Goal: Consume media (video, audio): Consume media (video, audio)

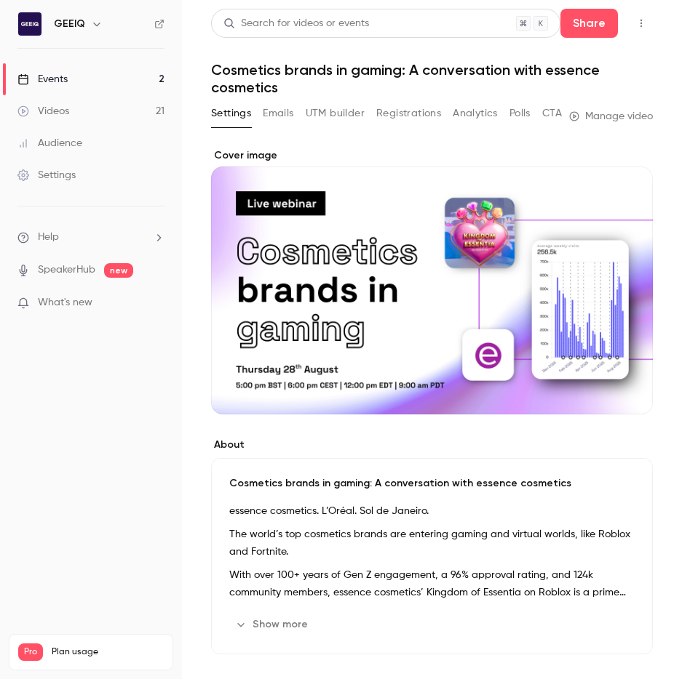
click at [79, 86] on link "Events 2" at bounding box center [91, 79] width 182 height 32
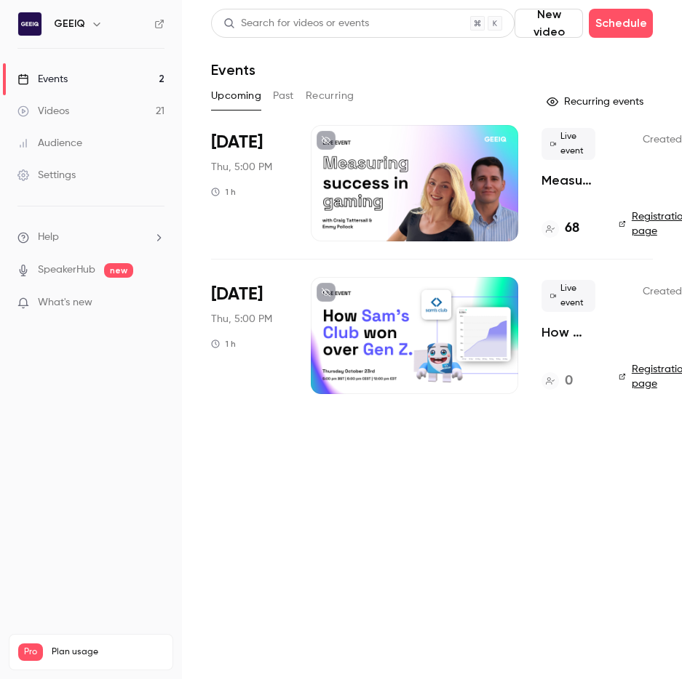
click at [581, 180] on p "Measuring success in UGC gaming" at bounding box center [568, 180] width 54 height 17
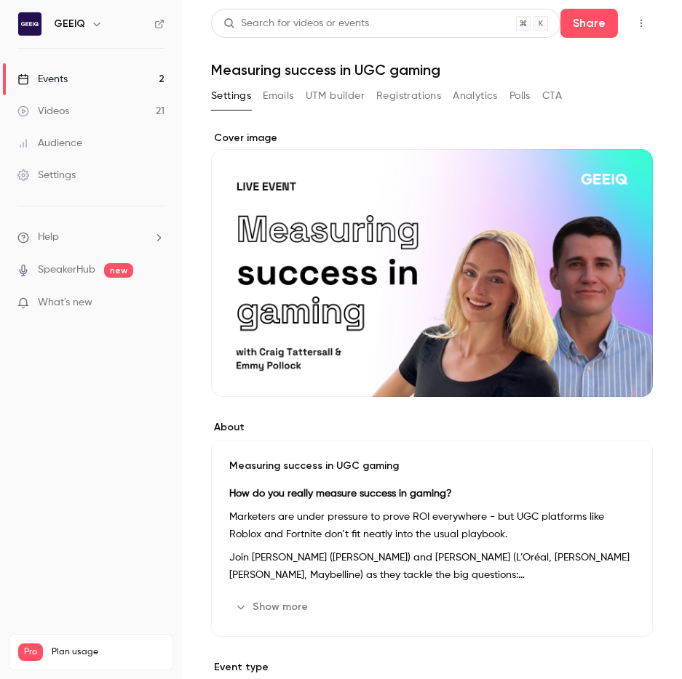
drag, startPoint x: 89, startPoint y: 79, endPoint x: 145, endPoint y: 93, distance: 57.9
click at [90, 79] on link "Events 2" at bounding box center [91, 79] width 182 height 32
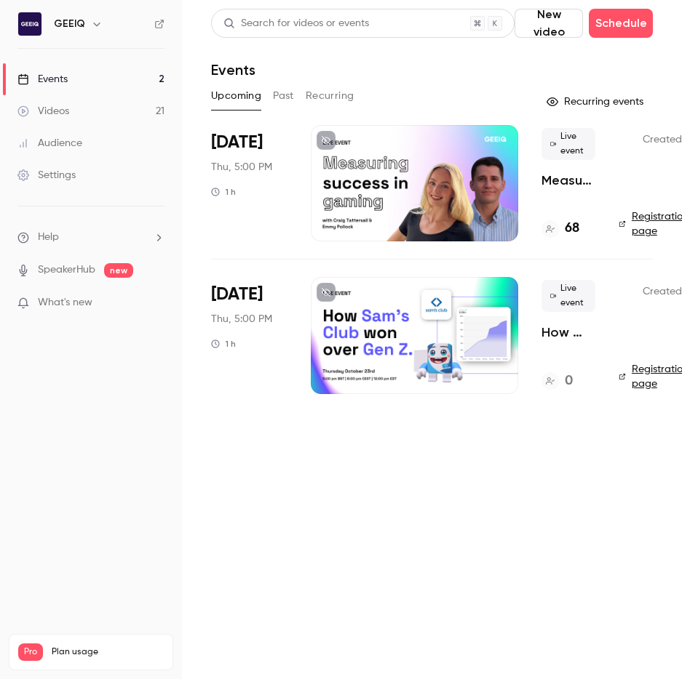
click at [328, 94] on button "Recurring" at bounding box center [330, 95] width 49 height 23
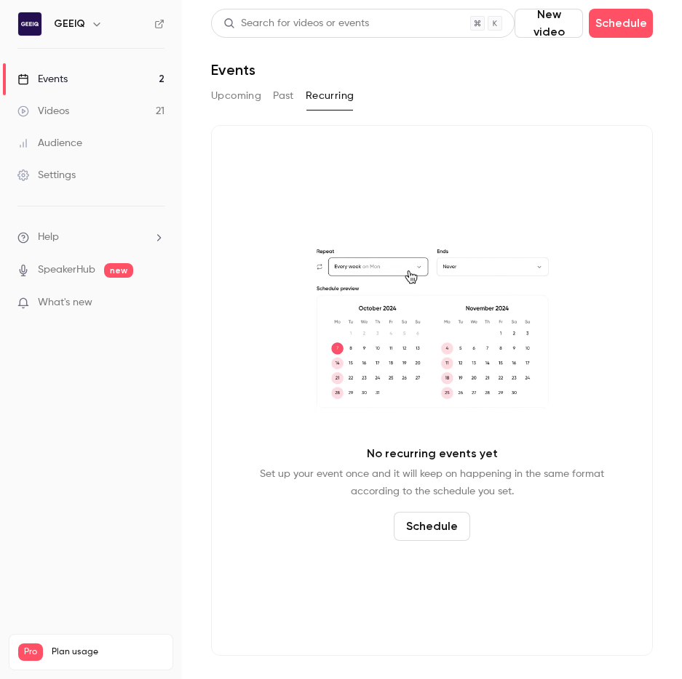
click at [295, 95] on div "Upcoming Past Recurring" at bounding box center [432, 95] width 442 height 23
drag, startPoint x: 287, startPoint y: 96, endPoint x: 332, endPoint y: 109, distance: 47.7
click at [288, 96] on button "Past" at bounding box center [283, 95] width 21 height 23
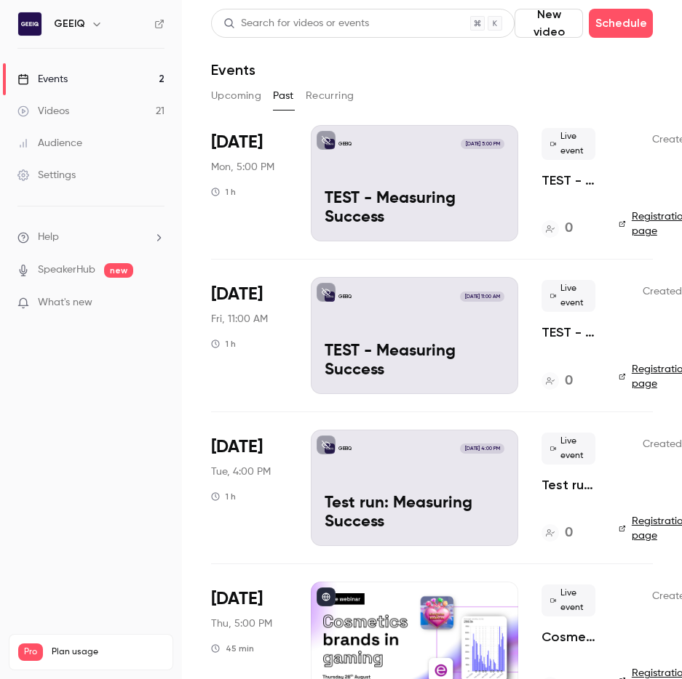
click at [569, 180] on p "TEST - Measuring Success" at bounding box center [568, 180] width 54 height 17
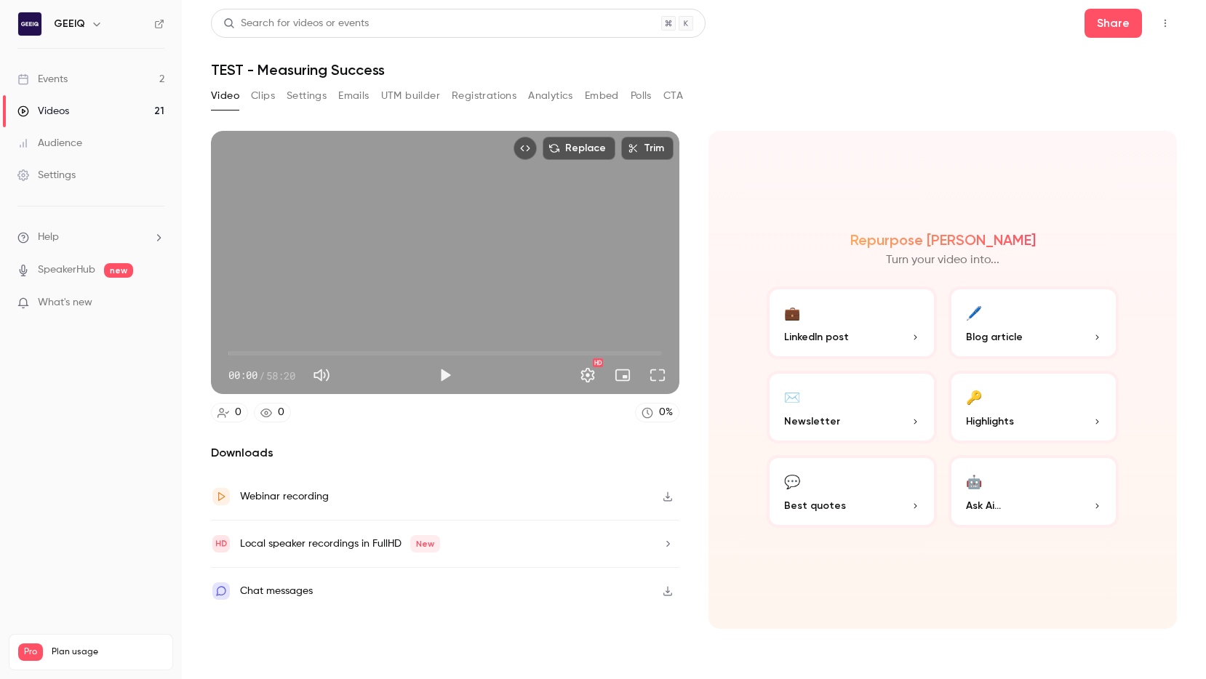
click at [310, 99] on button "Settings" at bounding box center [307, 95] width 40 height 23
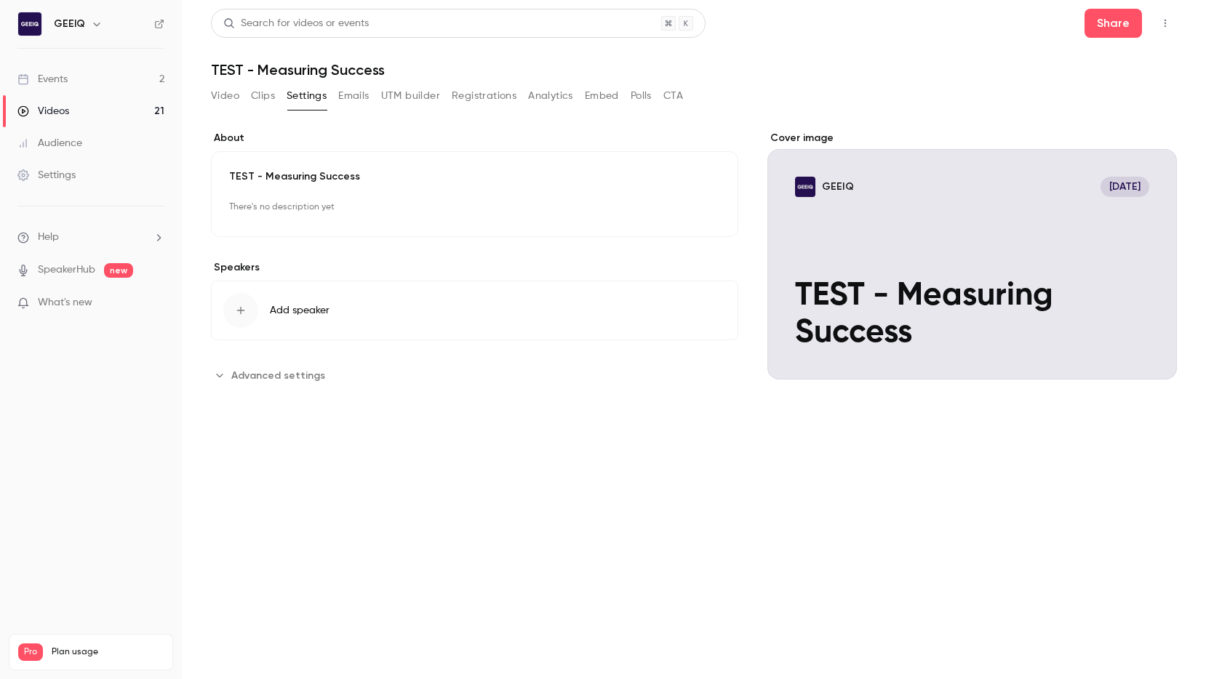
click at [245, 94] on div "Video Clips Settings Emails UTM builder Registrations Analytics Embed Polls CTA" at bounding box center [447, 95] width 472 height 23
click at [273, 92] on button "Clips" at bounding box center [263, 95] width 24 height 23
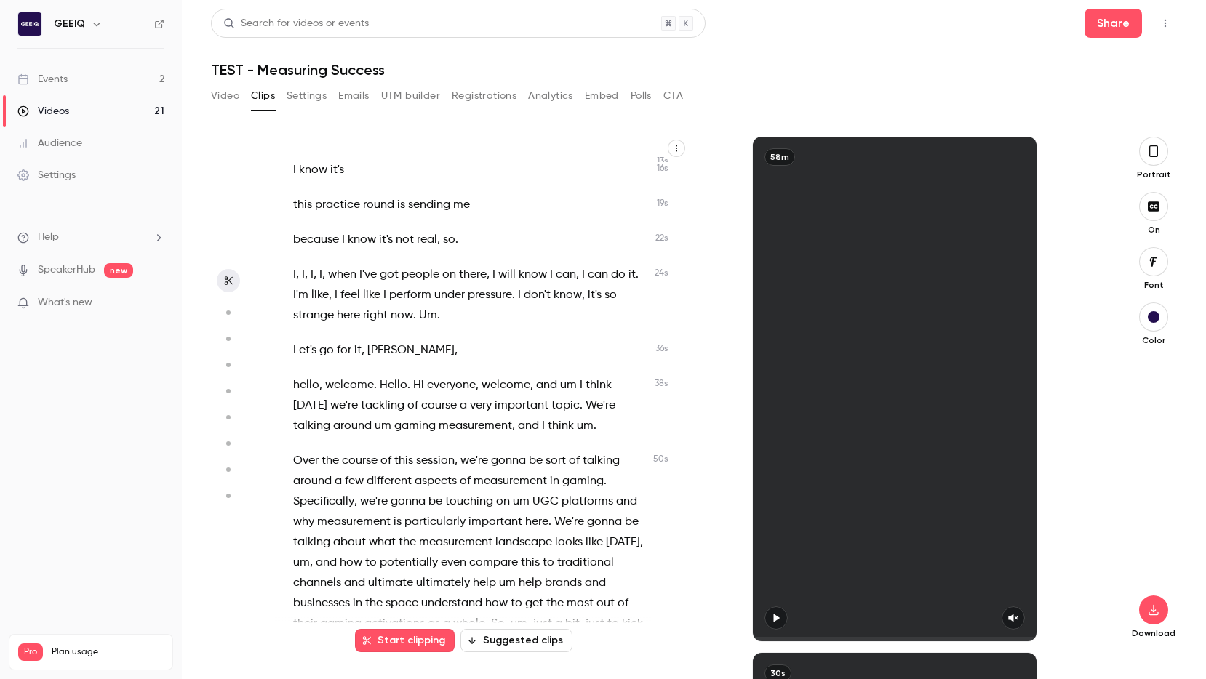
scroll to position [170, 0]
click at [407, 639] on button "Start clipping" at bounding box center [405, 640] width 100 height 23
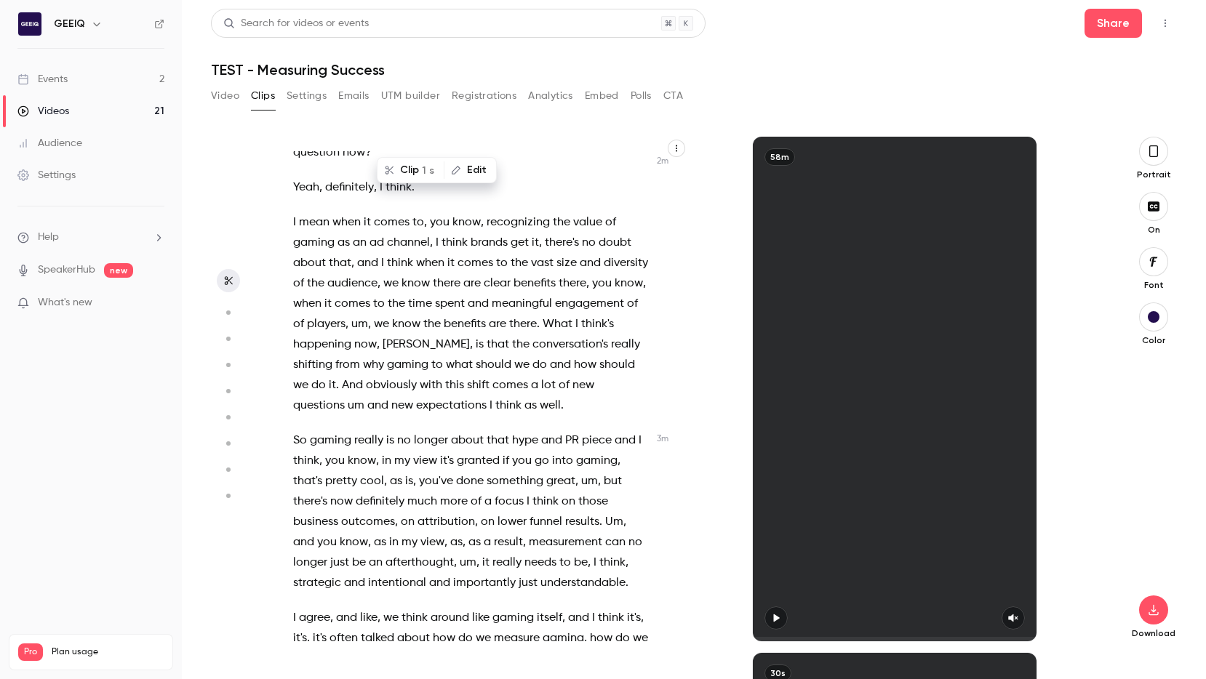
scroll to position [1149, 0]
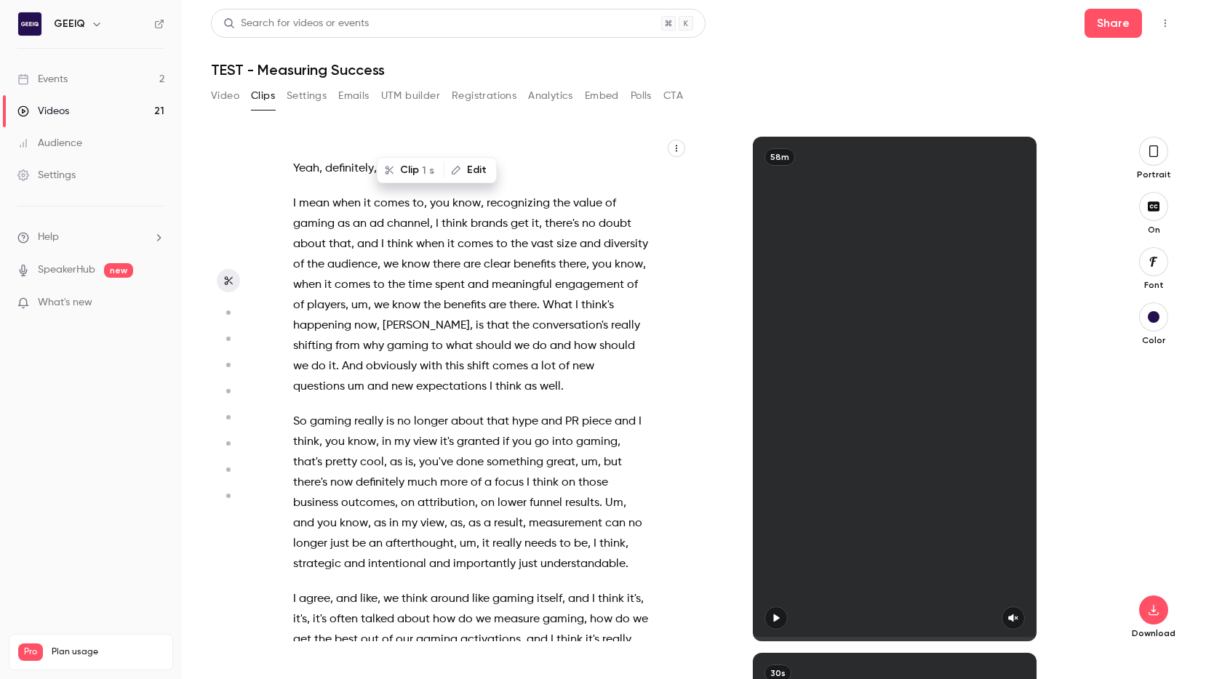
click at [681, 546] on div "58m" at bounding box center [894, 389] width 413 height 505
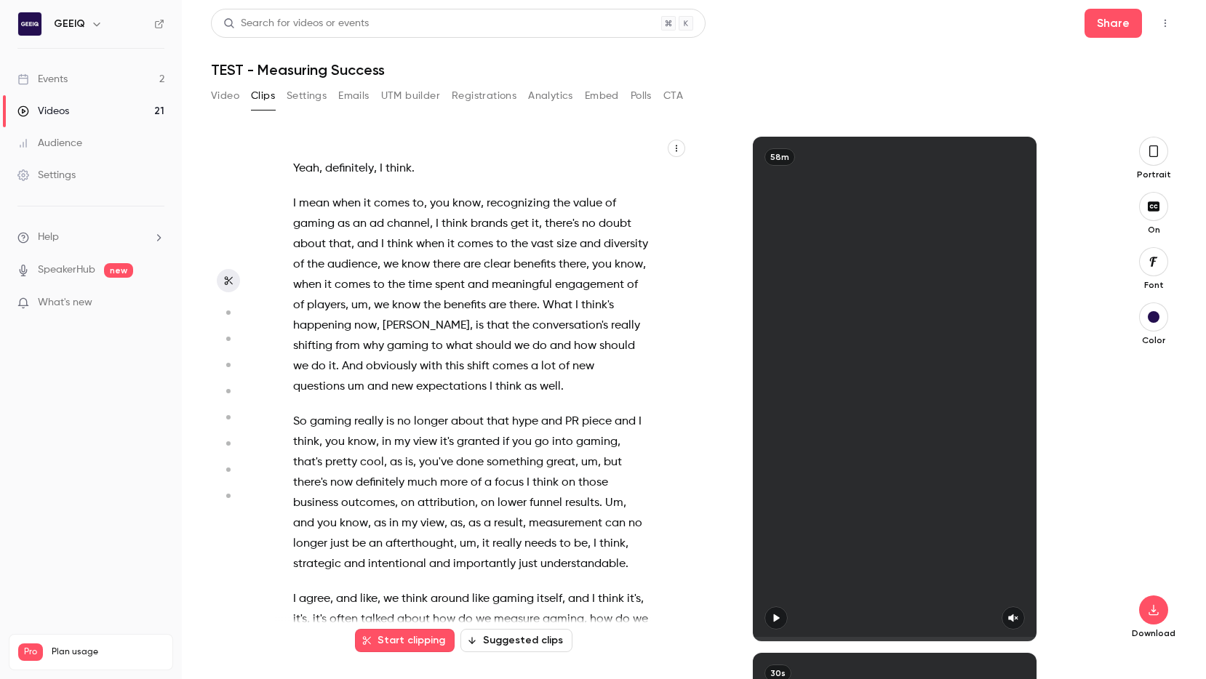
click at [681, 618] on icon "button" at bounding box center [776, 618] width 12 height 10
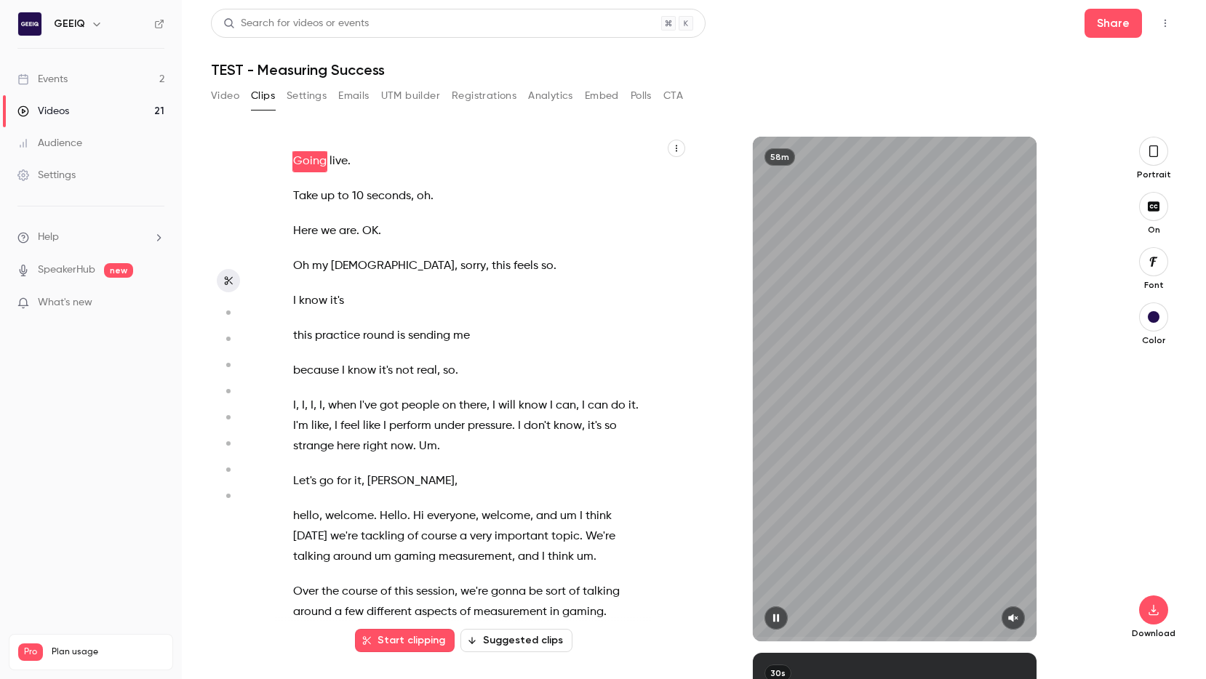
scroll to position [0, 0]
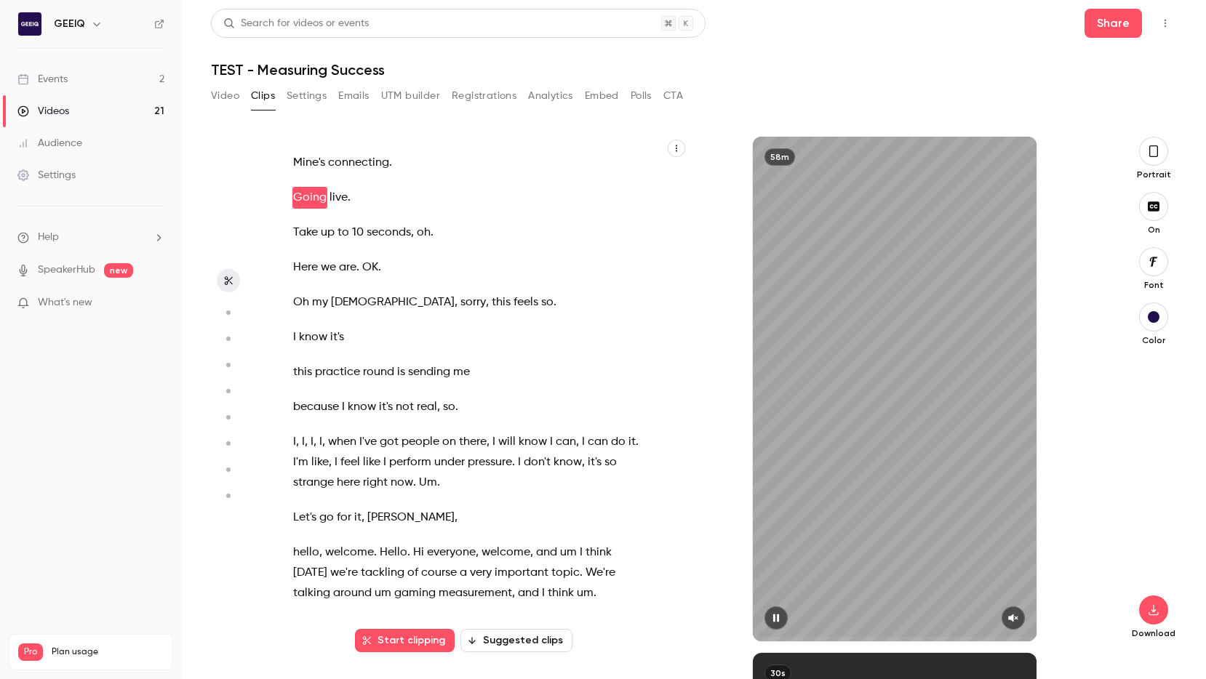
click at [681, 617] on icon "button" at bounding box center [776, 619] width 6 height 8
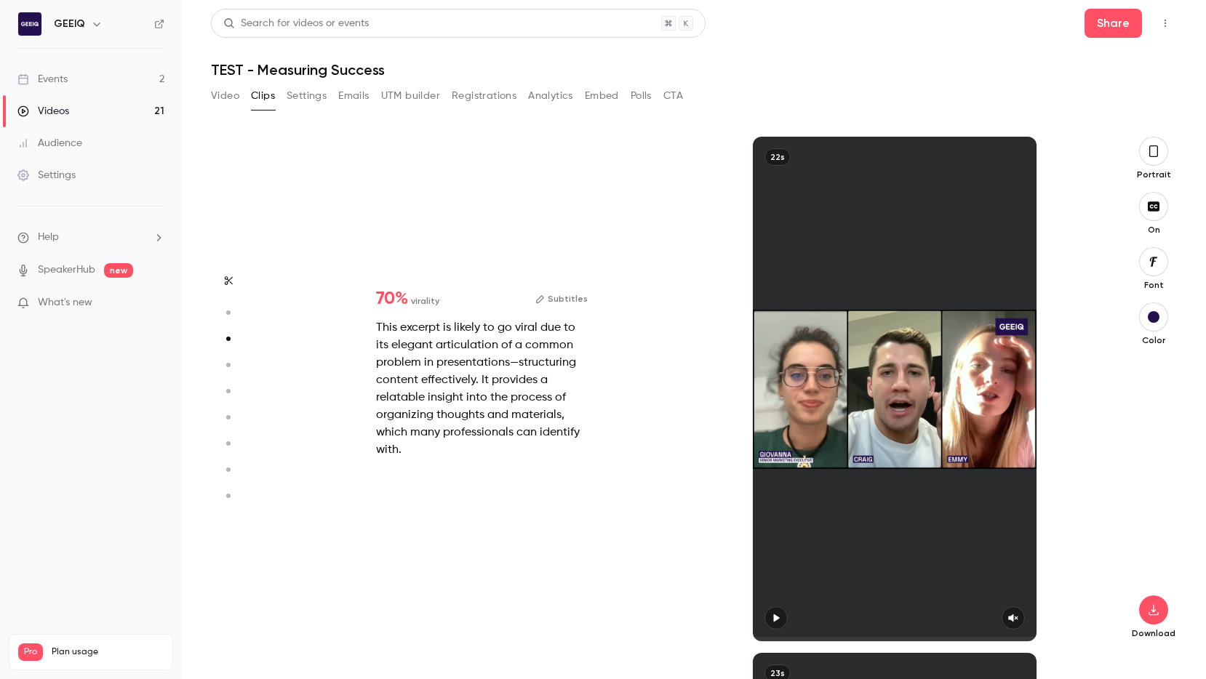
type input "***"
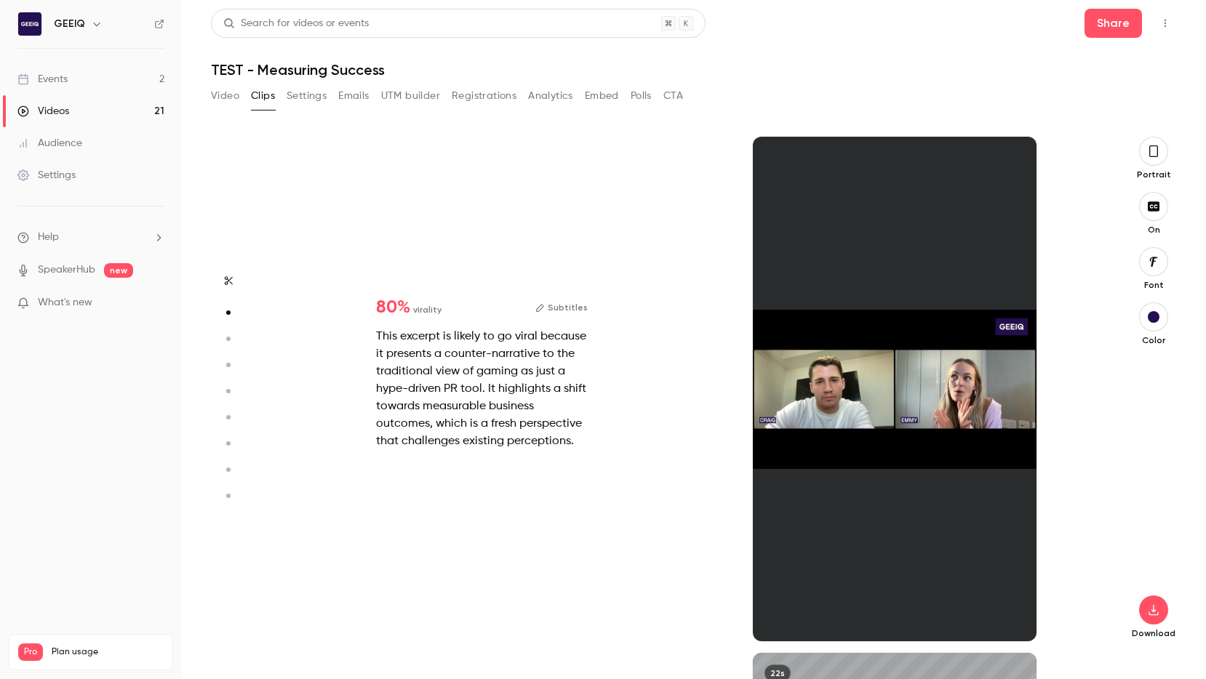
scroll to position [517, 0]
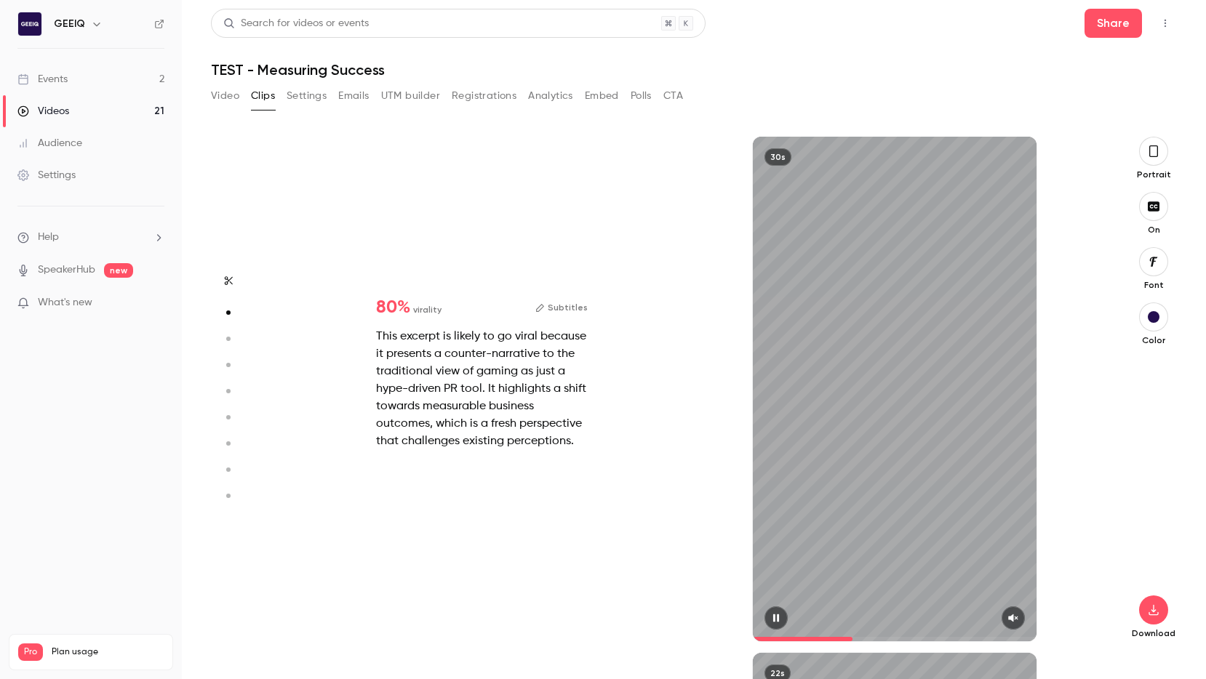
click at [681, 616] on icon "button" at bounding box center [1012, 619] width 9 height 8
click at [681, 621] on icon "button" at bounding box center [1013, 619] width 10 height 8
click at [681, 621] on icon "button" at bounding box center [1012, 619] width 9 height 8
type input "****"
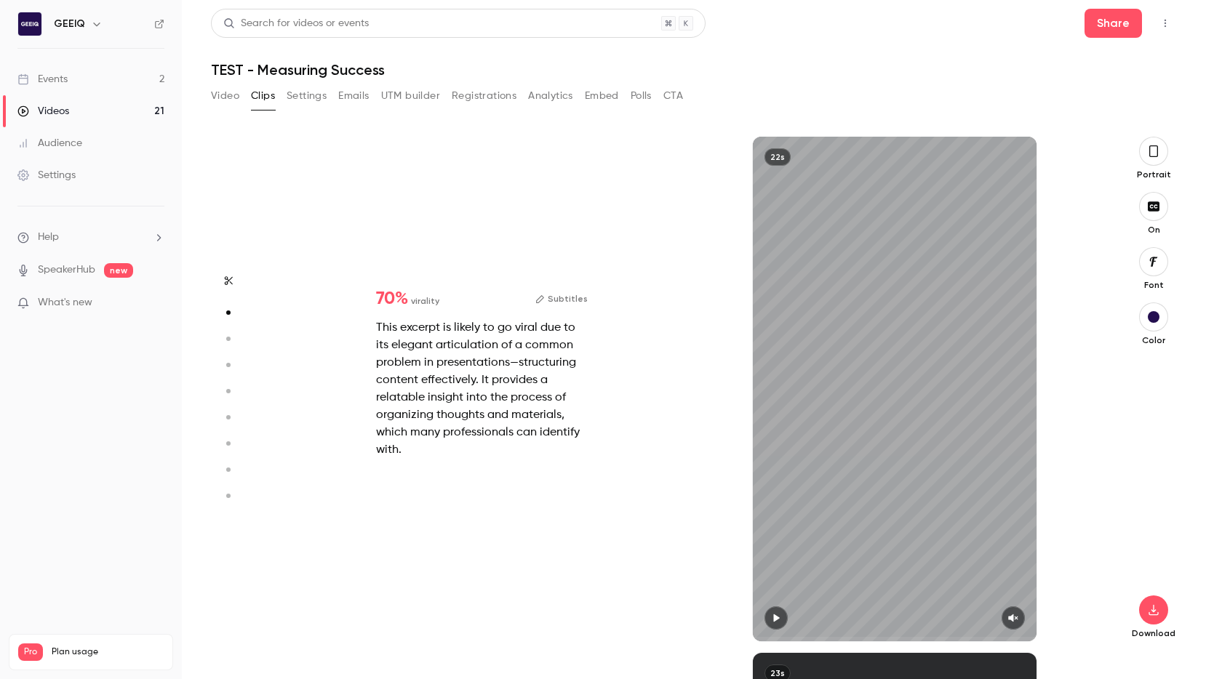
type input "***"
type input "*"
click at [681, 618] on icon "button" at bounding box center [1014, 618] width 12 height 10
click at [681, 615] on icon "button" at bounding box center [1013, 619] width 10 height 8
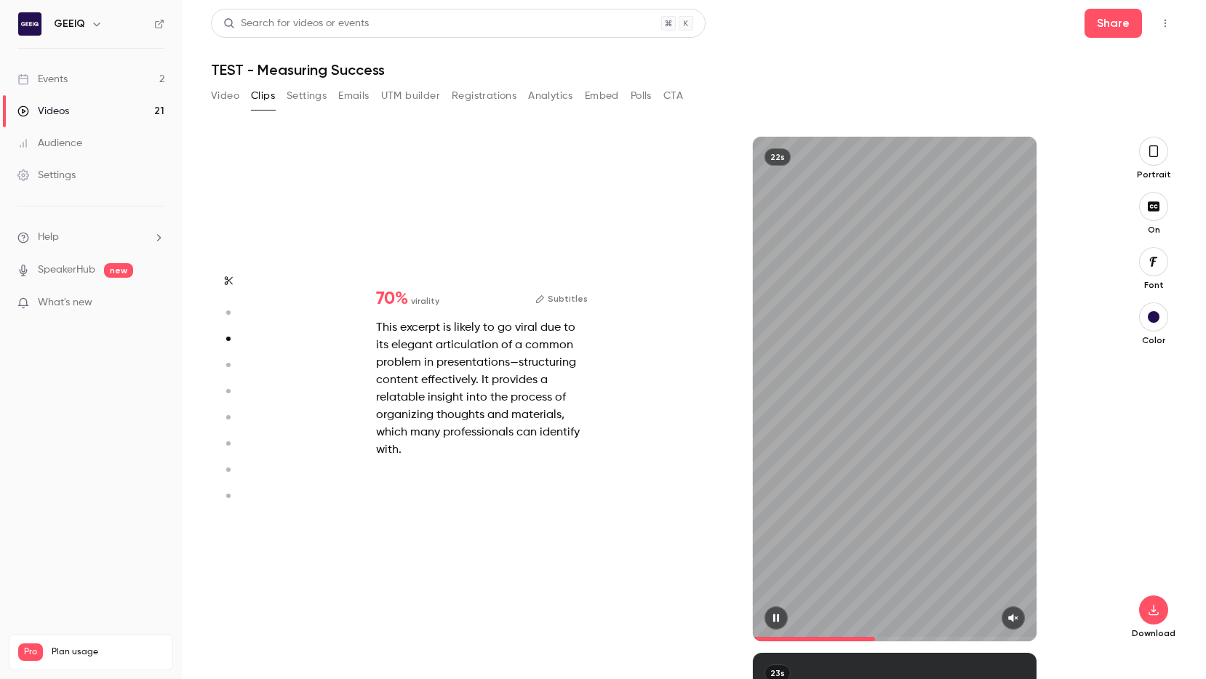
type input "****"
type input "***"
type input "*"
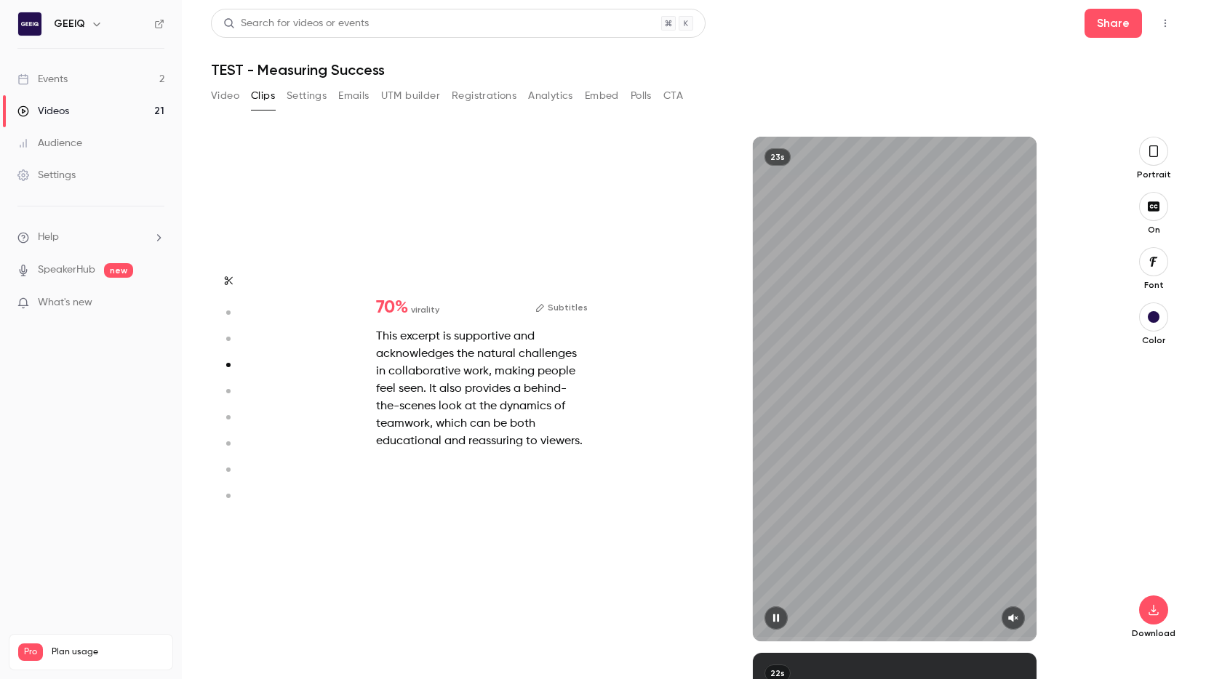
scroll to position [1550, 0]
click at [681, 612] on button "button" at bounding box center [1013, 618] width 23 height 23
click at [681, 614] on button "button" at bounding box center [1013, 618] width 23 height 23
type input "*"
type input "***"
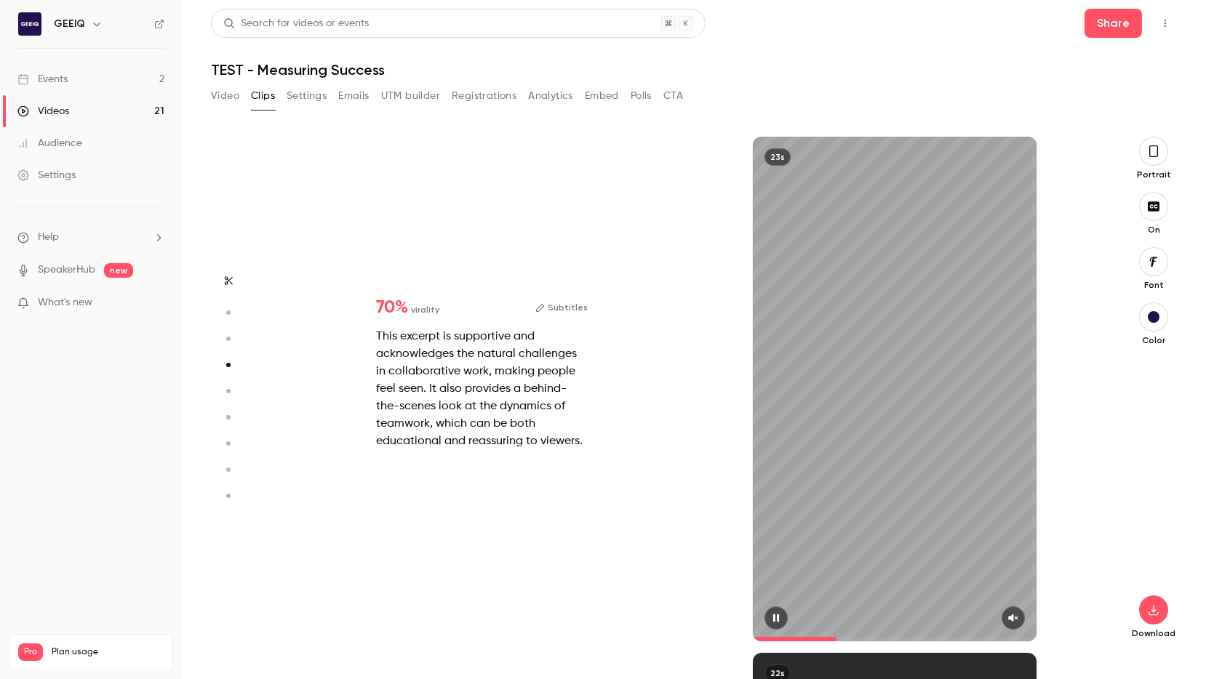
type input "*"
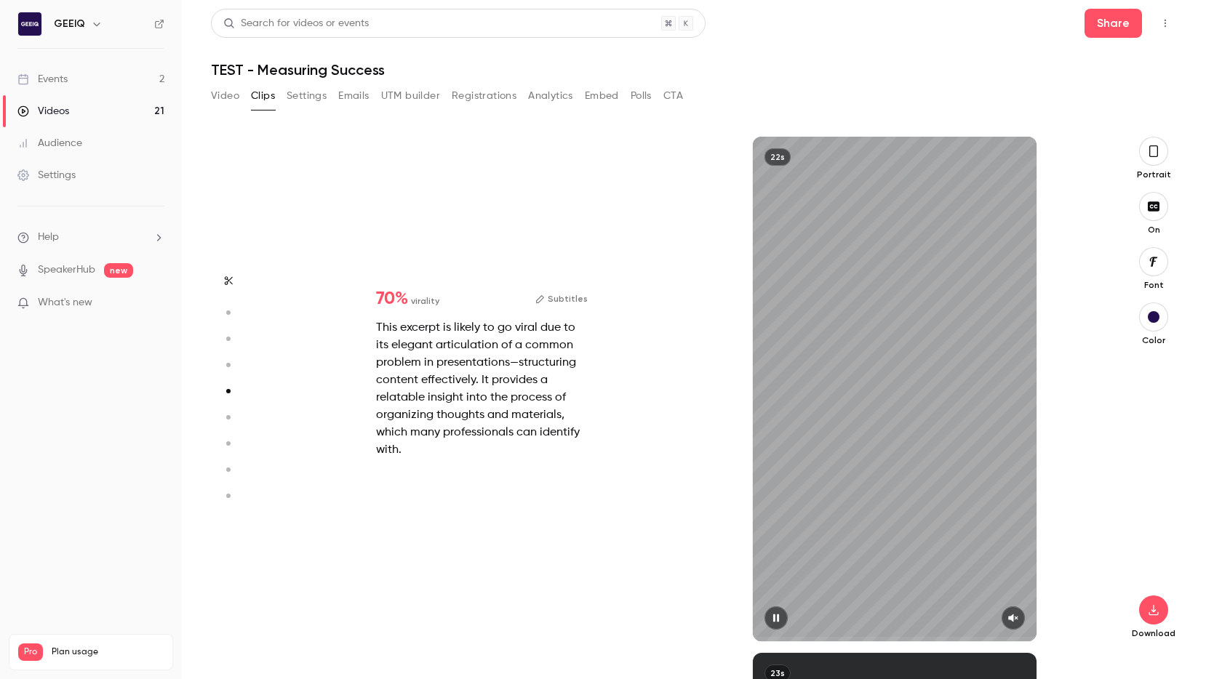
scroll to position [2066, 0]
click at [681, 615] on icon "button" at bounding box center [1014, 618] width 12 height 10
type input "***"
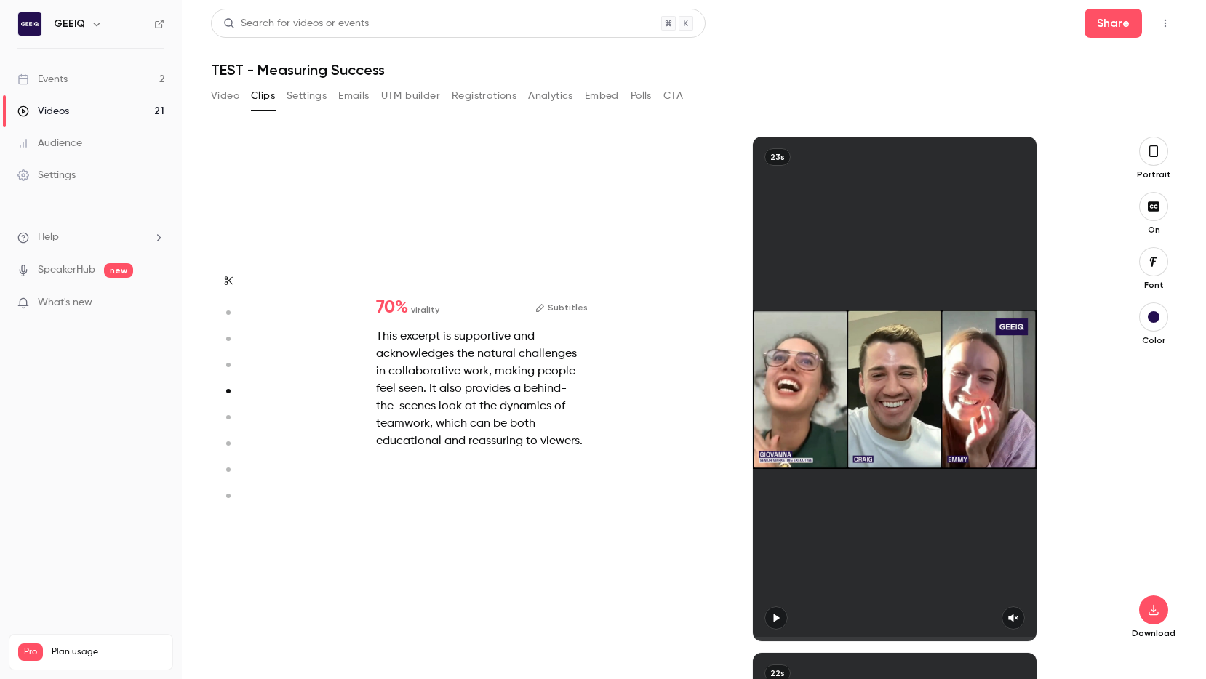
type input "***"
type input "*"
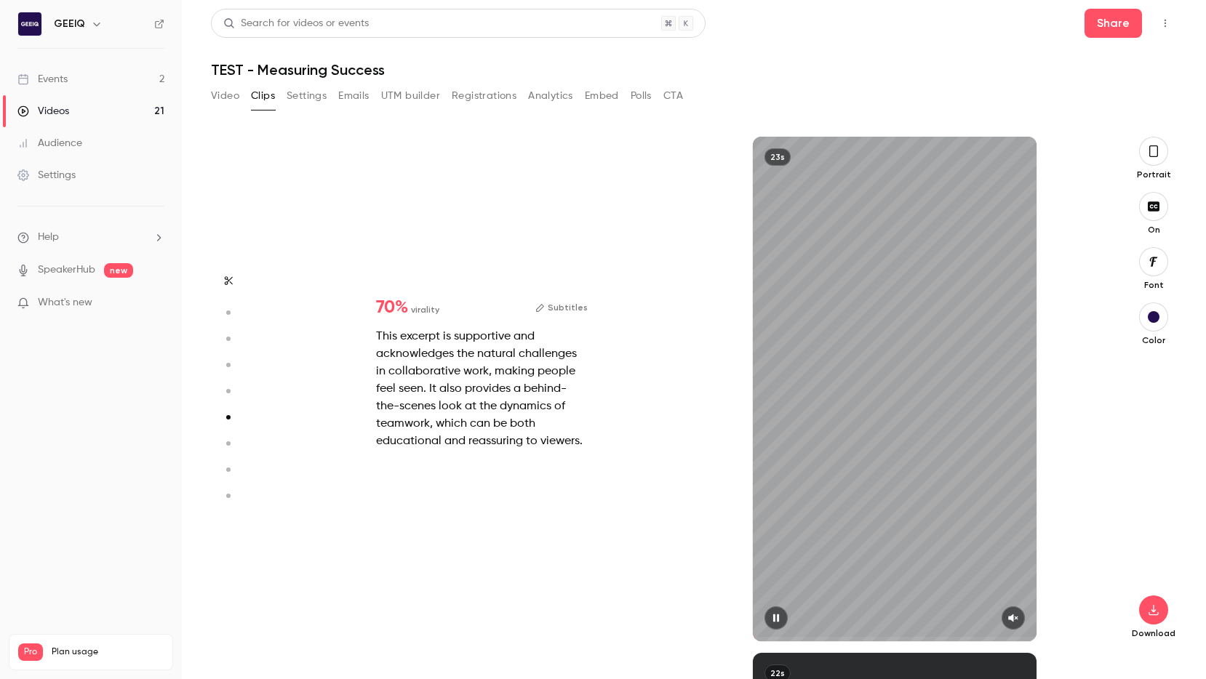
scroll to position [2583, 0]
click at [681, 610] on button "button" at bounding box center [1013, 618] width 23 height 23
click at [681, 617] on button "button" at bounding box center [1013, 618] width 23 height 23
type input "****"
type input "***"
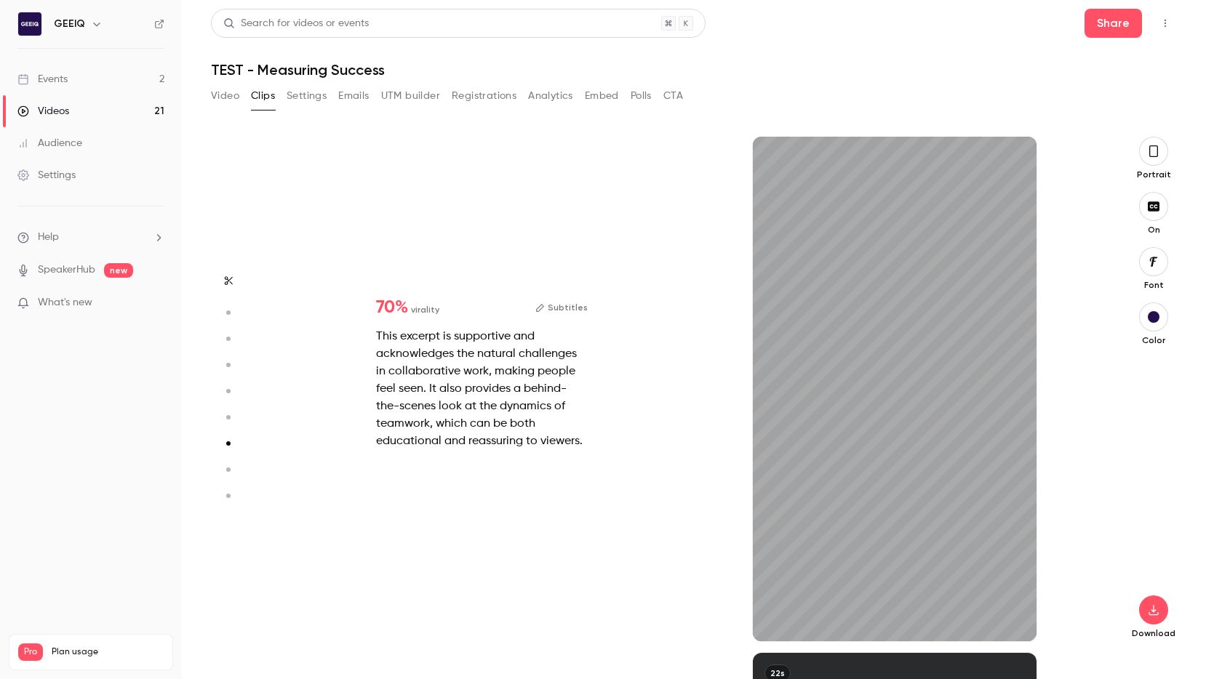
type input "*"
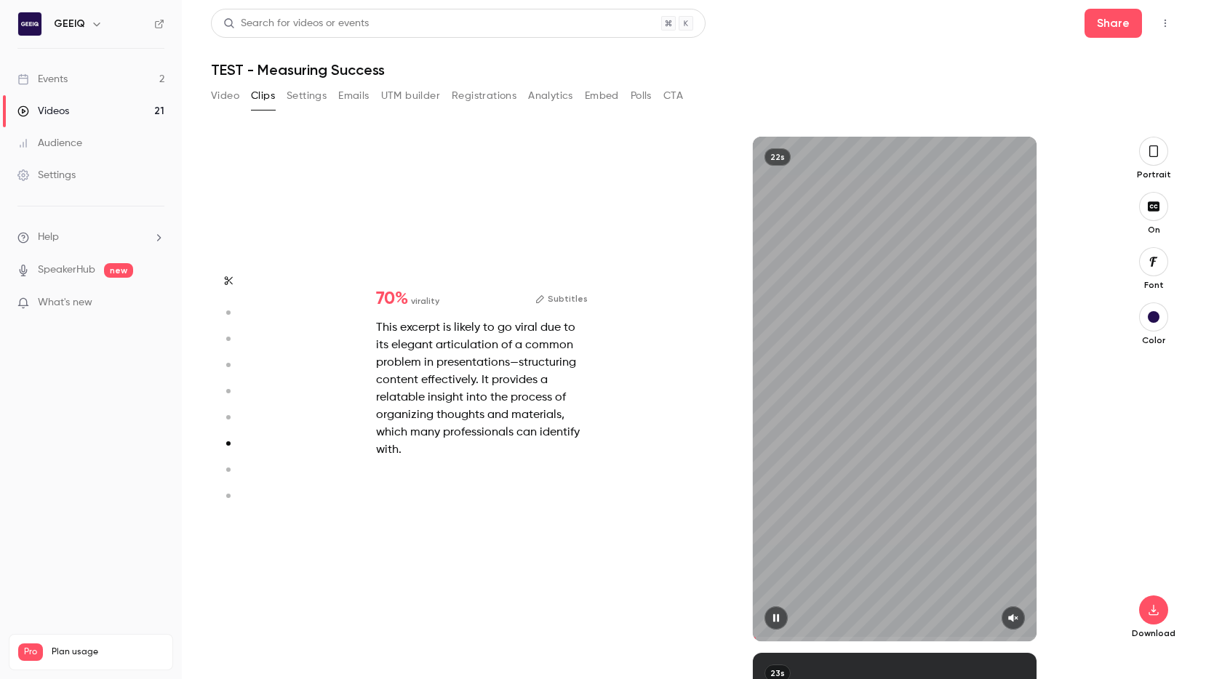
scroll to position [3099, 0]
type input "***"
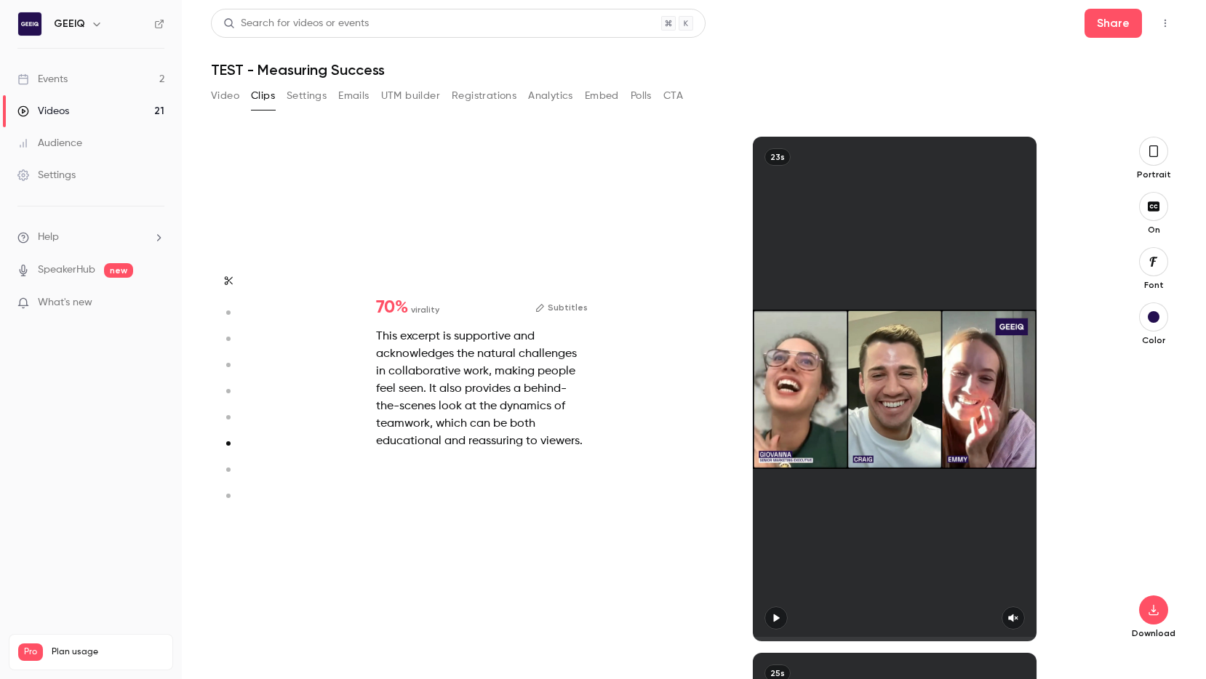
type input "***"
type input "*"
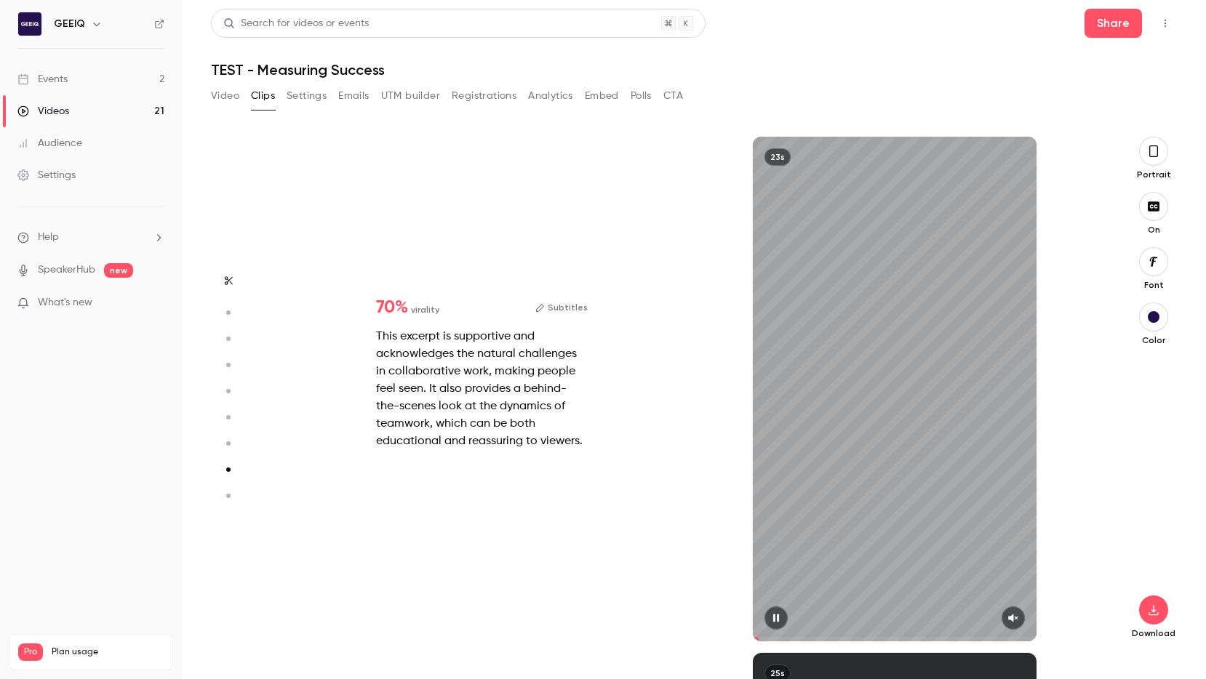
type input "***"
type input "*"
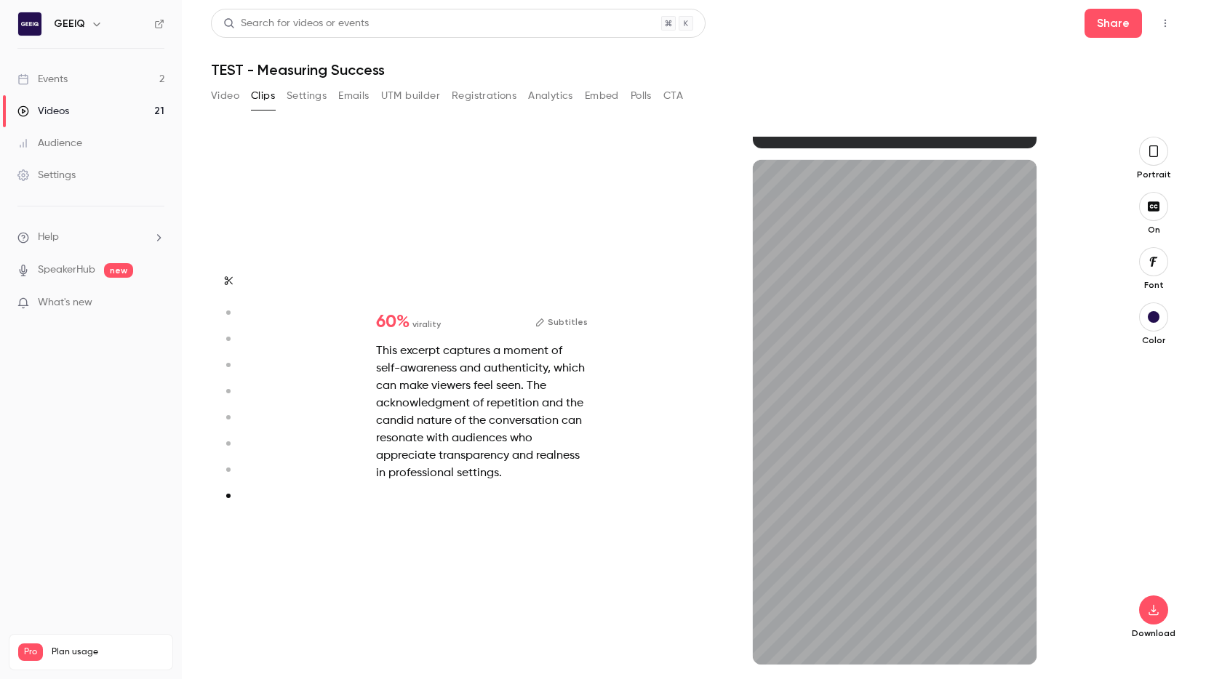
scroll to position [4109, 0]
click at [681, 642] on icon "button" at bounding box center [1012, 642] width 9 height 8
click at [681, 509] on div "25s" at bounding box center [895, 412] width 284 height 505
type input "****"
click at [314, 89] on button "Settings" at bounding box center [307, 95] width 40 height 23
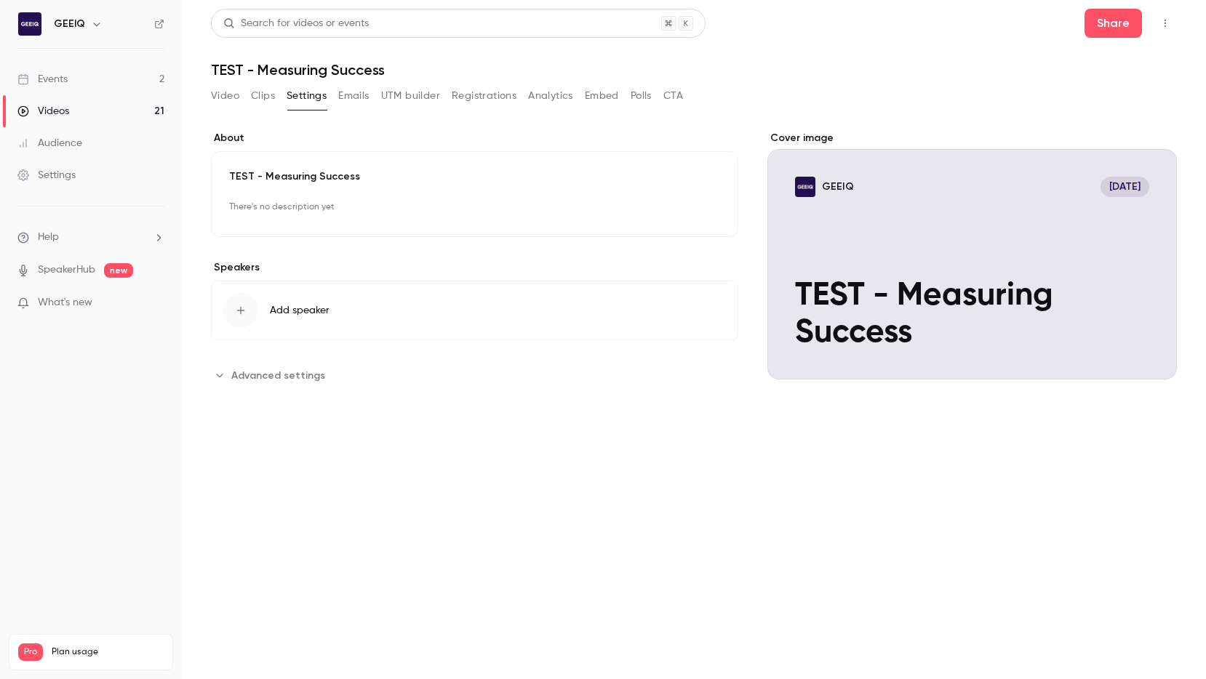
click at [259, 97] on button "Clips" at bounding box center [263, 95] width 24 height 23
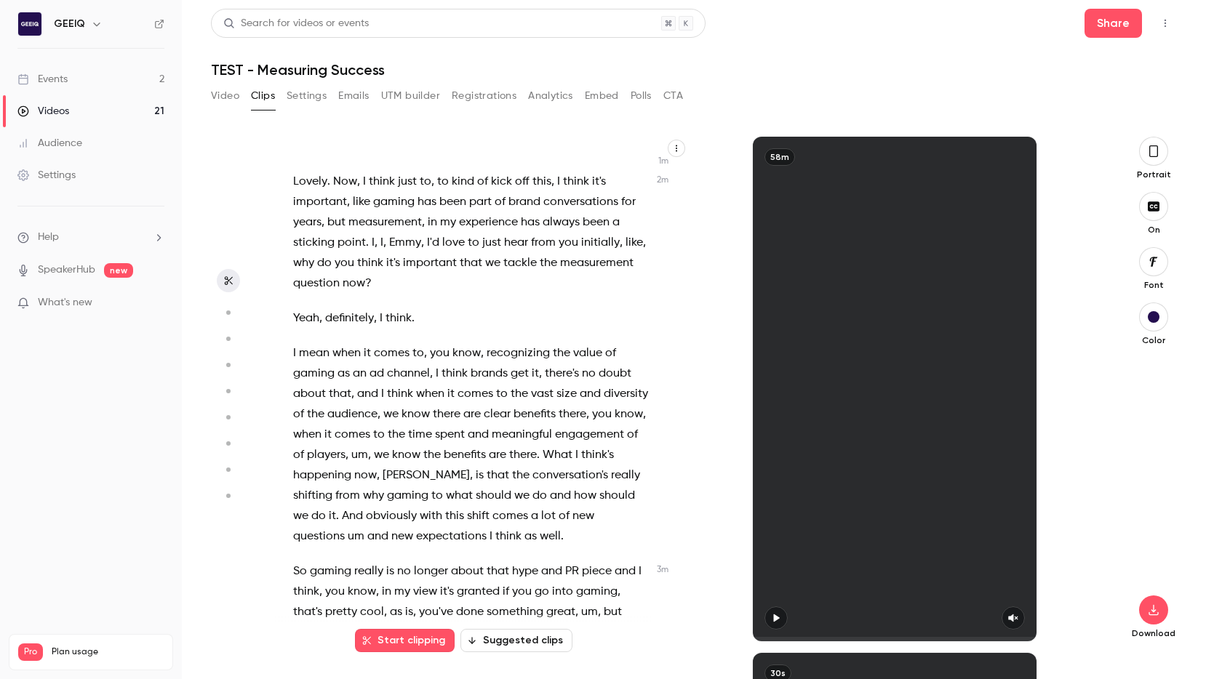
scroll to position [1012, 0]
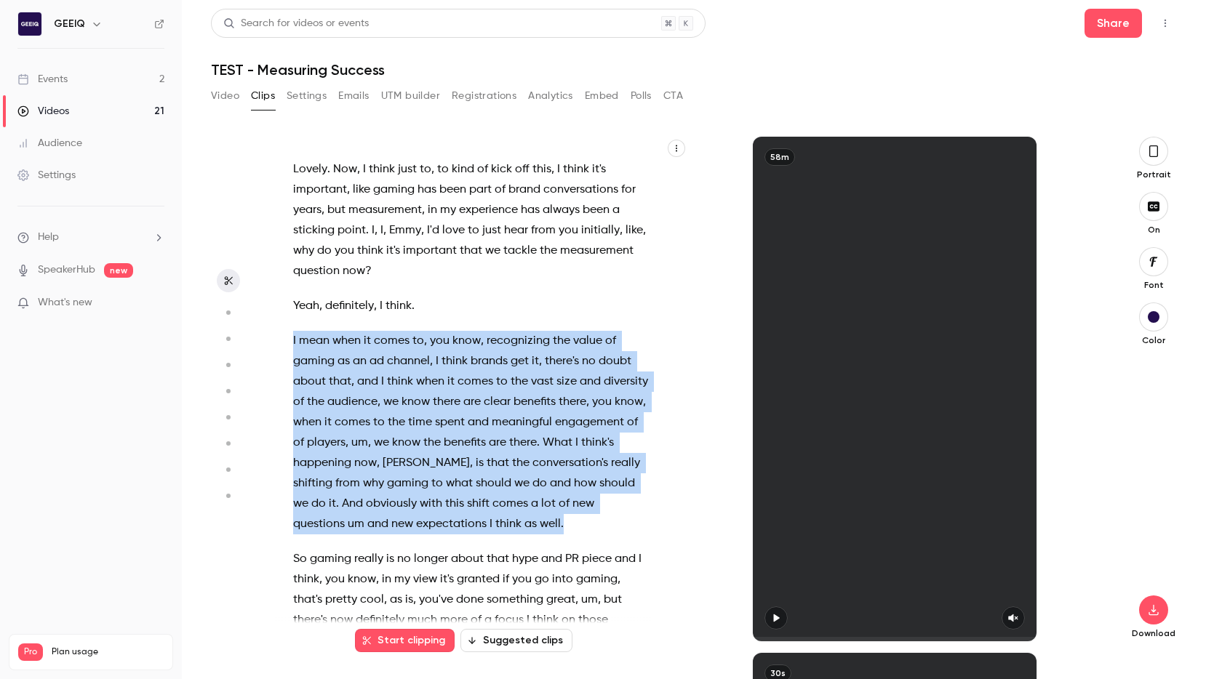
drag, startPoint x: 292, startPoint y: 321, endPoint x: 507, endPoint y: 509, distance: 285.6
click at [507, 509] on p "I mean when it comes to , you know , recognizing the value of gaming as an ad c…" at bounding box center [470, 433] width 355 height 204
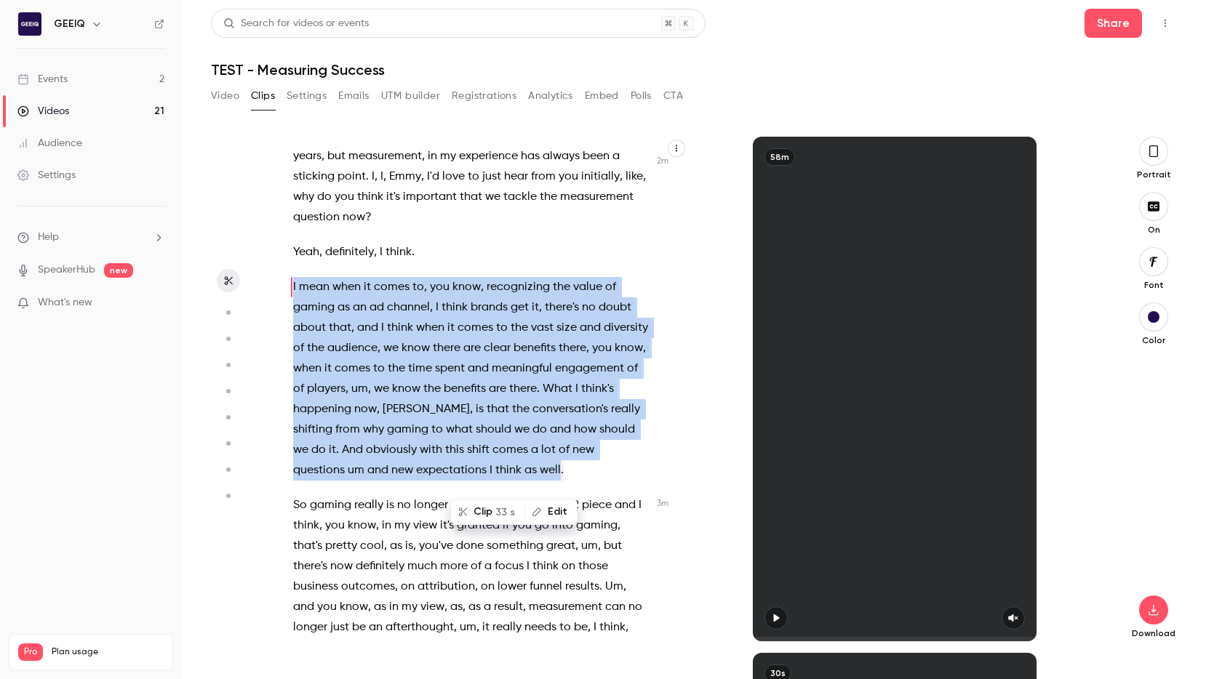
scroll to position [1069, 0]
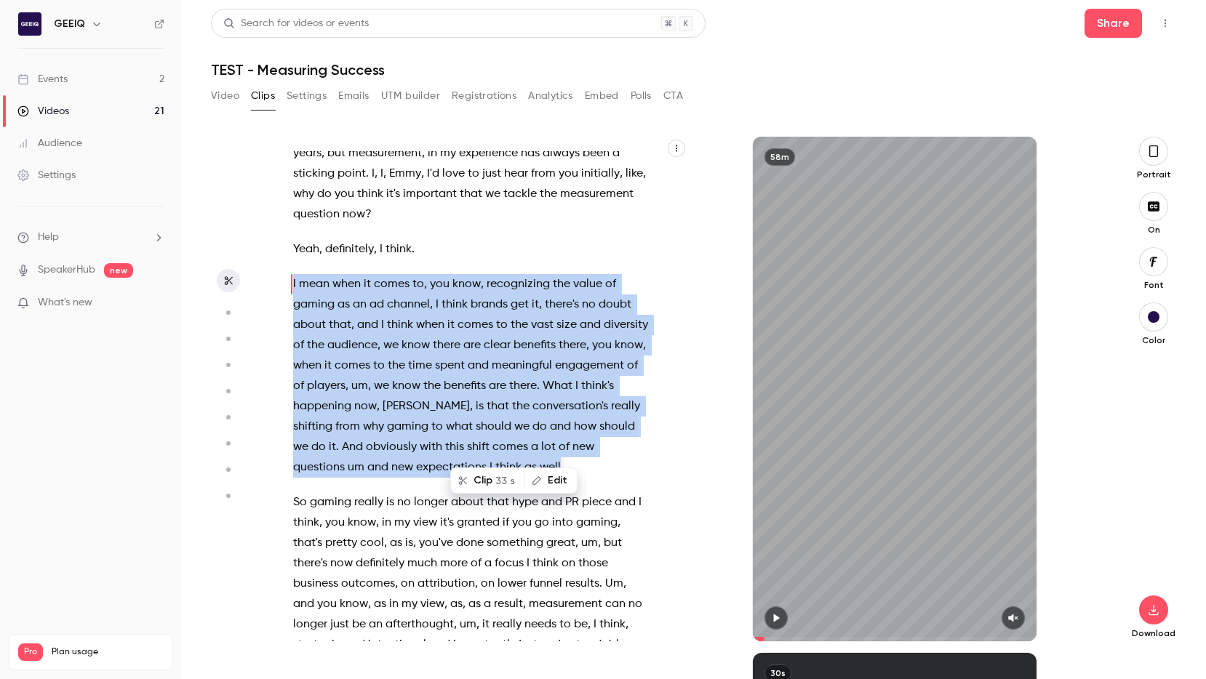
click at [681, 618] on icon "button" at bounding box center [776, 619] width 6 height 8
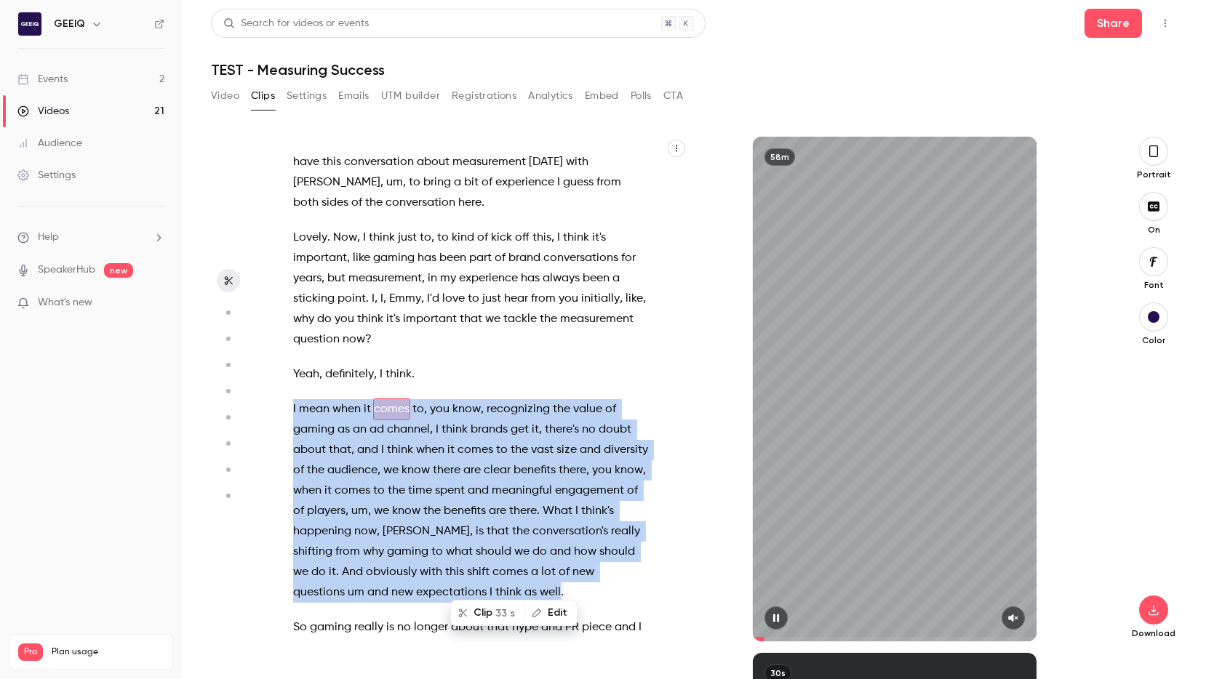
scroll to position [936, 0]
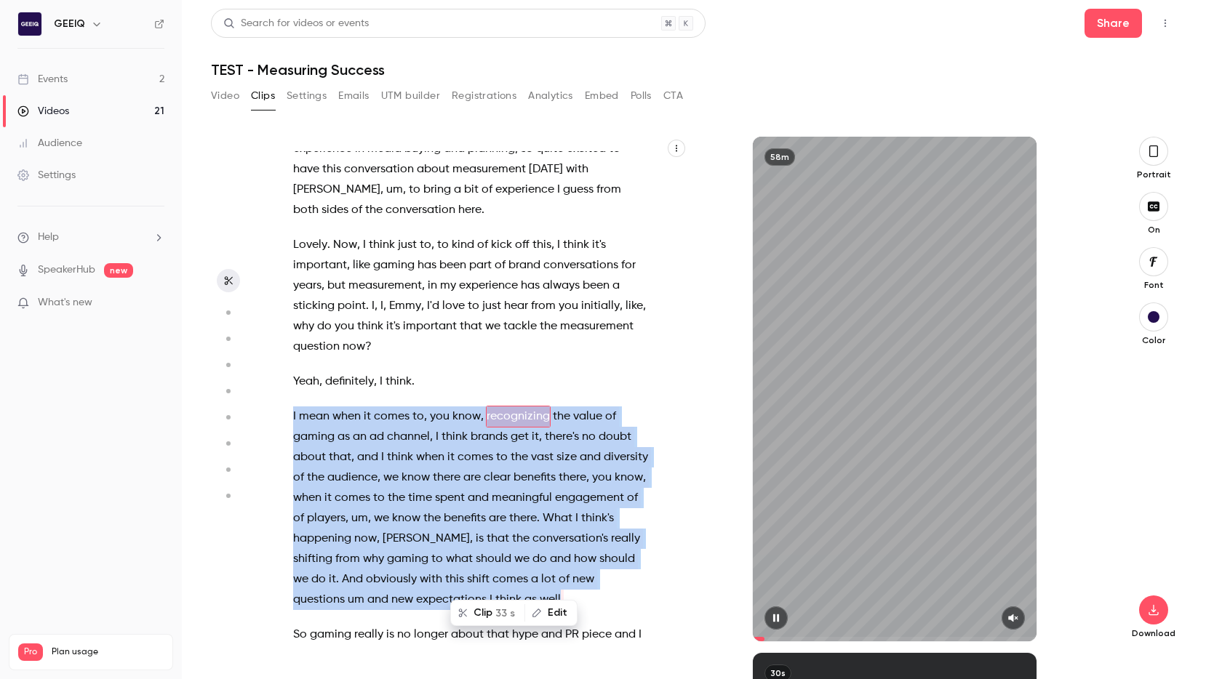
click at [681, 617] on icon "button" at bounding box center [1014, 618] width 12 height 10
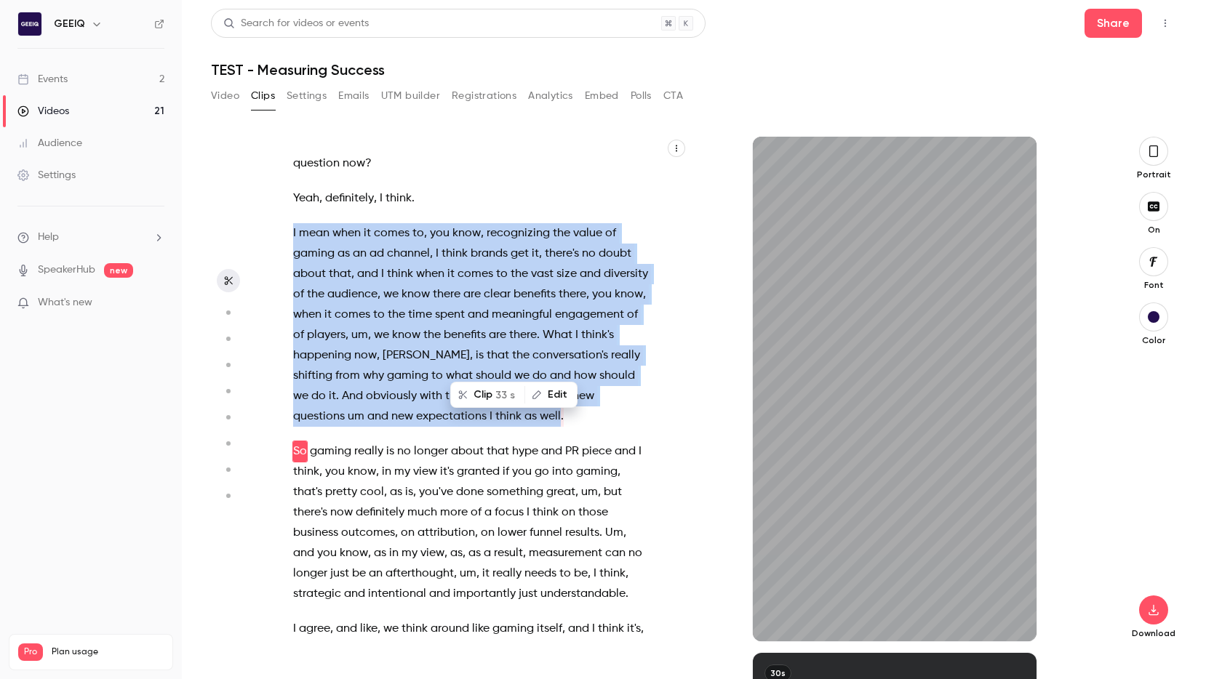
scroll to position [1155, 0]
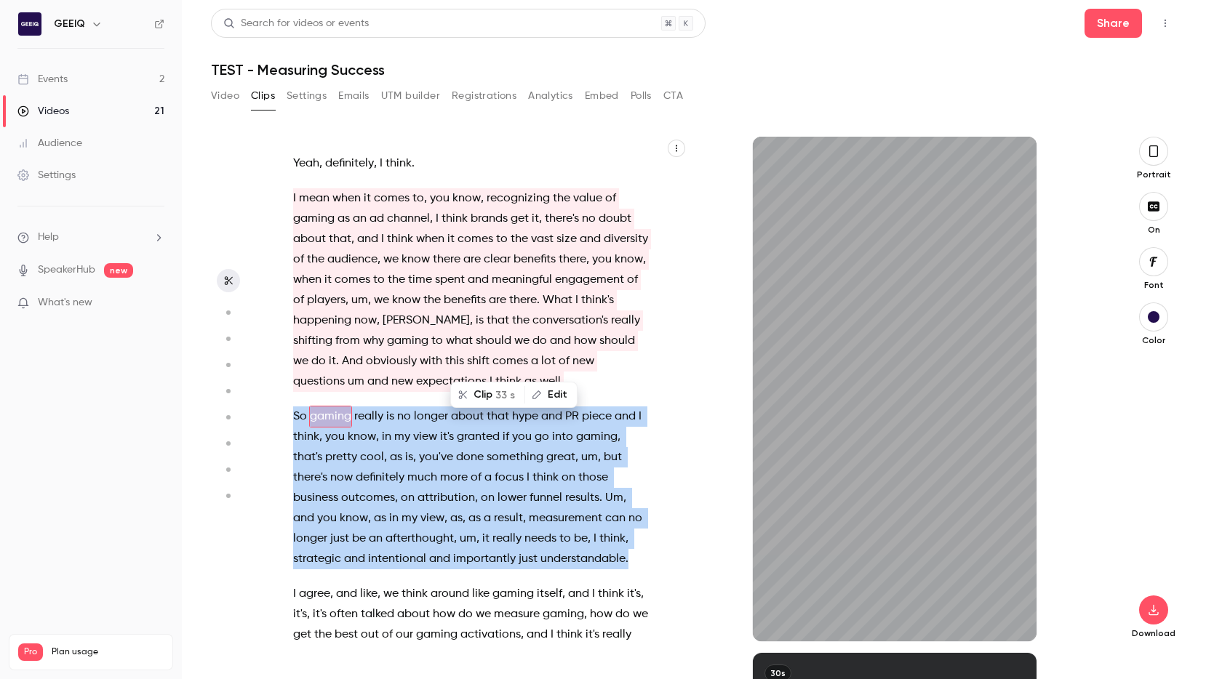
drag, startPoint x: 317, startPoint y: 433, endPoint x: 642, endPoint y: 537, distance: 341.4
click at [642, 537] on div "Mine's connecting . Going live . Take up to 10 seconds , oh . Here we are . OK …" at bounding box center [478, 396] width 406 height 490
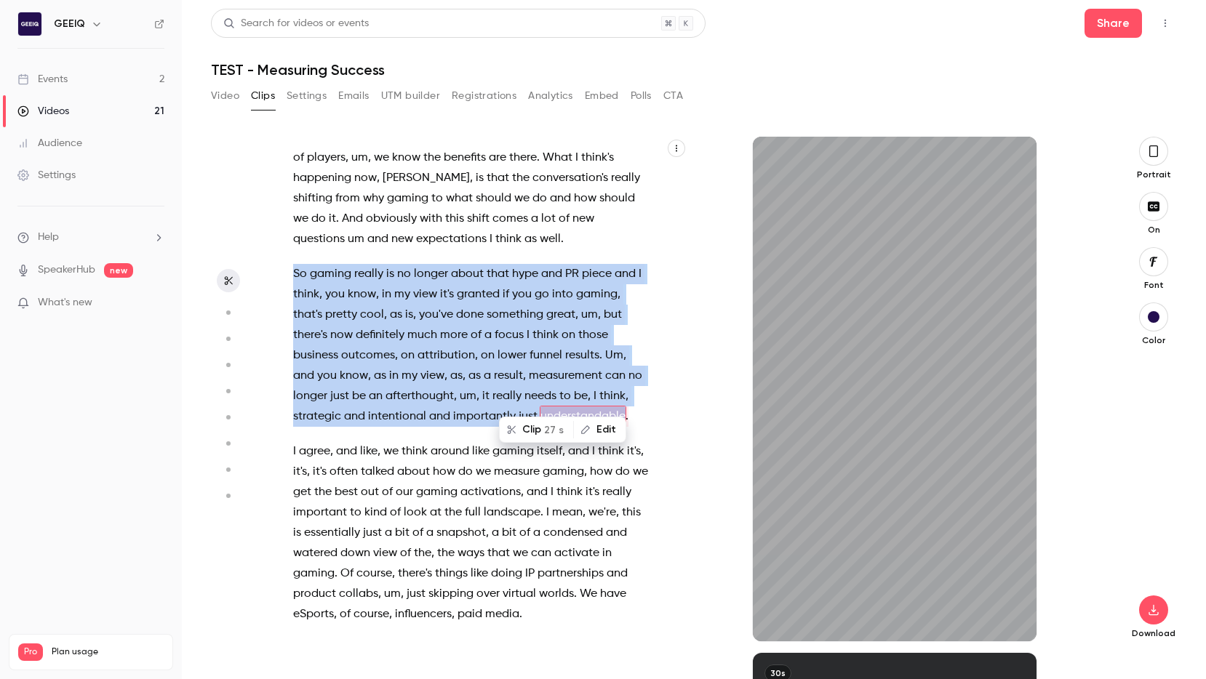
scroll to position [1332, 0]
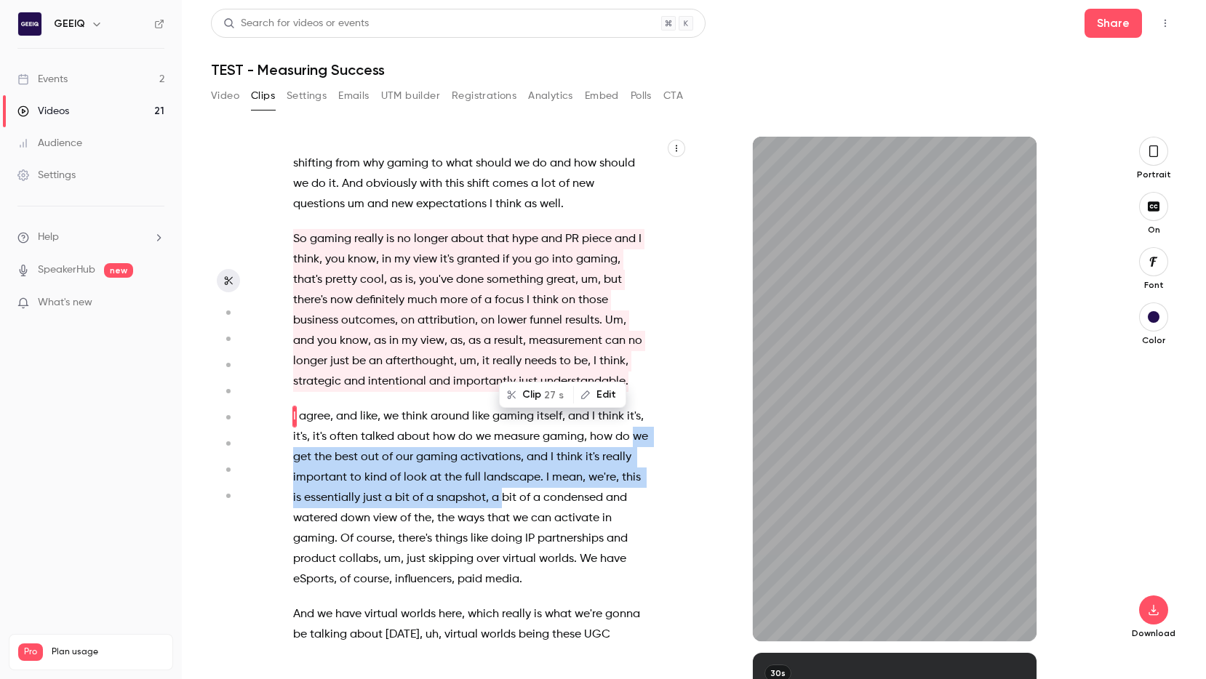
drag, startPoint x: 284, startPoint y: 430, endPoint x: 523, endPoint y: 479, distance: 244.4
click at [523, 479] on div "Mine's connecting . Going live . Take up to 10 seconds , oh . Here we are . OK …" at bounding box center [478, 396] width 406 height 490
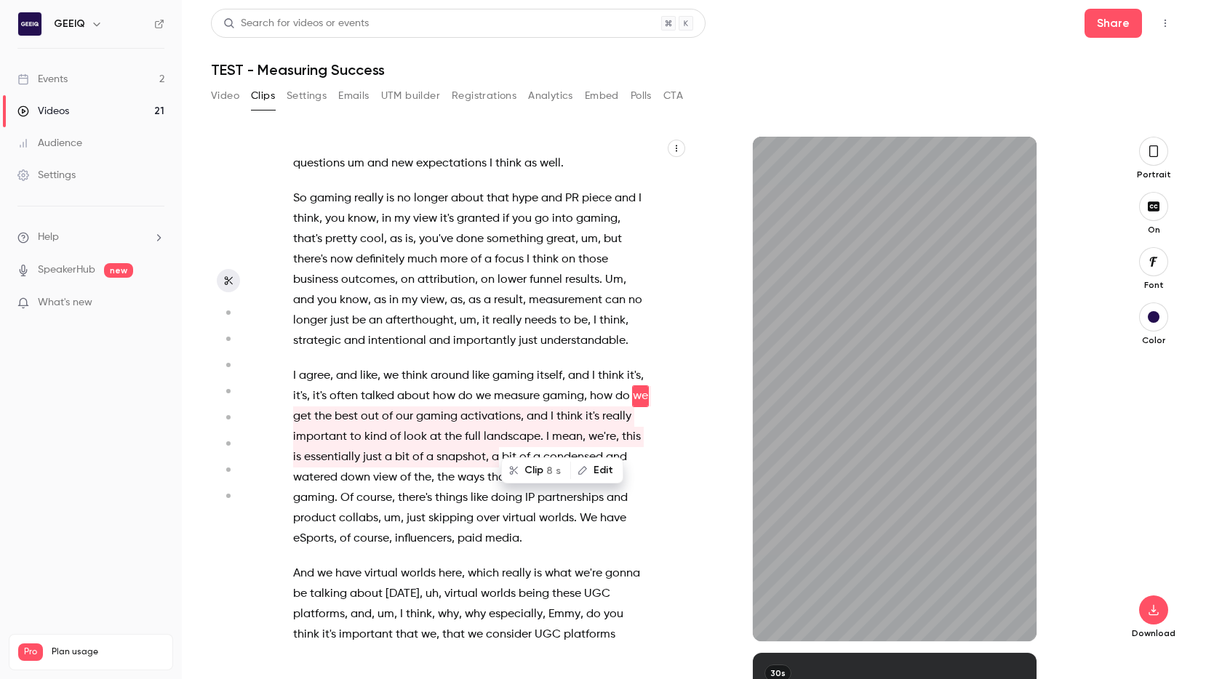
click at [598, 510] on p "I agree , and like , we think around like gaming itself , and I think it's , it…" at bounding box center [470, 457] width 355 height 183
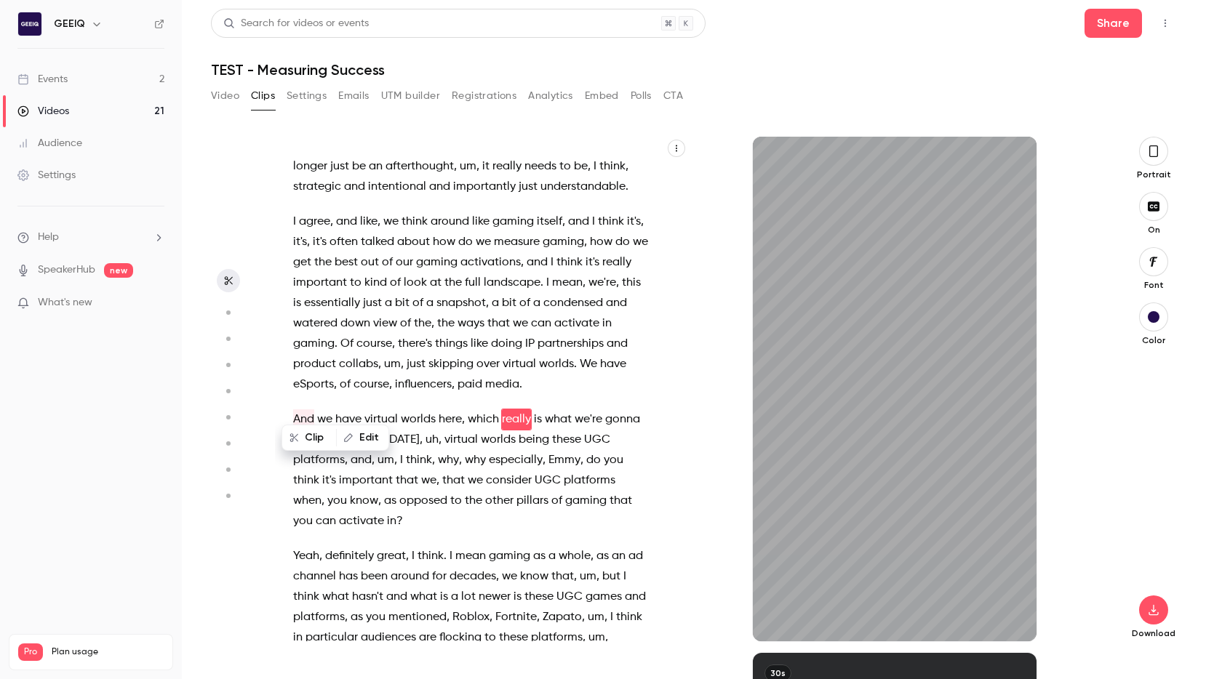
scroll to position [1530, 0]
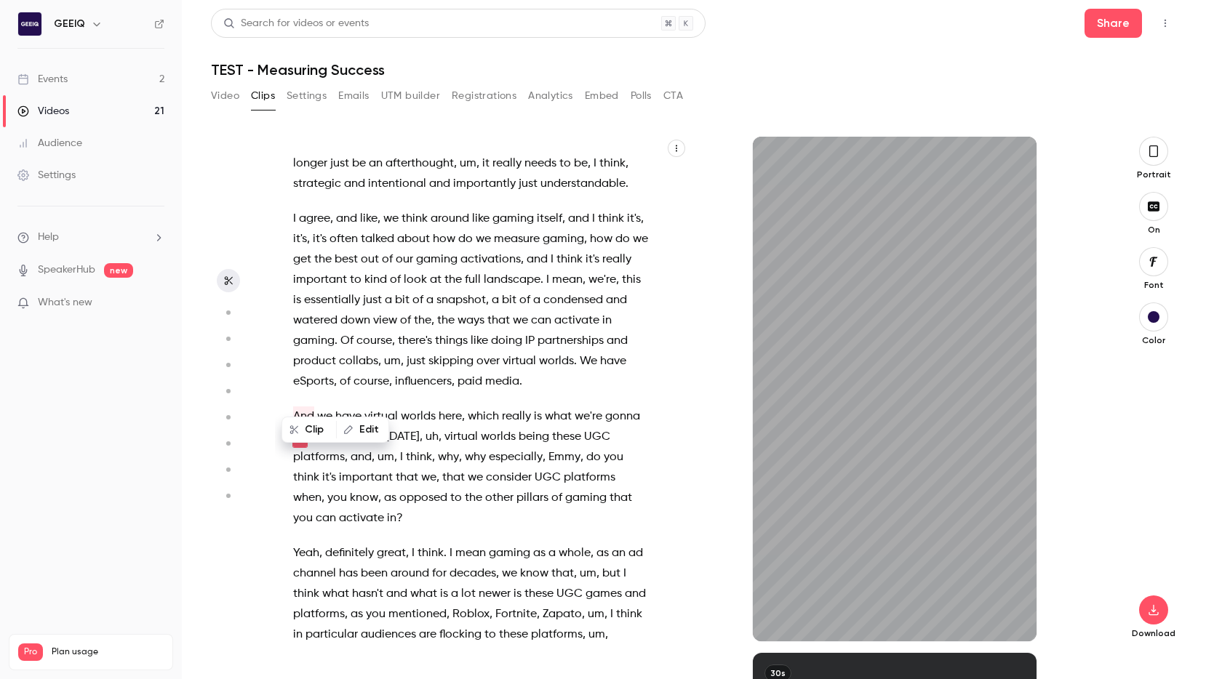
click at [567, 383] on div "Mine's connecting . Going live . Take up to 10 seconds , oh . Here we are . OK …" at bounding box center [478, 396] width 406 height 490
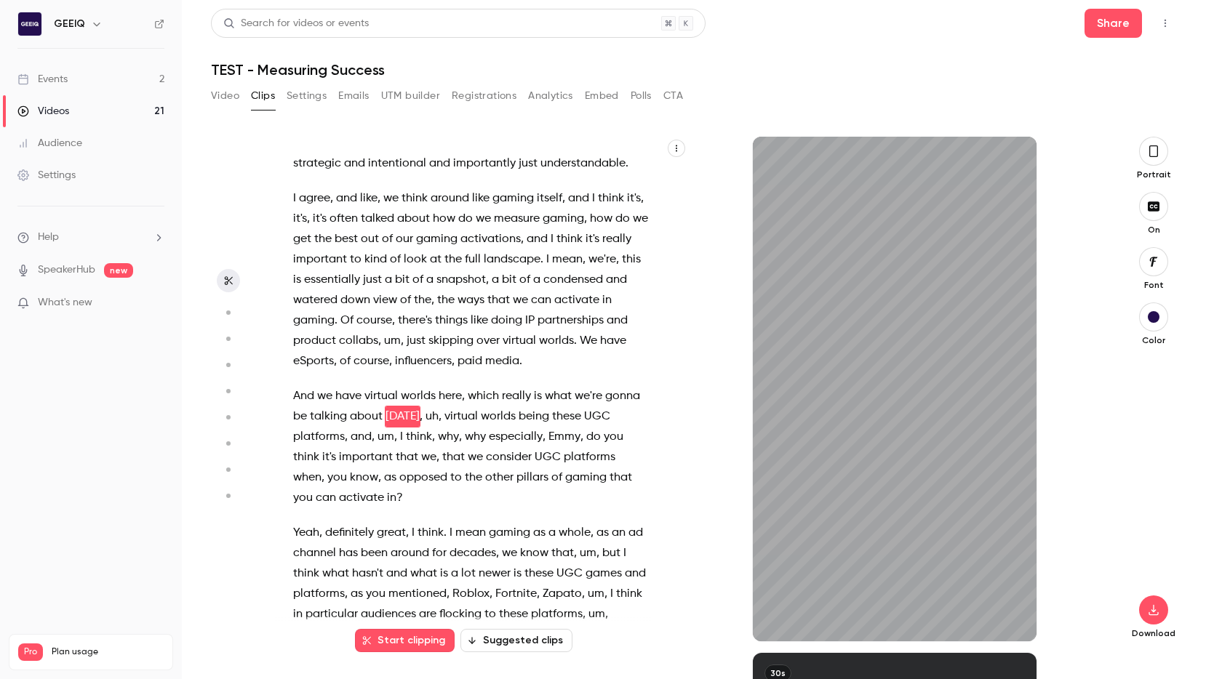
click at [556, 386] on span "what" at bounding box center [558, 396] width 27 height 20
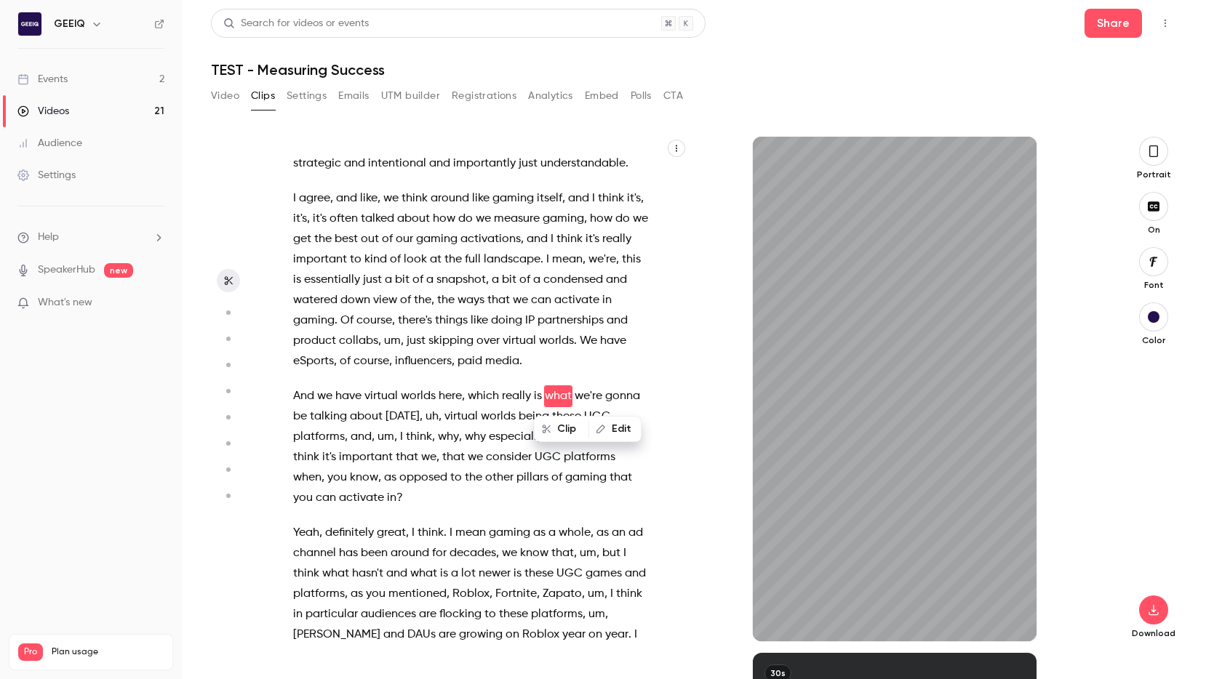
scroll to position [1530, 0]
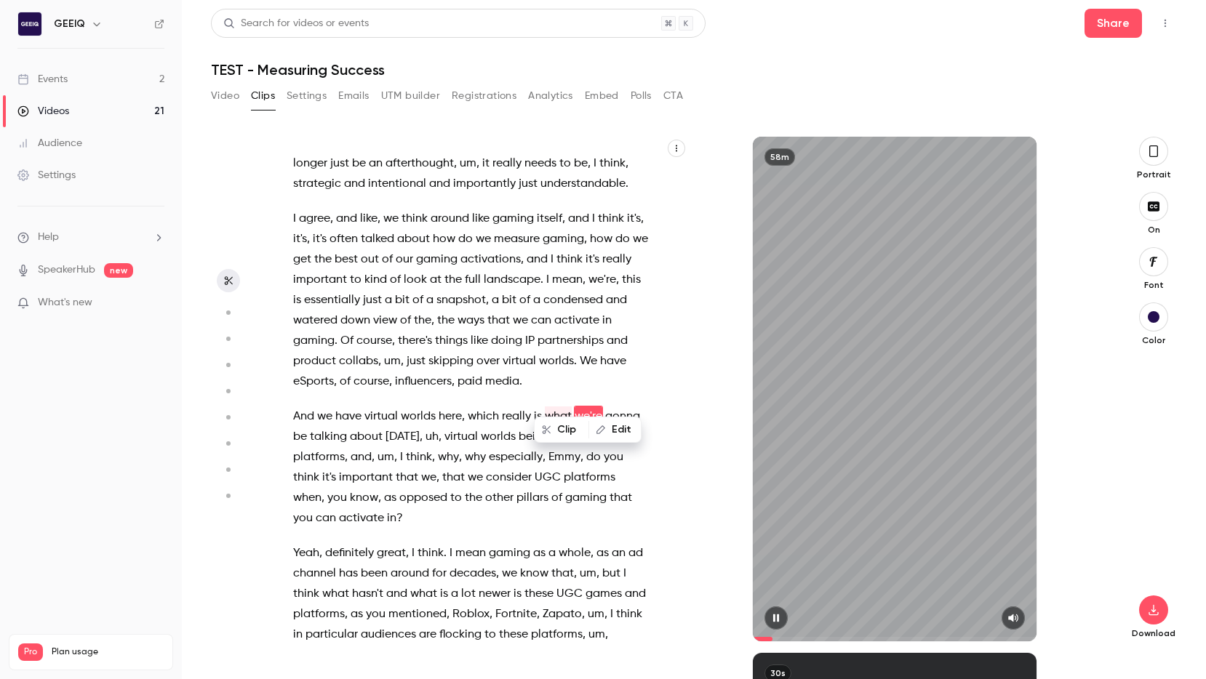
click at [681, 422] on div "58m" at bounding box center [895, 389] width 284 height 505
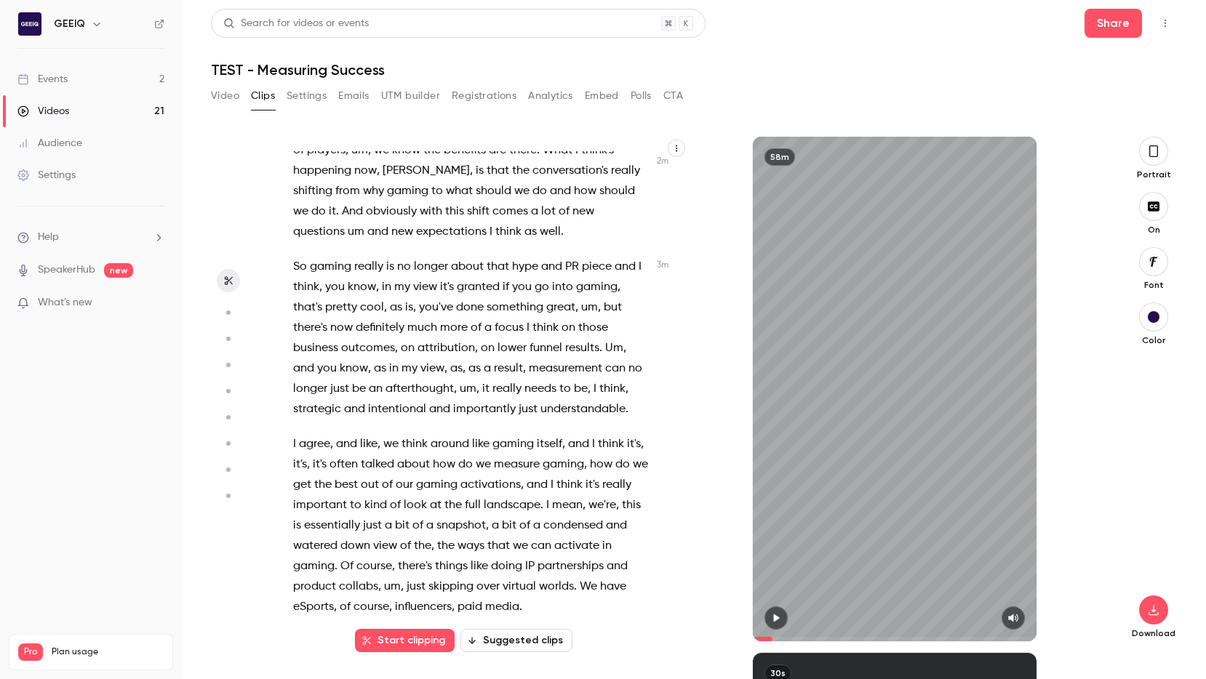
scroll to position [1289, 0]
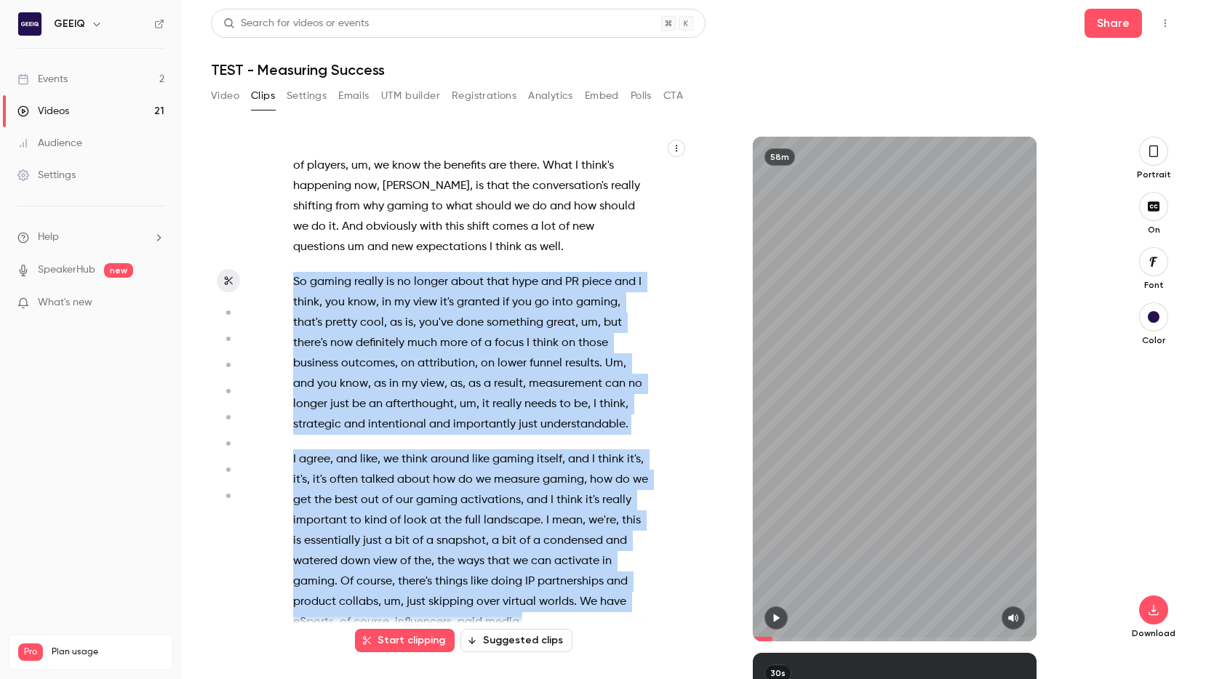
drag, startPoint x: 359, startPoint y: 297, endPoint x: 589, endPoint y: 597, distance: 378.8
click at [589, 597] on div "Mine's connecting . Going live . Take up to 10 seconds , oh . Here we are . OK …" at bounding box center [478, 396] width 406 height 490
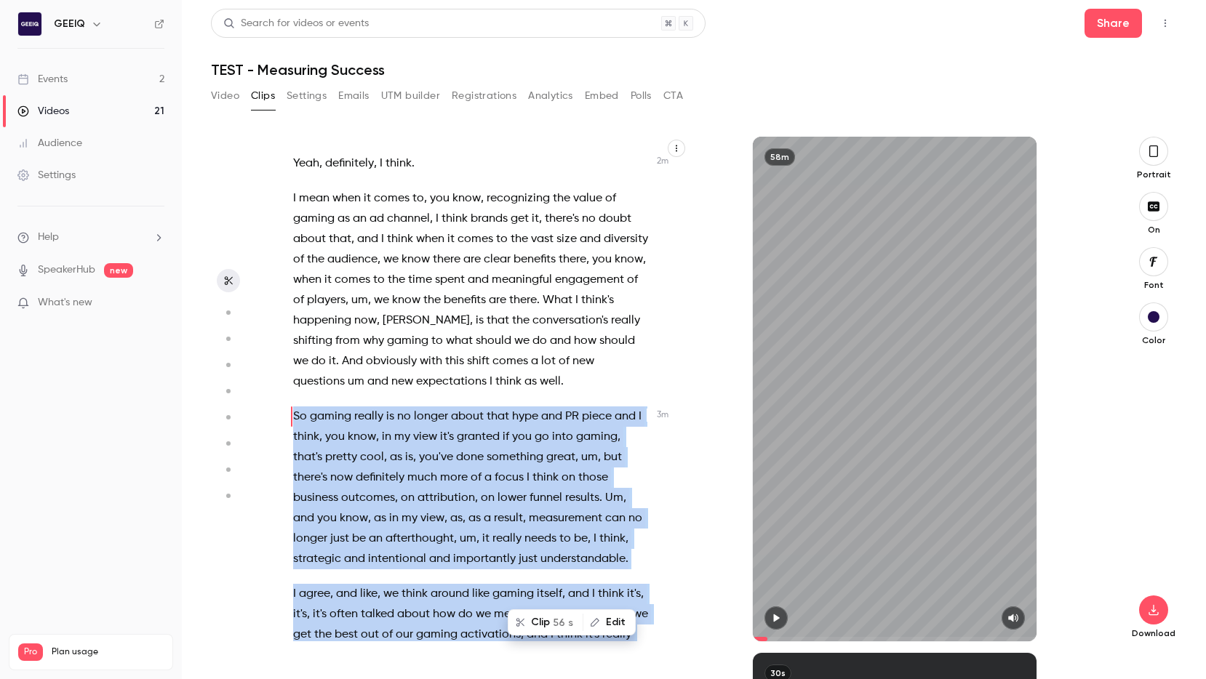
scroll to position [1120, 0]
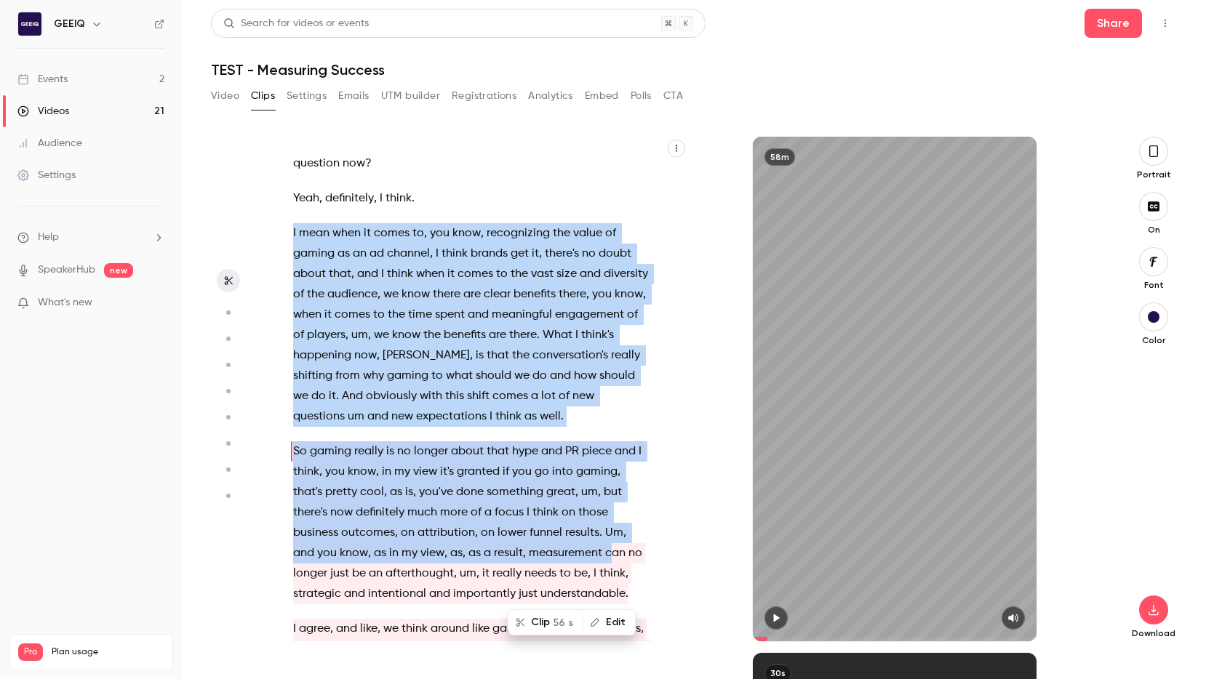
drag, startPoint x: 289, startPoint y: 212, endPoint x: 591, endPoint y: 543, distance: 448.0
click at [591, 543] on div "Mine's connecting . Going live . Take up to 10 seconds , oh . Here we are . OK …" at bounding box center [478, 396] width 406 height 490
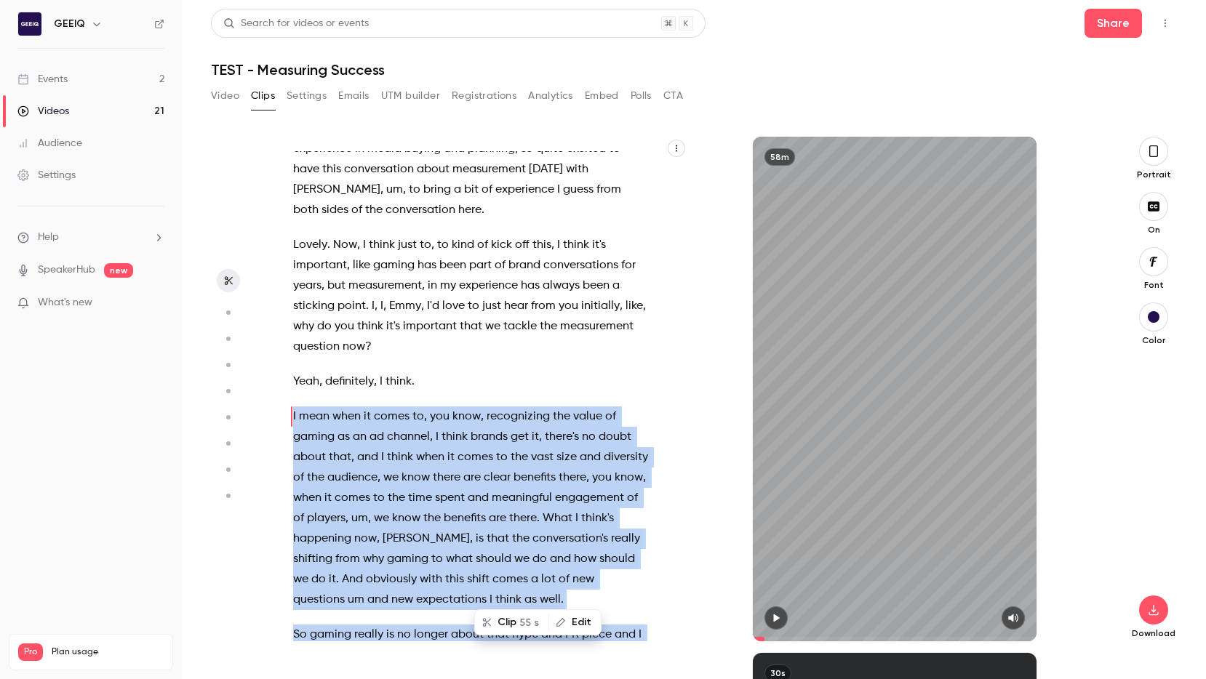
scroll to position [937, 0]
click at [382, 406] on span "comes" at bounding box center [392, 416] width 36 height 20
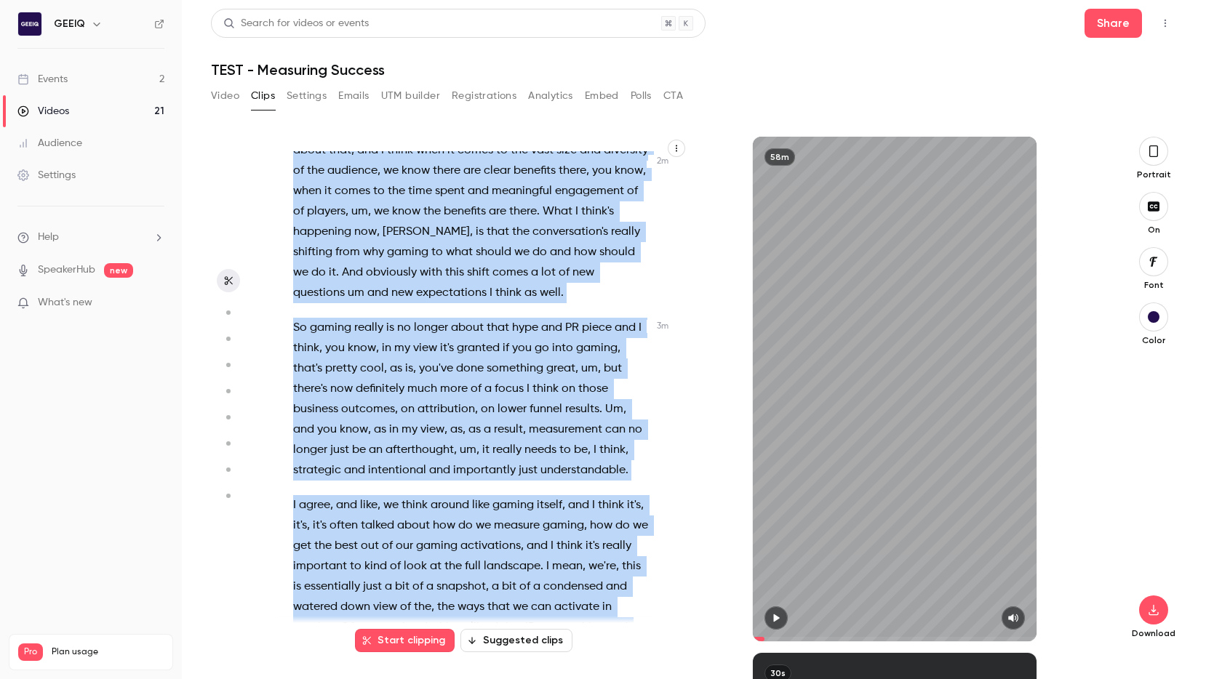
scroll to position [1301, 0]
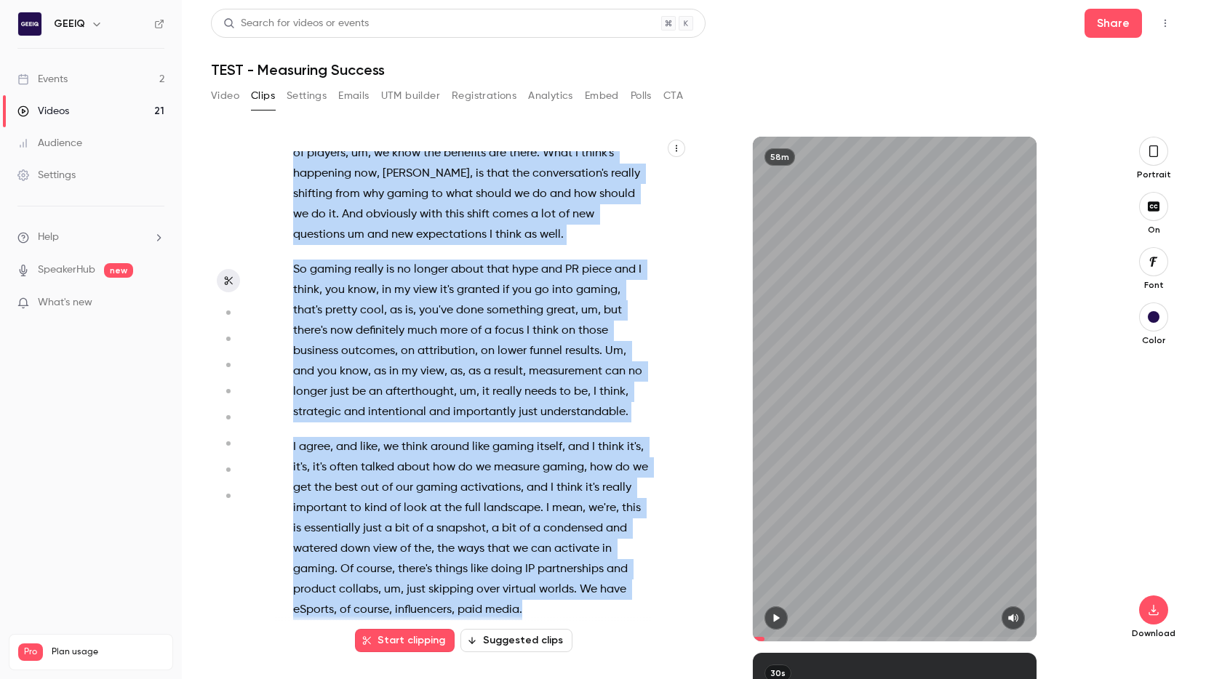
drag, startPoint x: 397, startPoint y: 450, endPoint x: 562, endPoint y: 588, distance: 214.8
click at [562, 588] on div "Mine's connecting . Going live . Take up to 10 seconds , oh . Here we are . OK …" at bounding box center [478, 396] width 406 height 490
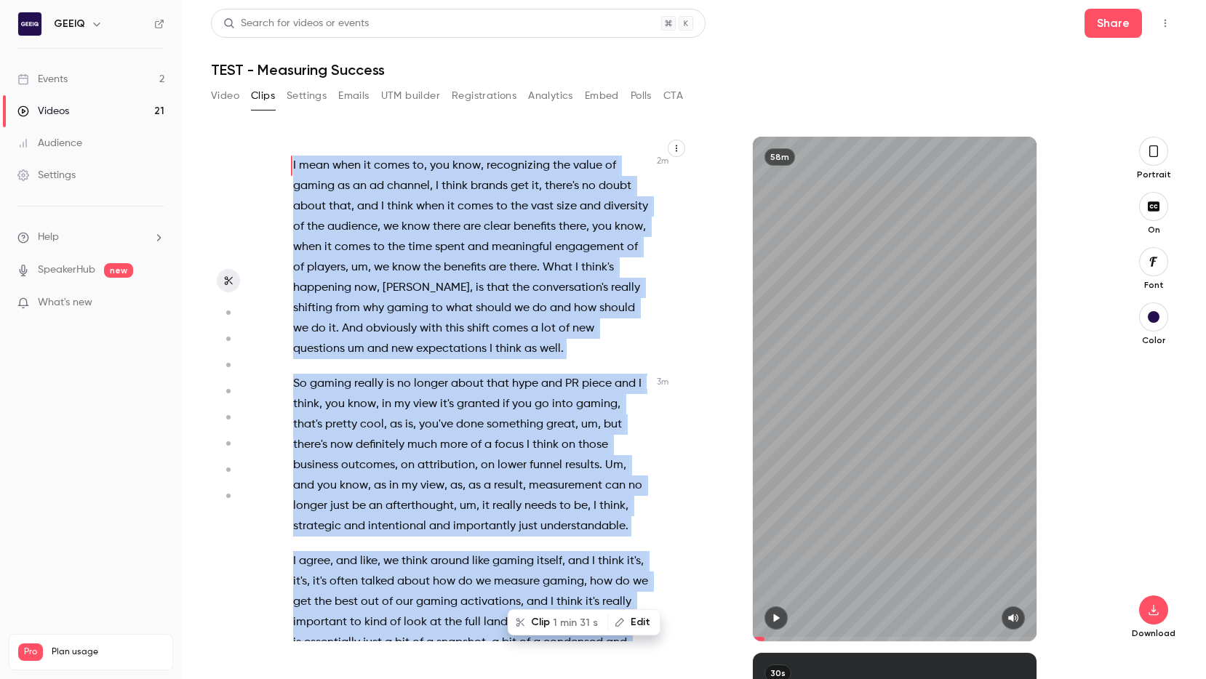
scroll to position [1132, 0]
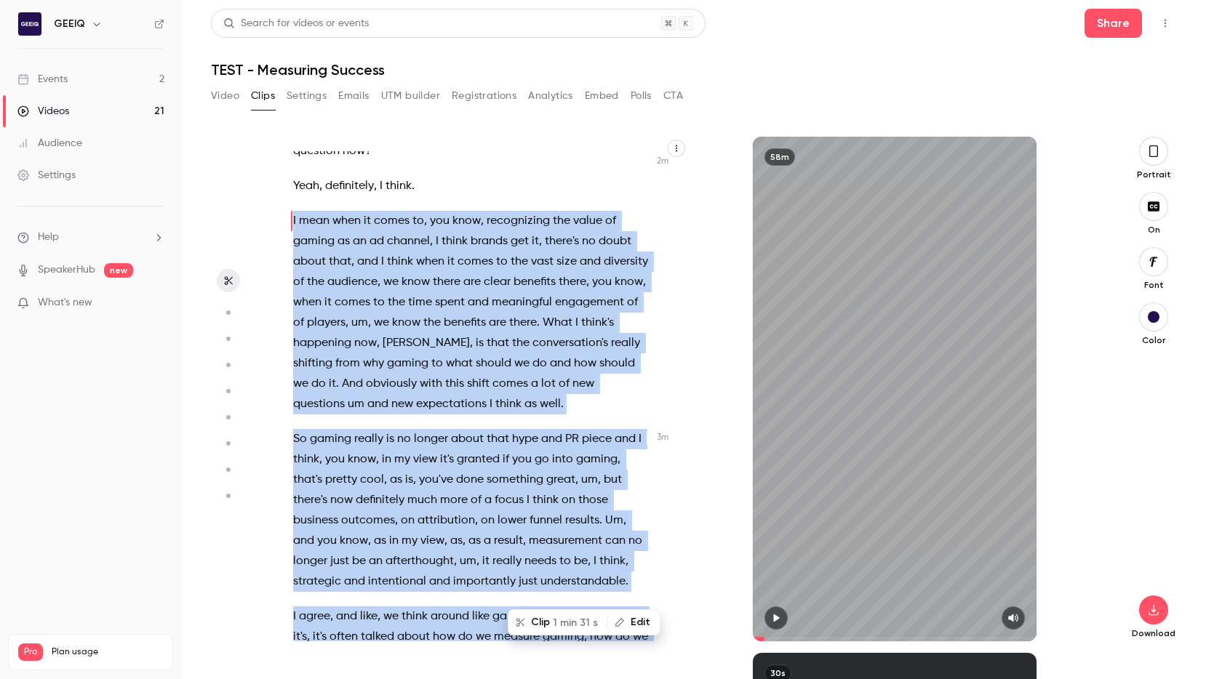
click at [559, 531] on span "measurement" at bounding box center [565, 541] width 73 height 20
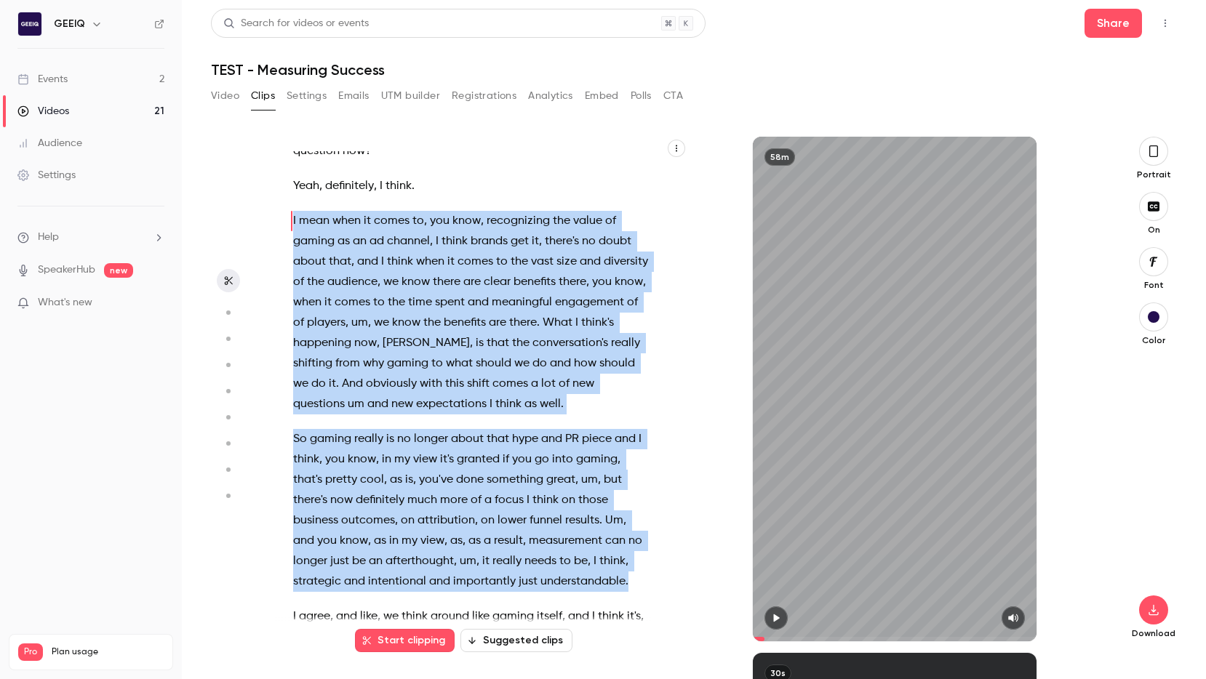
drag, startPoint x: 637, startPoint y: 563, endPoint x: 284, endPoint y: 202, distance: 504.2
click at [284, 202] on div "Mine's connecting . Going live . Take up to 10 seconds , oh . Here we are . OK …" at bounding box center [478, 396] width 406 height 490
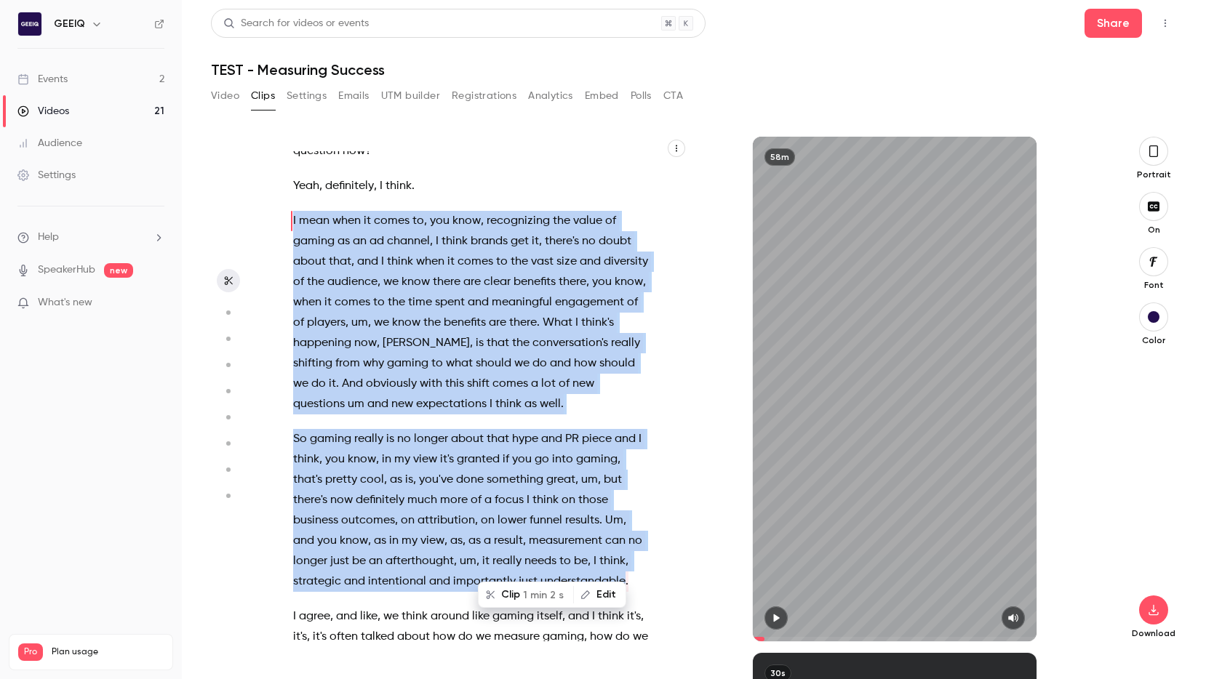
click at [543, 594] on span "1 min 2 s" at bounding box center [543, 595] width 41 height 15
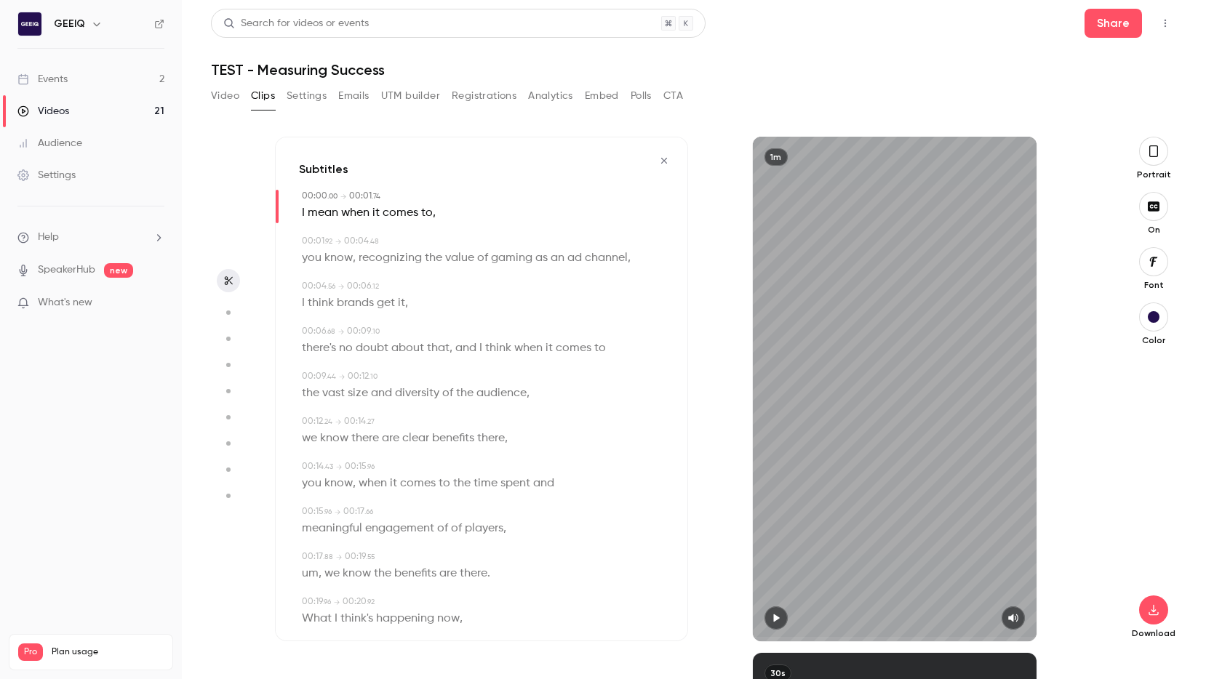
click at [681, 621] on icon "button" at bounding box center [776, 619] width 6 height 8
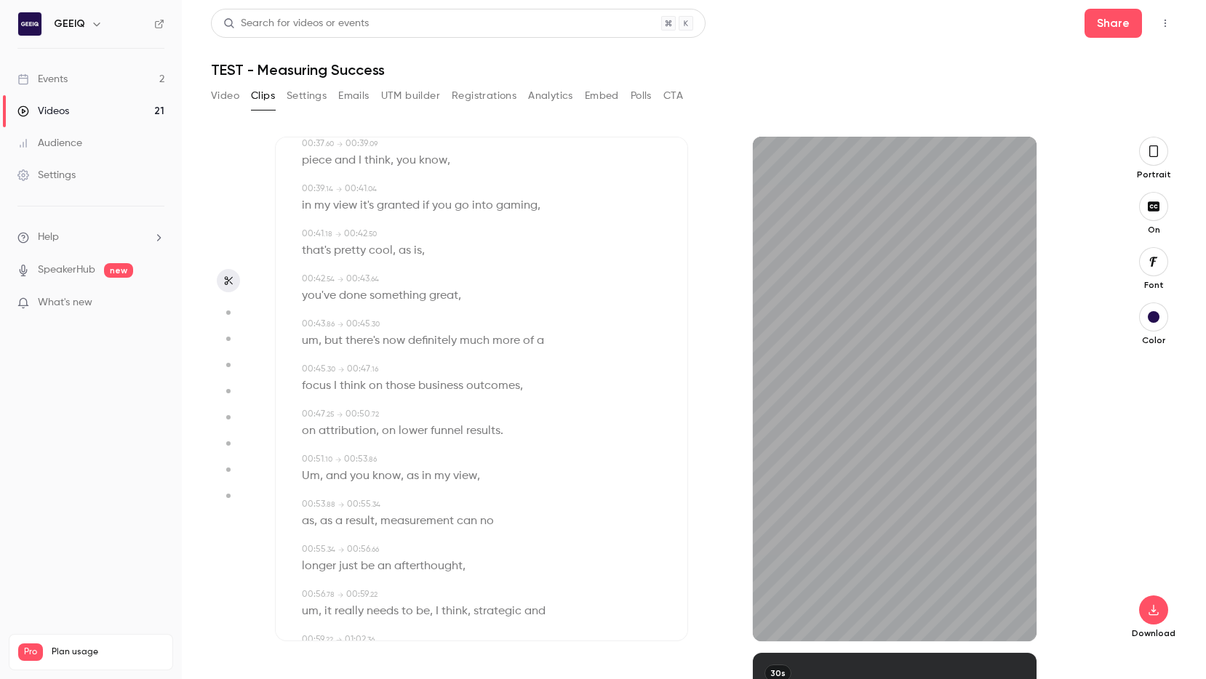
scroll to position [790, 0]
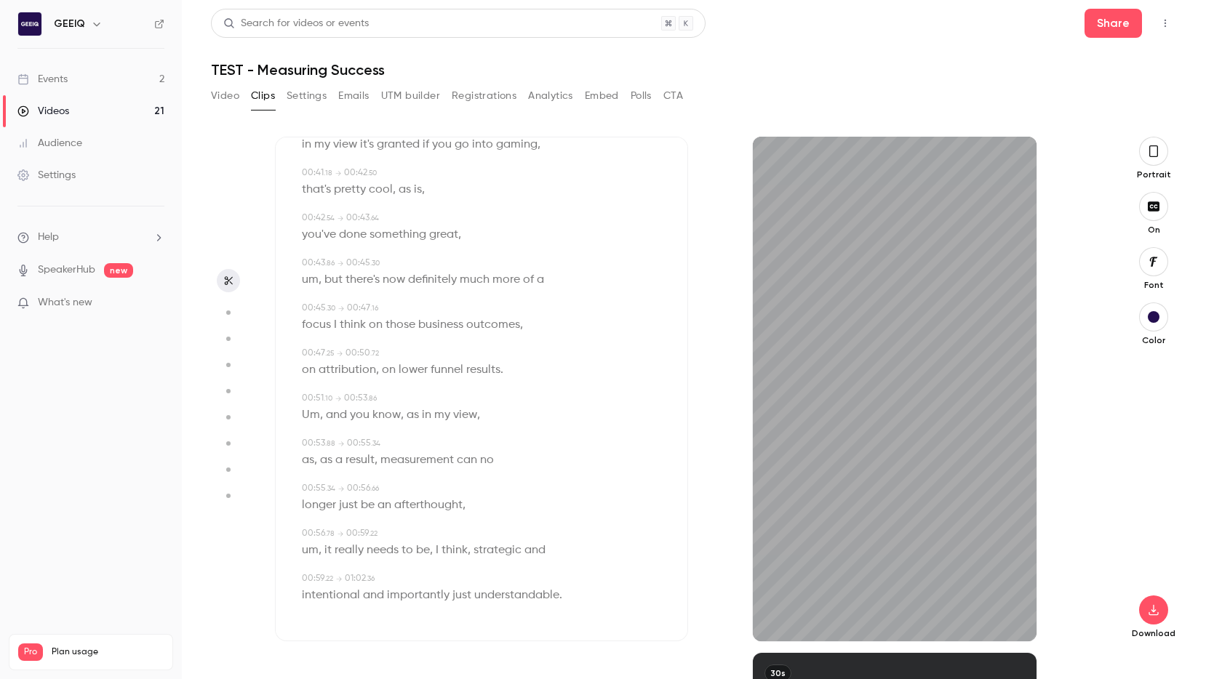
type input "***"
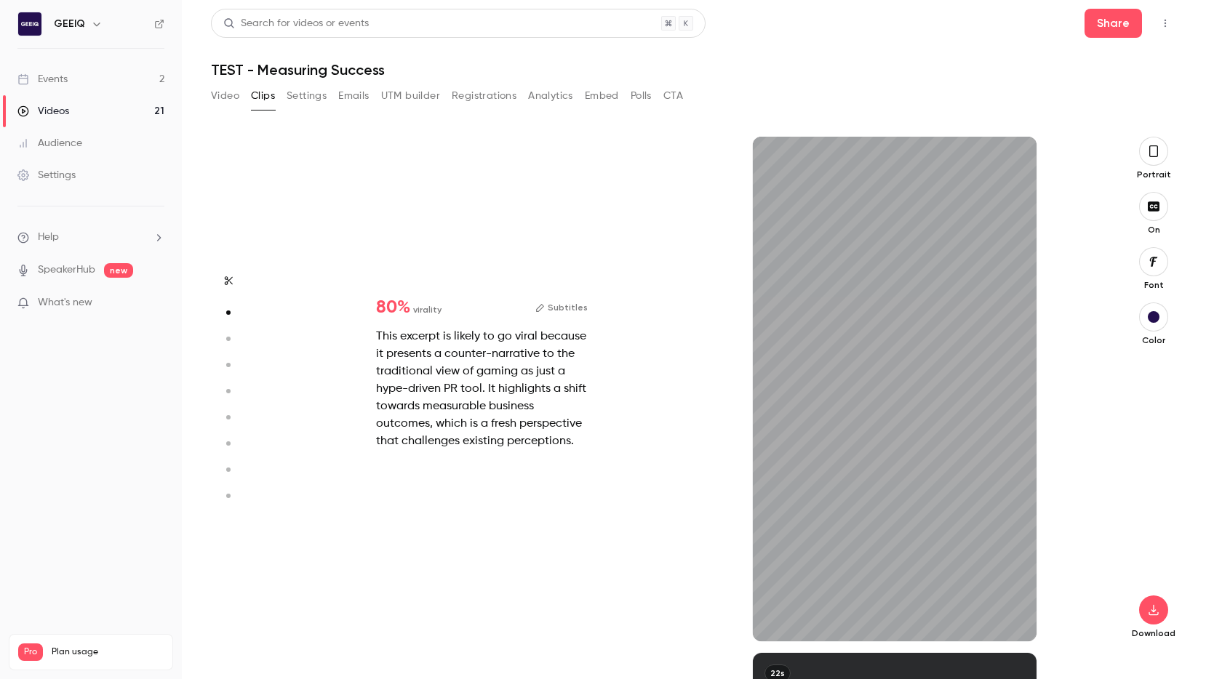
type input "*"
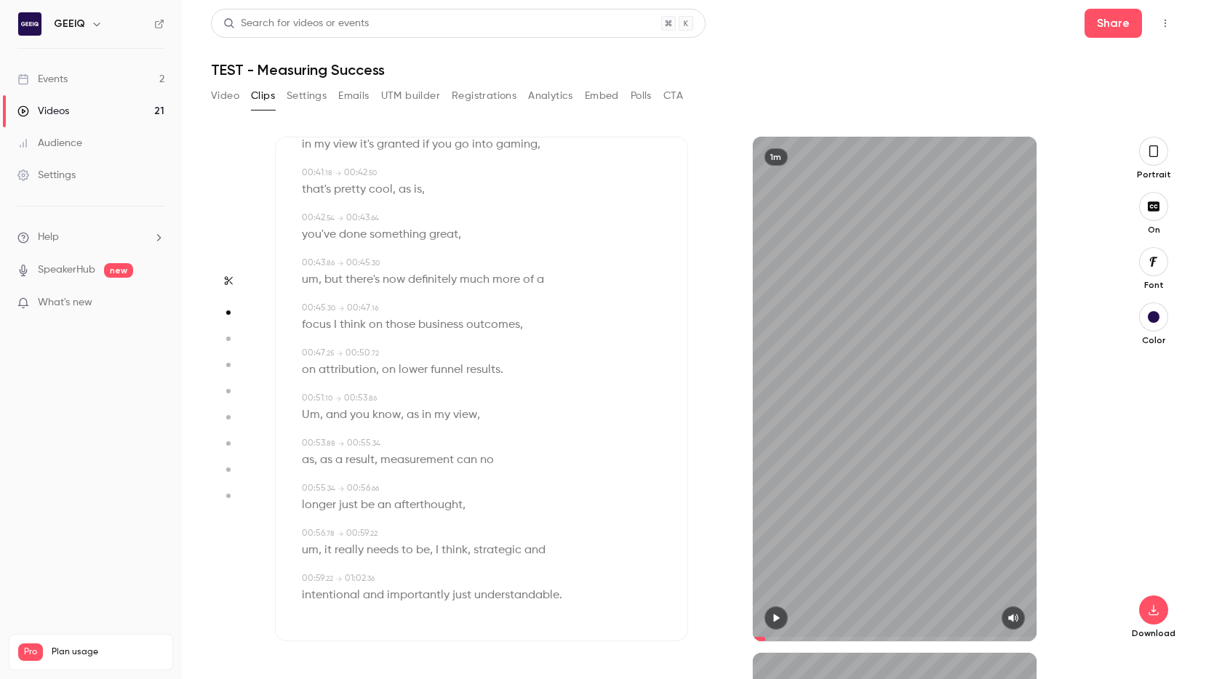
type input "***"
type input "*"
type input "***"
type input "*"
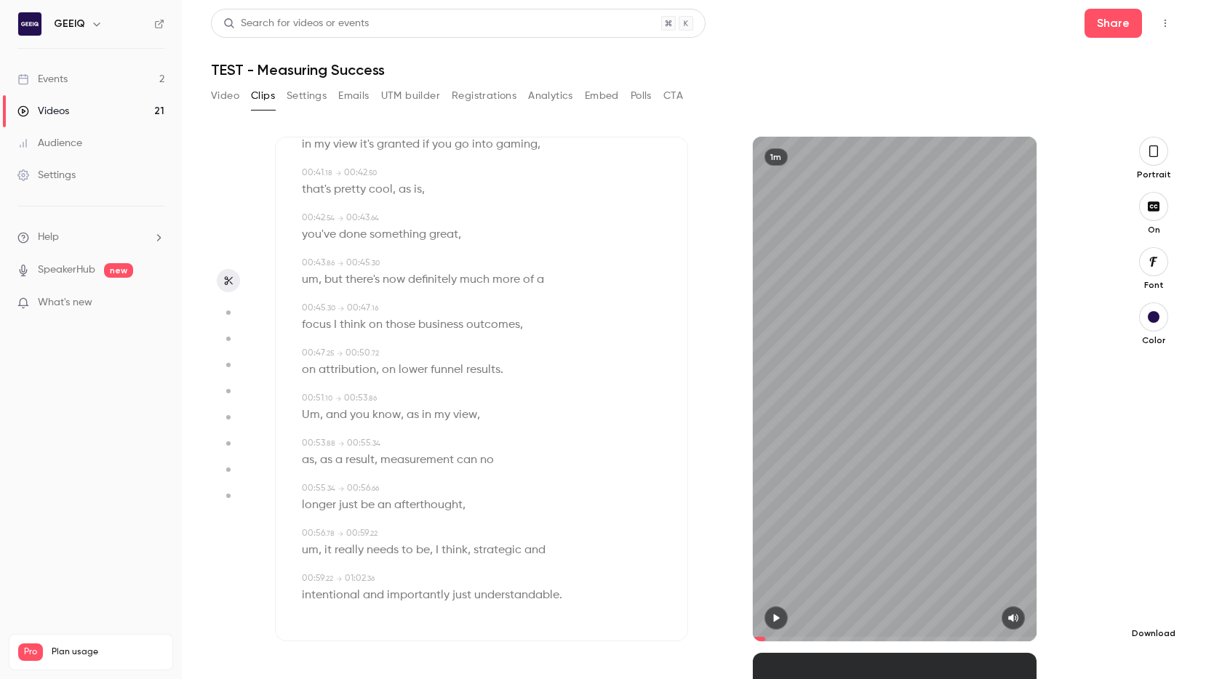
click at [681, 624] on button "button" at bounding box center [1153, 610] width 29 height 29
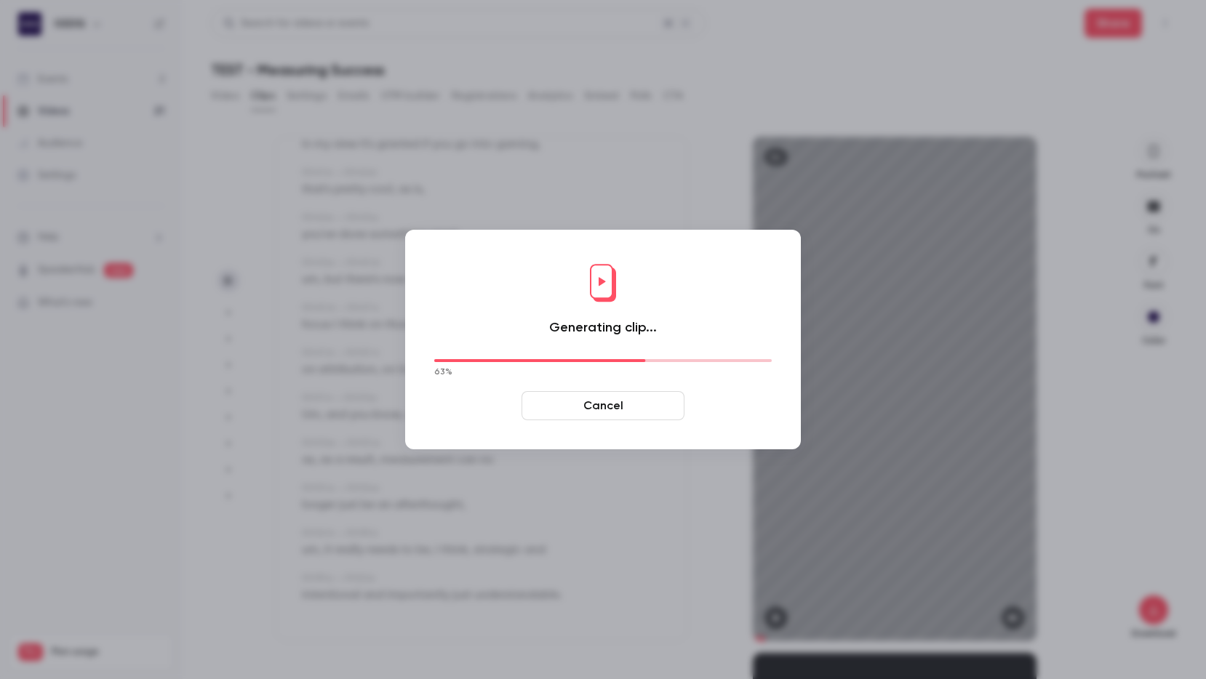
click at [626, 411] on button "Cancel" at bounding box center [603, 405] width 163 height 29
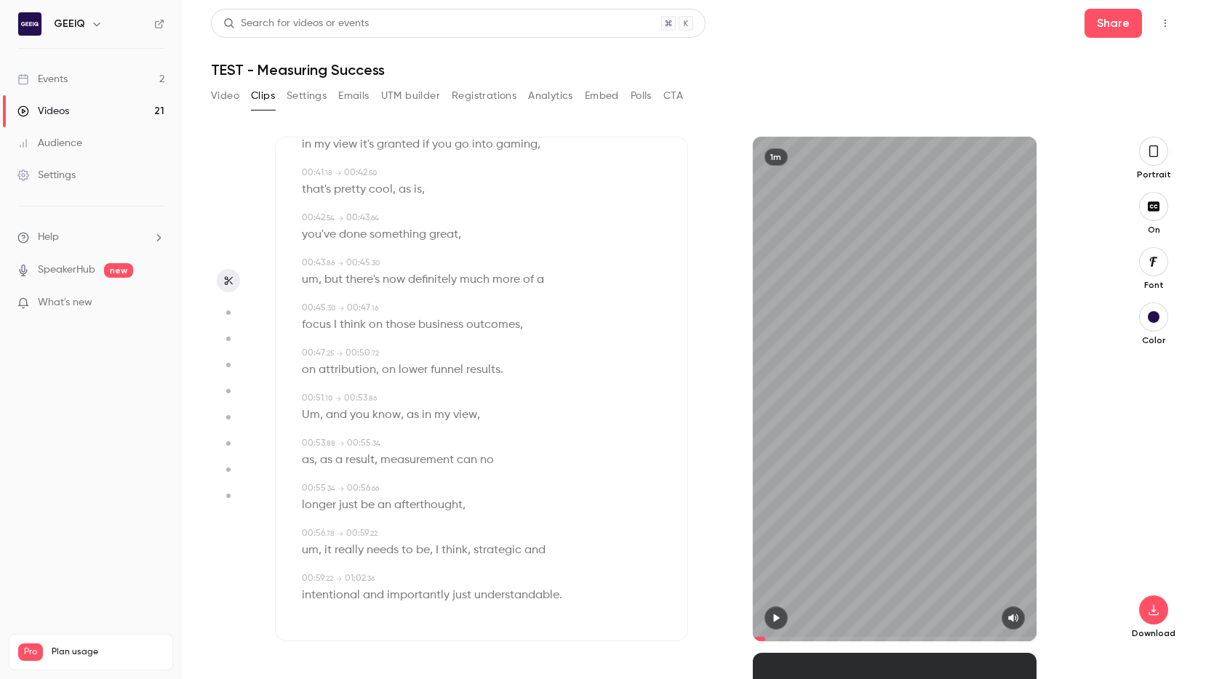
click at [681, 151] on icon "button" at bounding box center [1154, 151] width 12 height 16
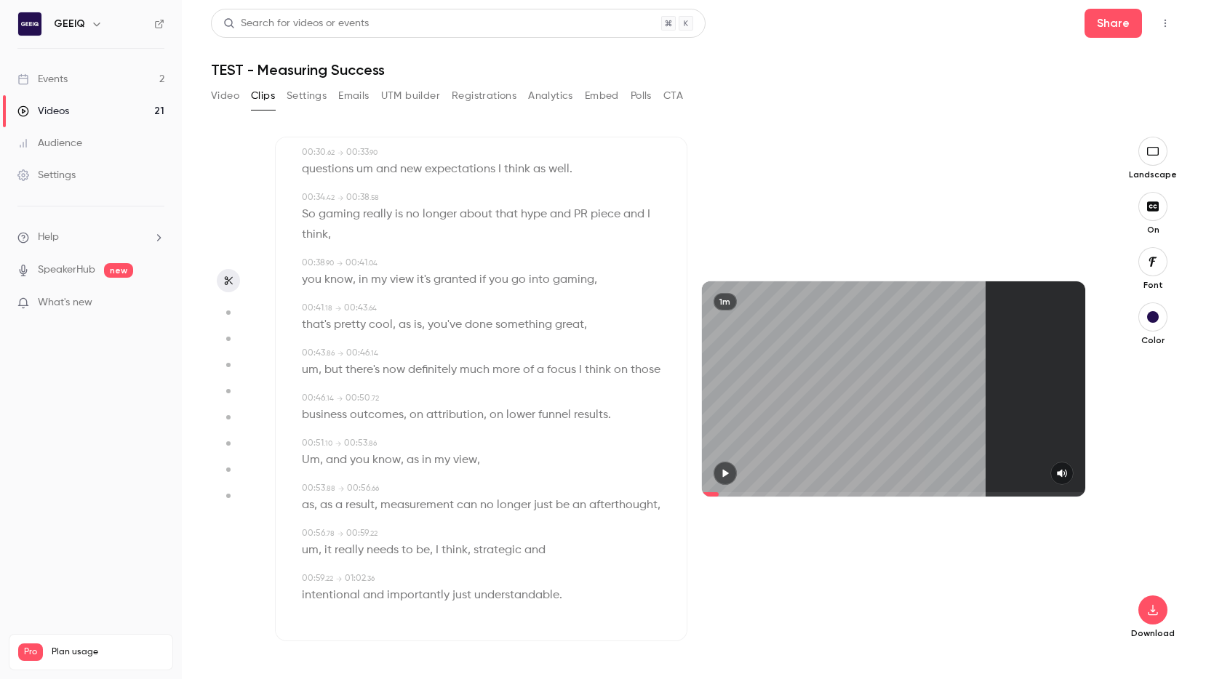
scroll to position [581, 0]
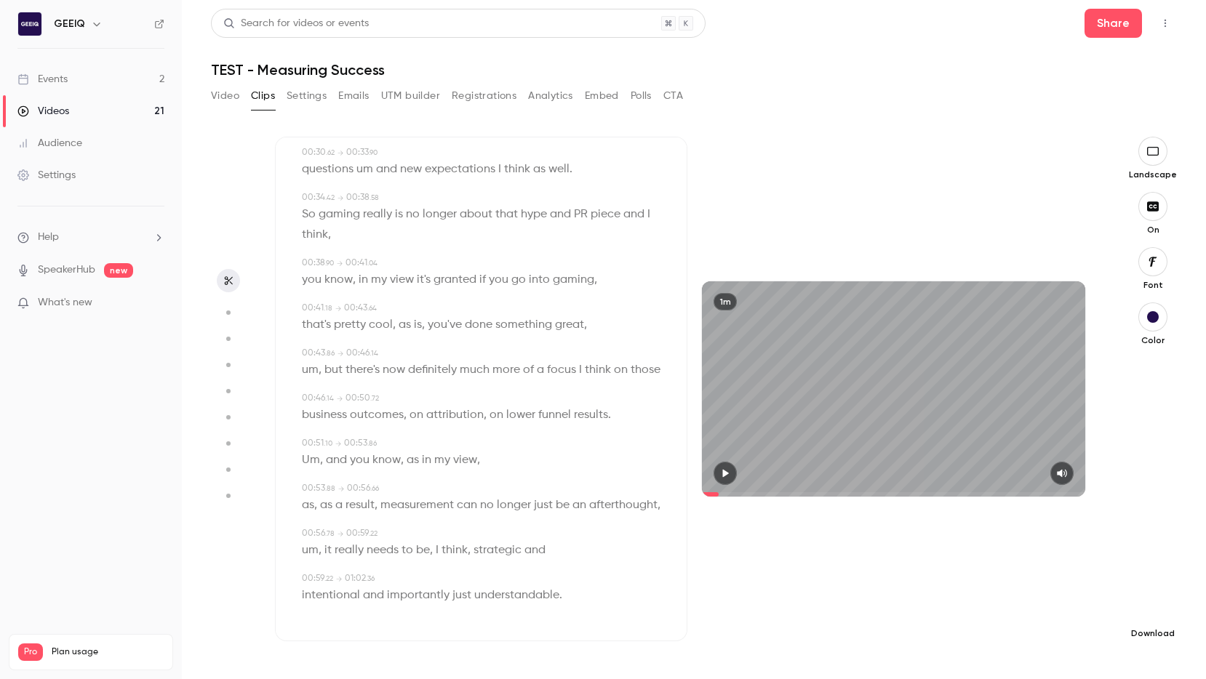
click at [681, 605] on icon "button" at bounding box center [1152, 611] width 17 height 12
click at [681, 620] on div at bounding box center [603, 339] width 1206 height 679
click at [681, 610] on icon "button" at bounding box center [1152, 611] width 17 height 12
click at [681, 605] on li "Full HD High quality requires longer processing" at bounding box center [1044, 589] width 190 height 53
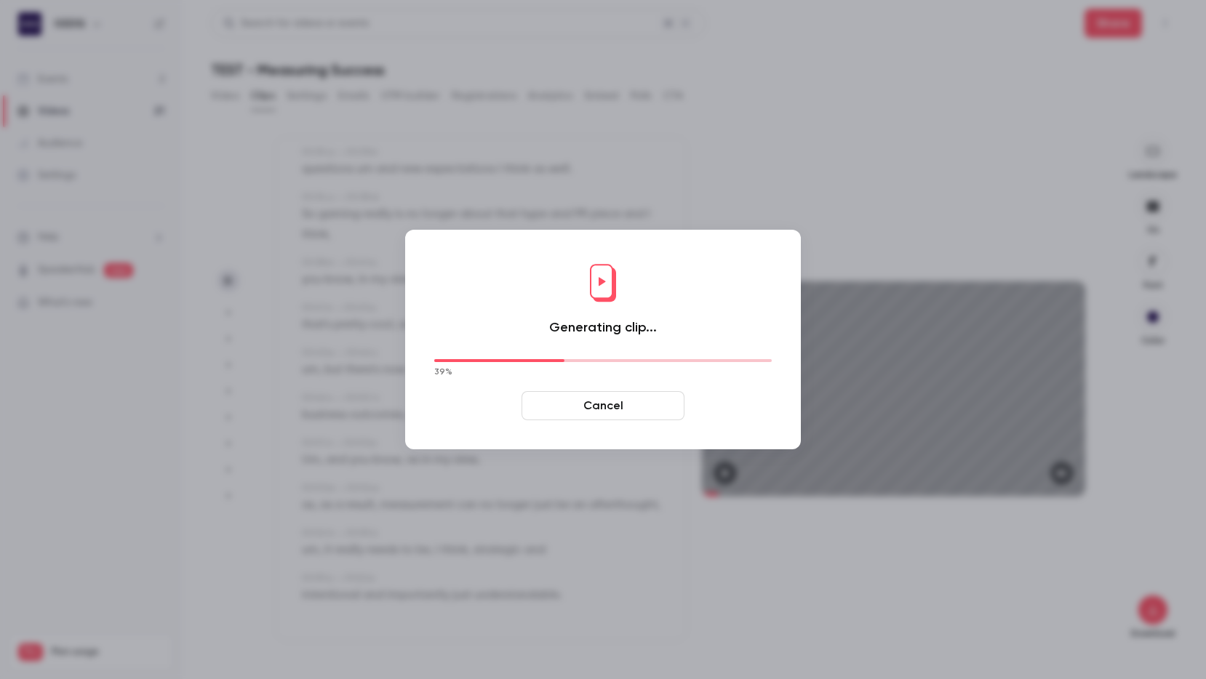
click at [137, 431] on div at bounding box center [603, 339] width 1206 height 679
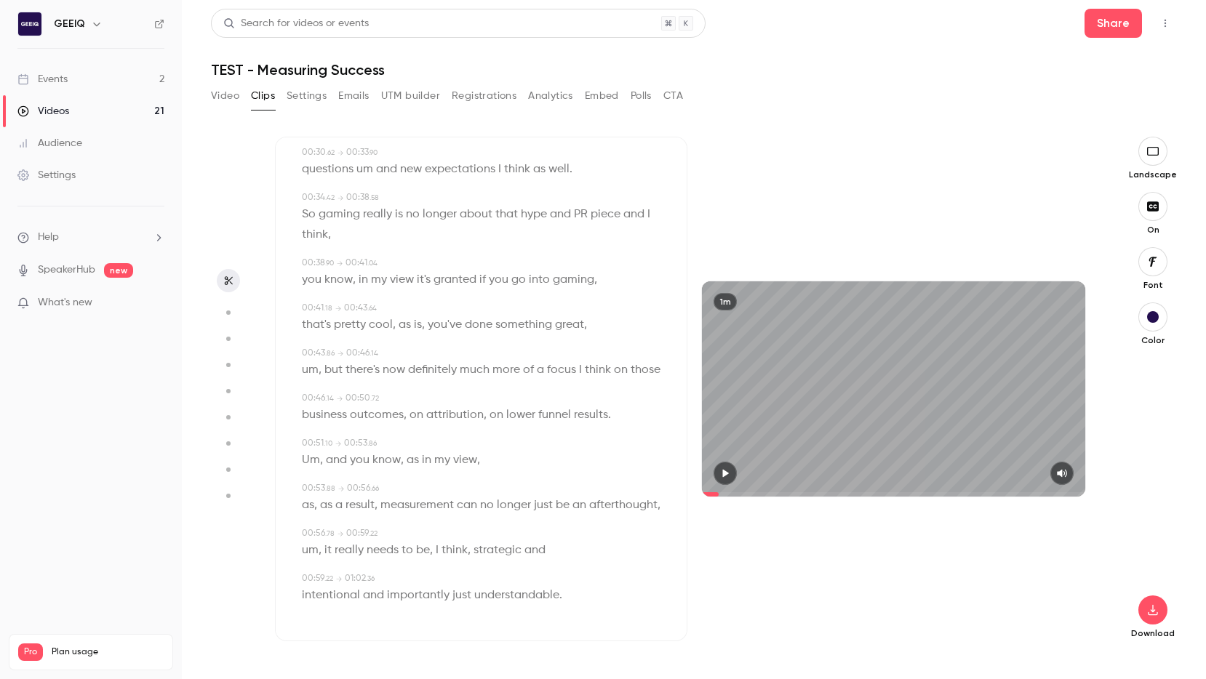
scroll to position [0, 0]
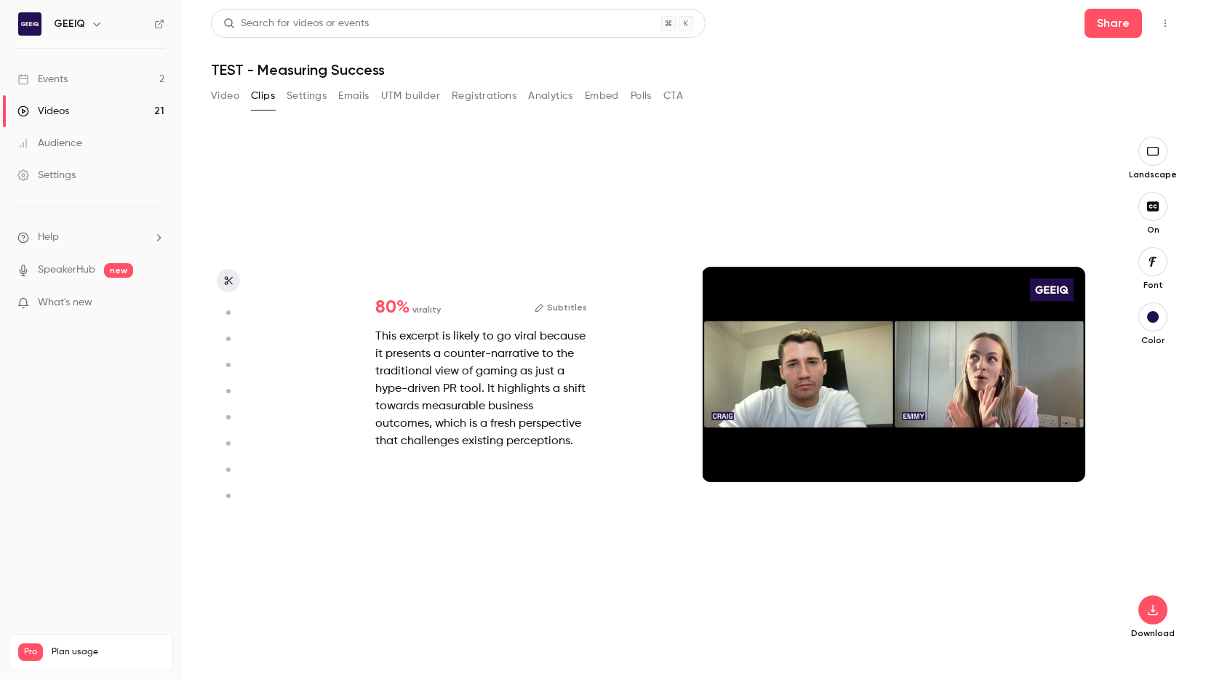
type input "***"
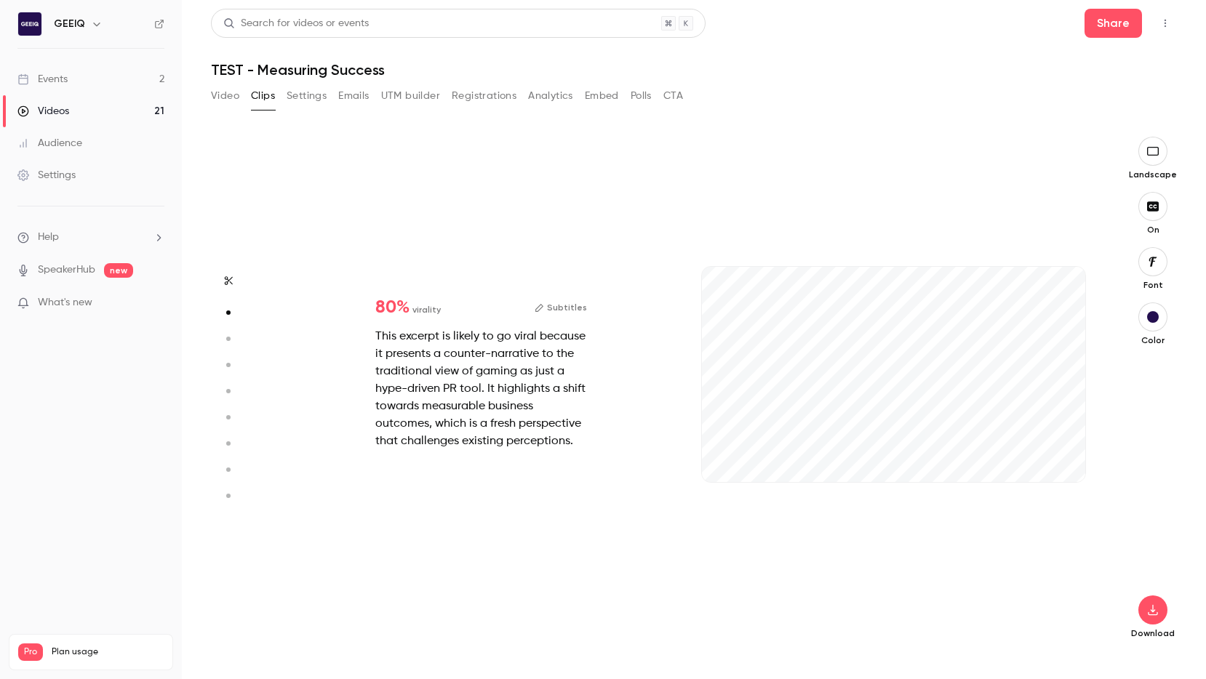
type input "***"
click at [228, 276] on icon "button" at bounding box center [229, 281] width 12 height 10
type input "***"
type input "*"
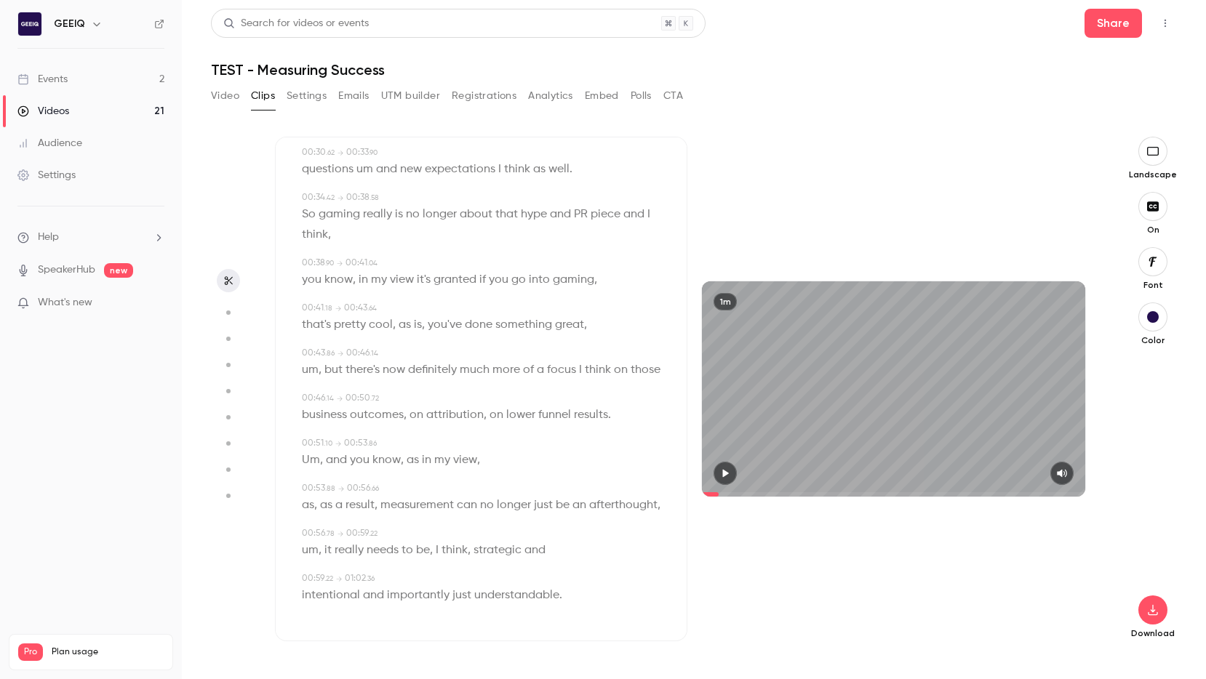
type input "***"
type input "*"
click at [228, 276] on icon "button" at bounding box center [229, 281] width 12 height 10
click at [294, 87] on button "Settings" at bounding box center [307, 95] width 40 height 23
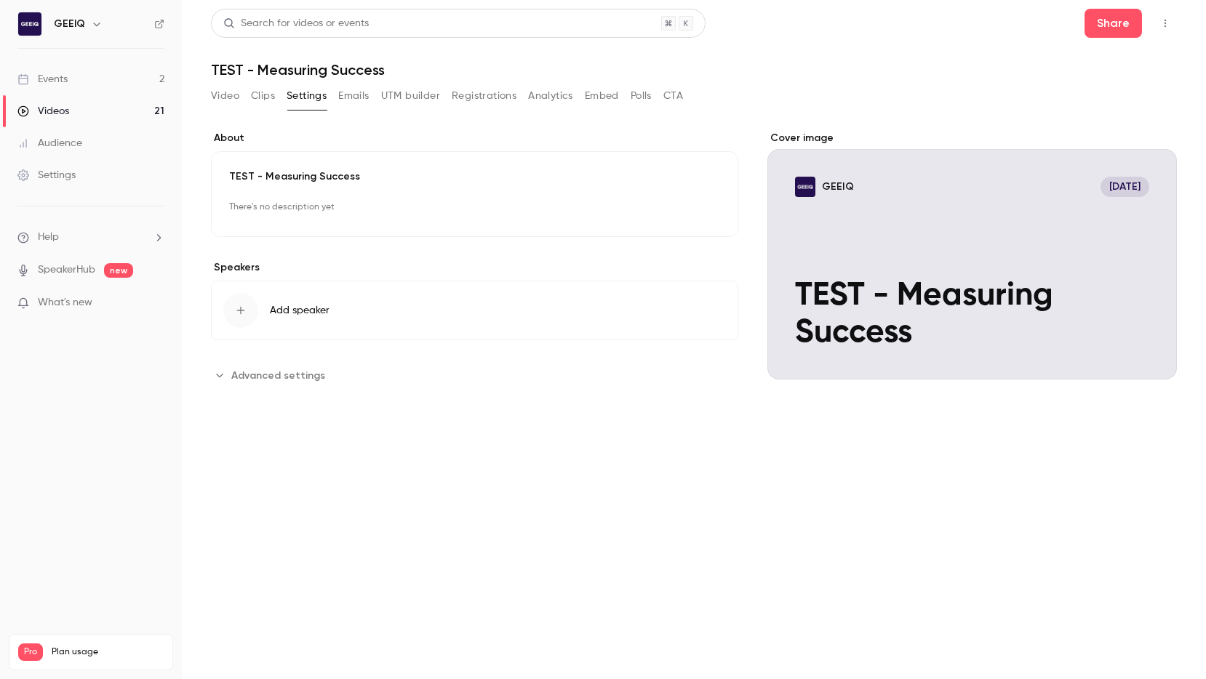
click at [260, 92] on button "Clips" at bounding box center [263, 95] width 24 height 23
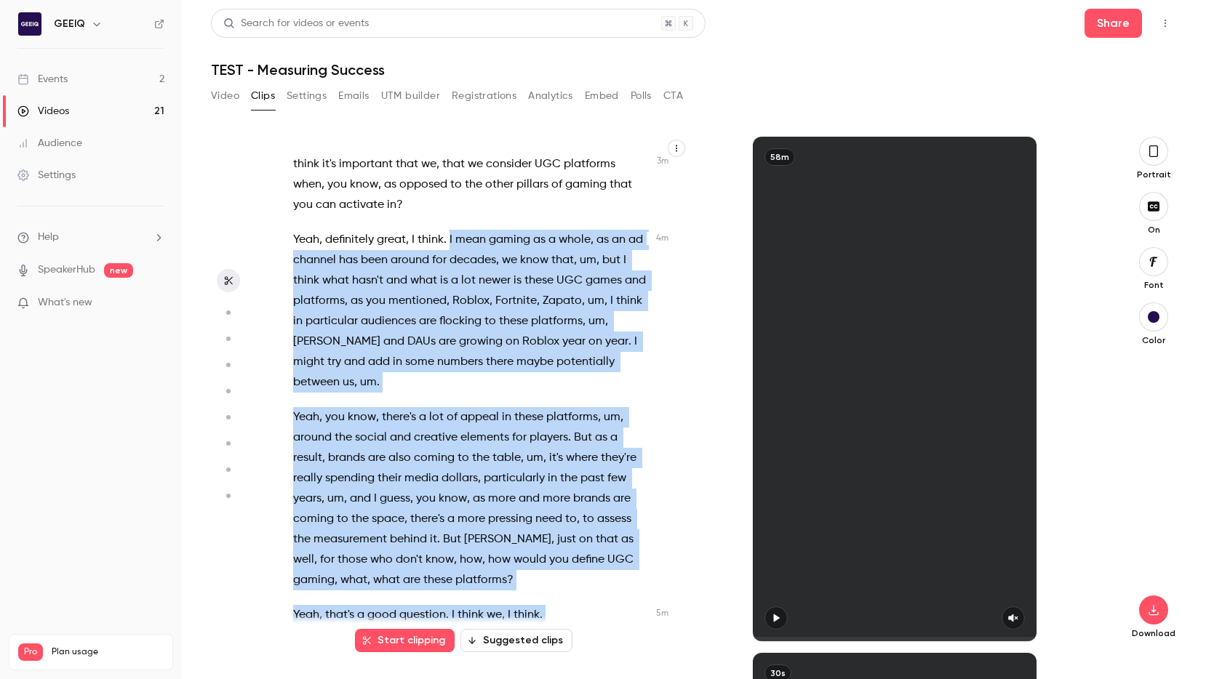
scroll to position [1851, 0]
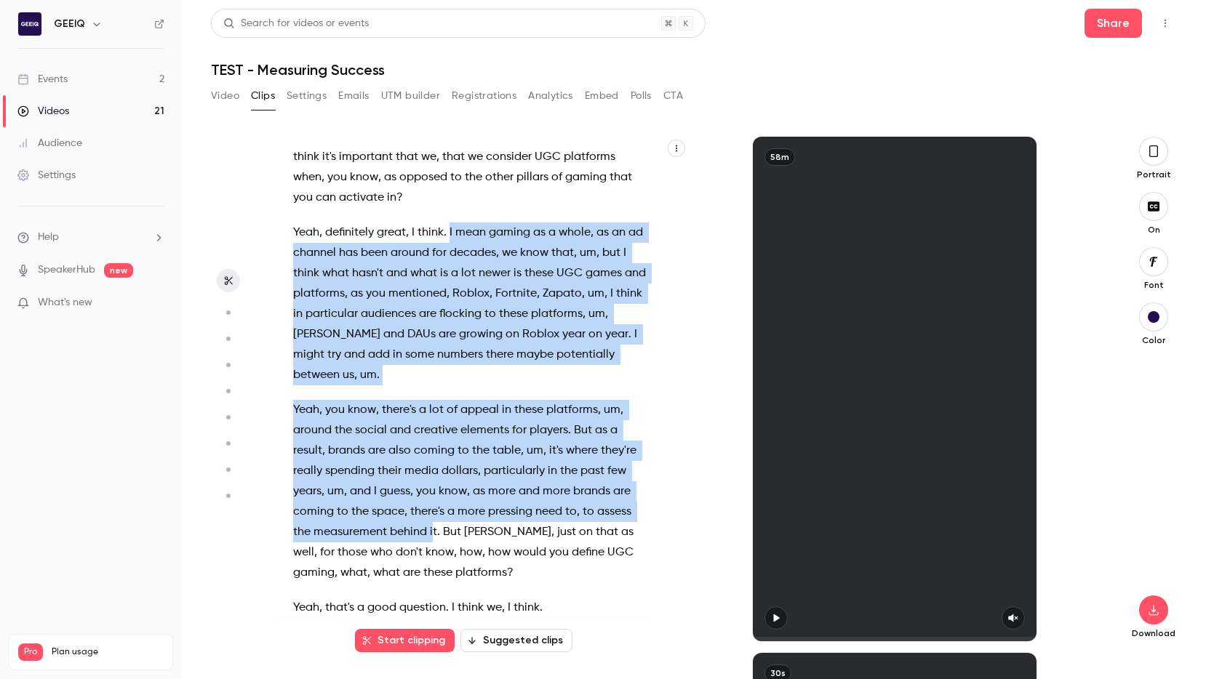
drag, startPoint x: 450, startPoint y: 292, endPoint x: 434, endPoint y: 492, distance: 199.9
click at [434, 492] on div "Mine's connecting . Going live . Take up to 10 seconds , oh . Here we are . OK …" at bounding box center [478, 396] width 406 height 490
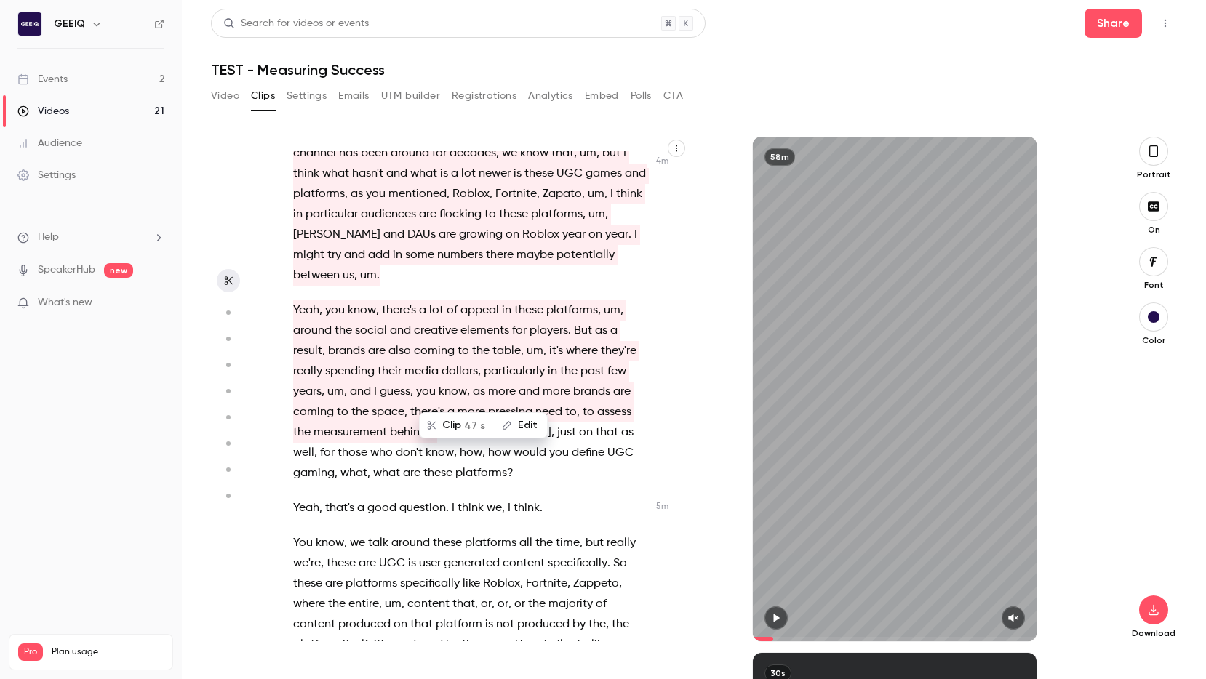
click at [585, 450] on div "Mine's connecting . Going live . Take up to 10 seconds , oh . Here we are . OK …" at bounding box center [478, 396] width 406 height 490
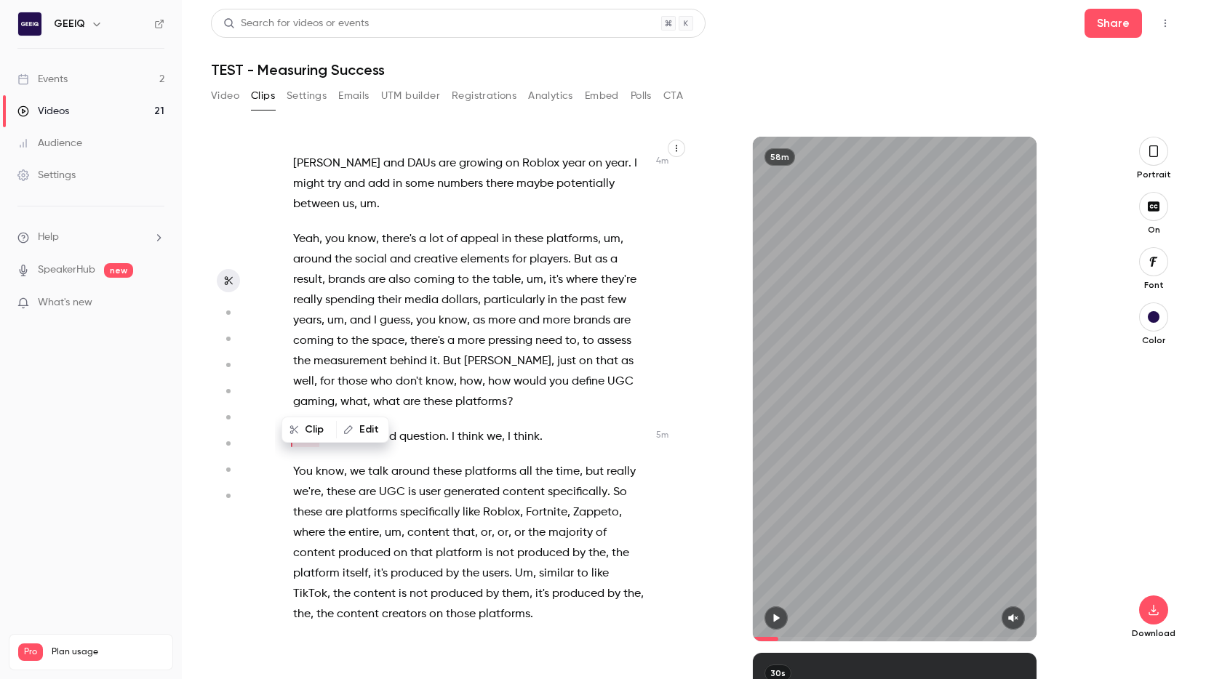
scroll to position [2102, 0]
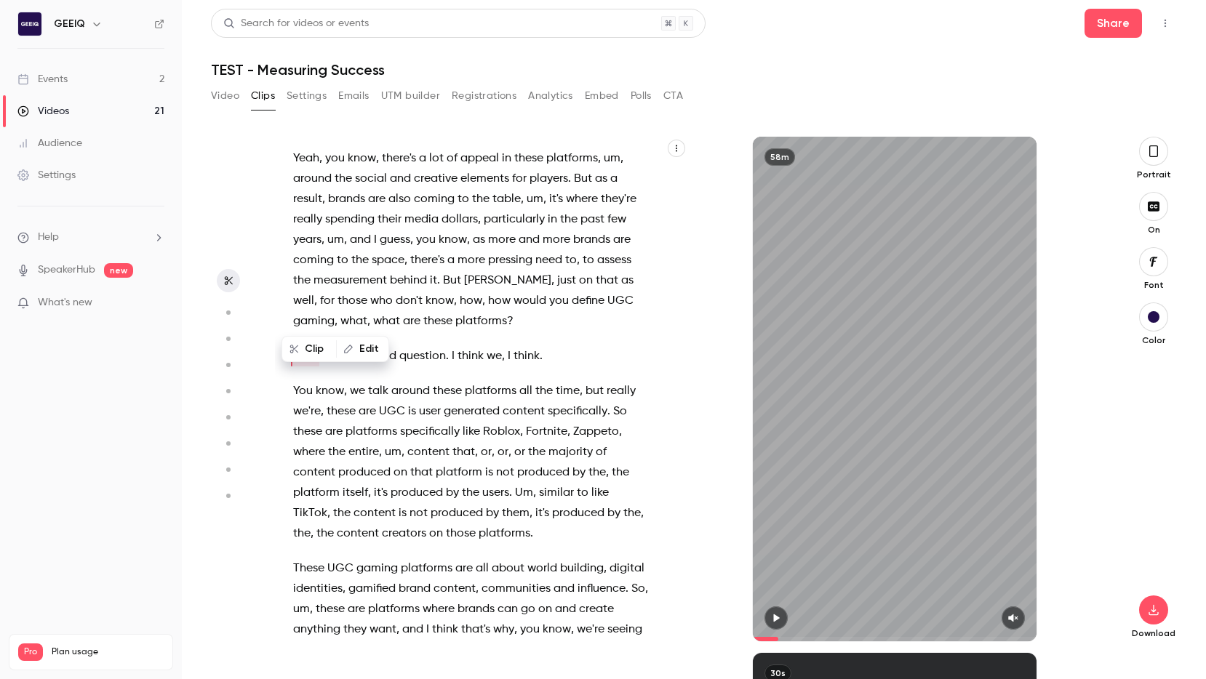
click at [440, 422] on span "specifically" at bounding box center [430, 432] width 60 height 20
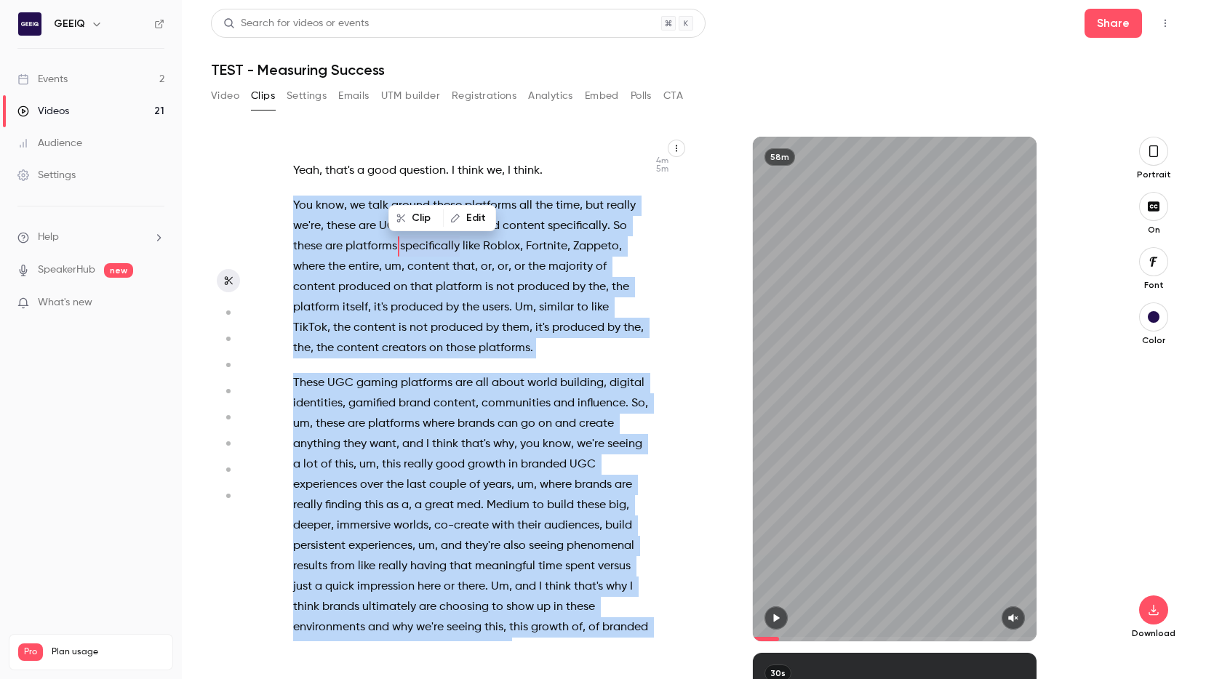
scroll to position [2309, 0]
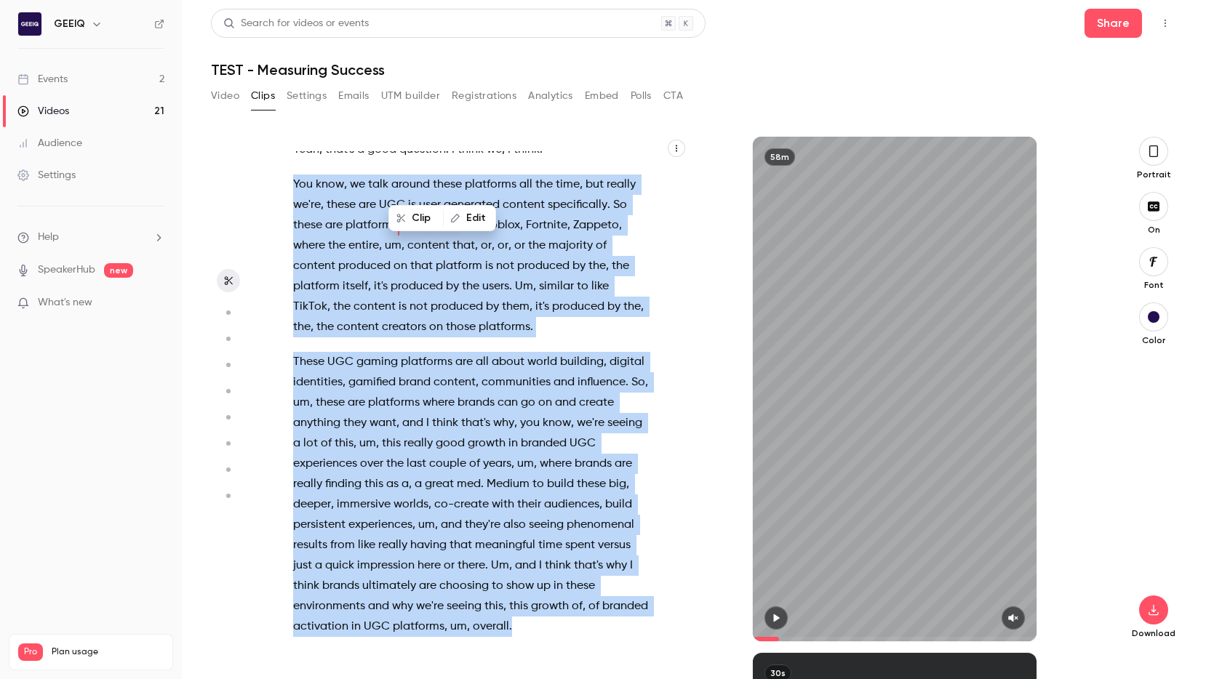
drag, startPoint x: 292, startPoint y: 353, endPoint x: 588, endPoint y: 594, distance: 382.1
click at [588, 594] on div "Mine's connecting . Going live . Take up to 10 seconds , oh . Here we are . OK …" at bounding box center [478, 396] width 406 height 490
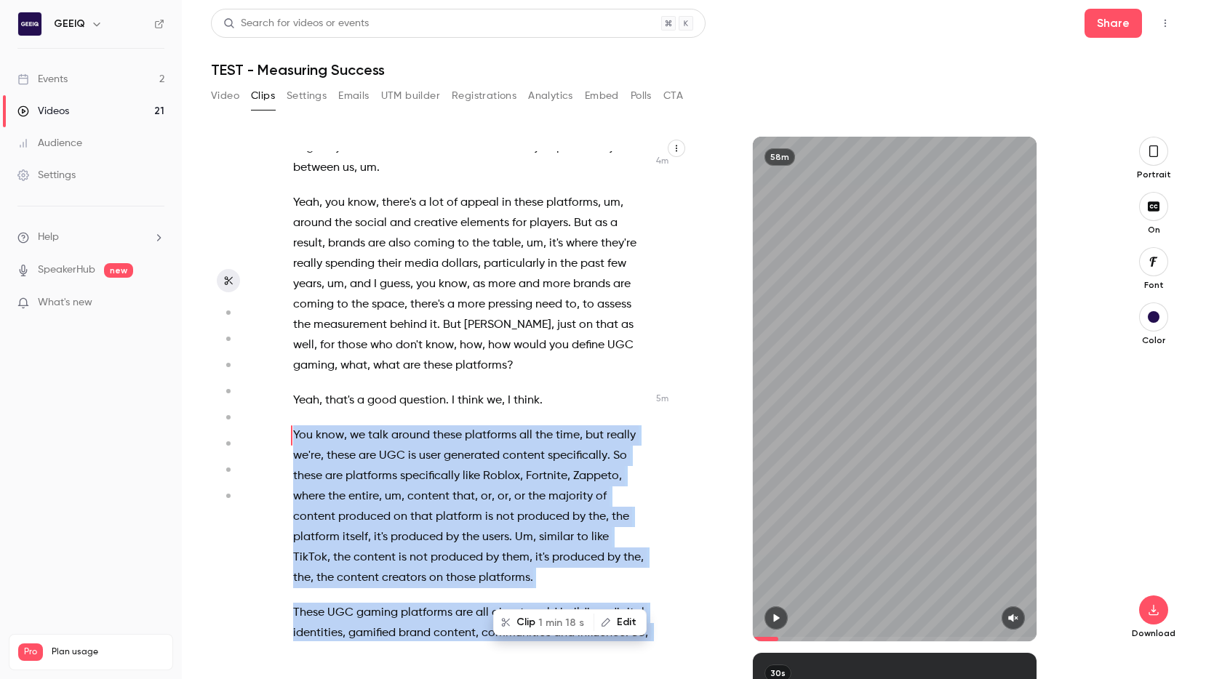
scroll to position [2057, 0]
click at [681, 621] on icon "button" at bounding box center [776, 618] width 12 height 10
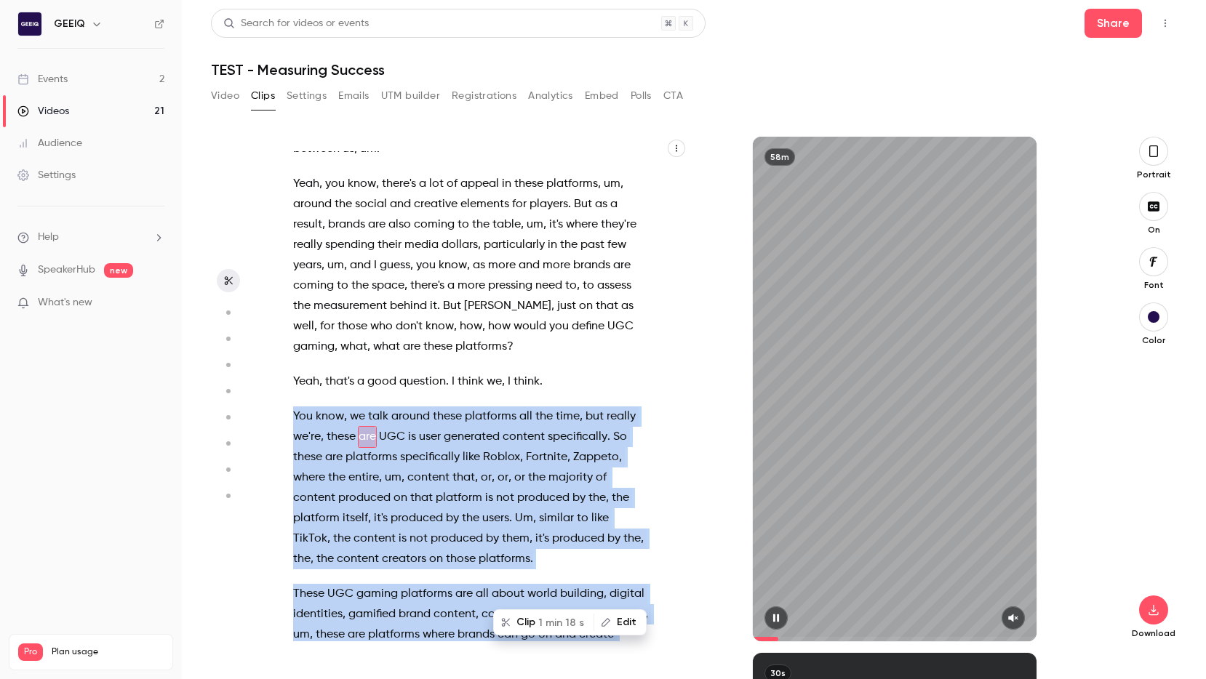
click at [681, 622] on icon "button" at bounding box center [1014, 618] width 12 height 10
click at [681, 156] on icon "button" at bounding box center [1154, 151] width 12 height 16
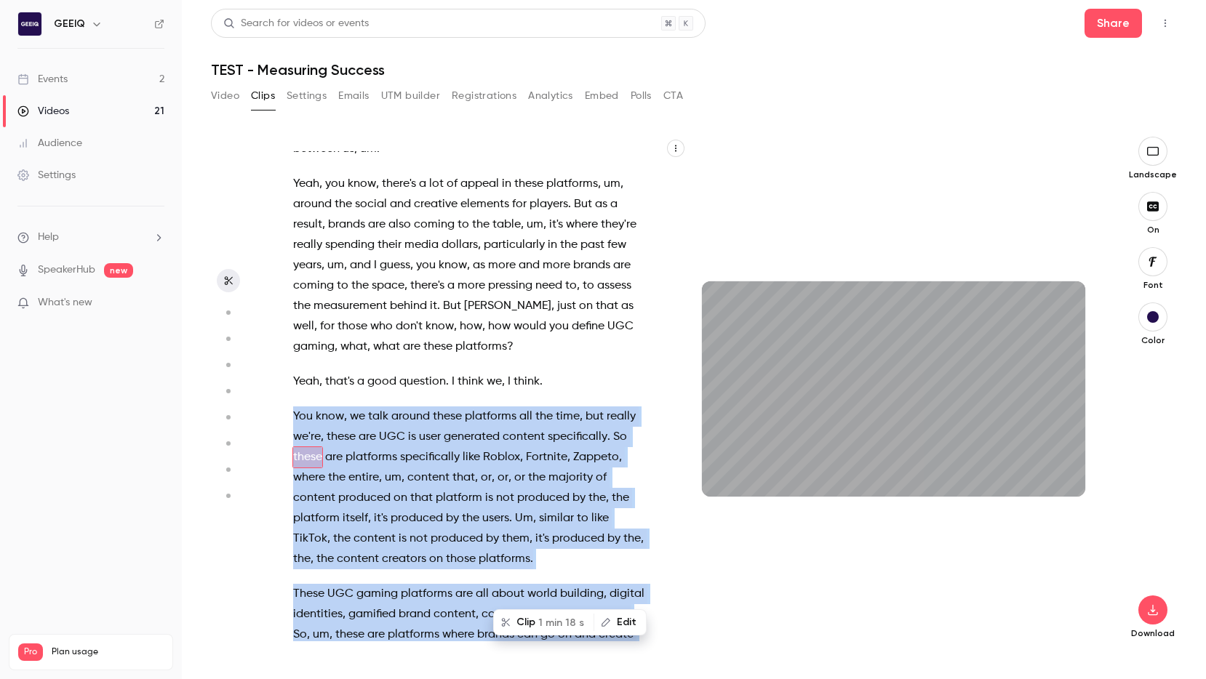
scroll to position [2097, 0]
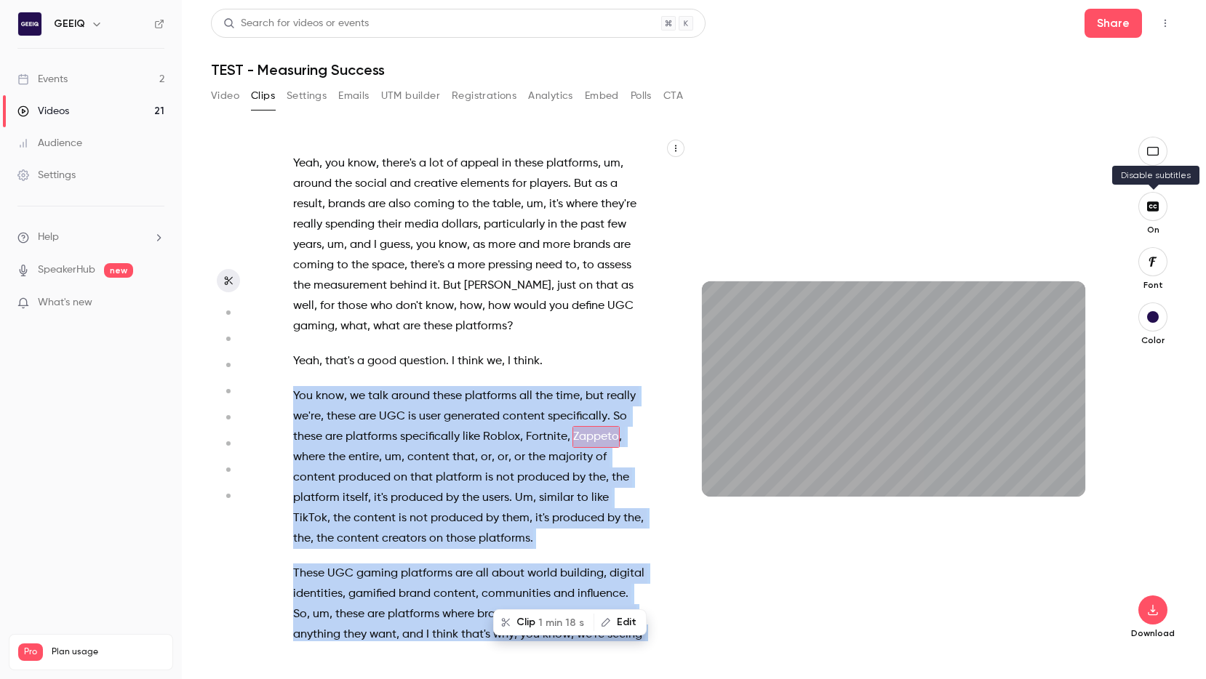
click at [681, 210] on icon "button" at bounding box center [1153, 206] width 12 height 9
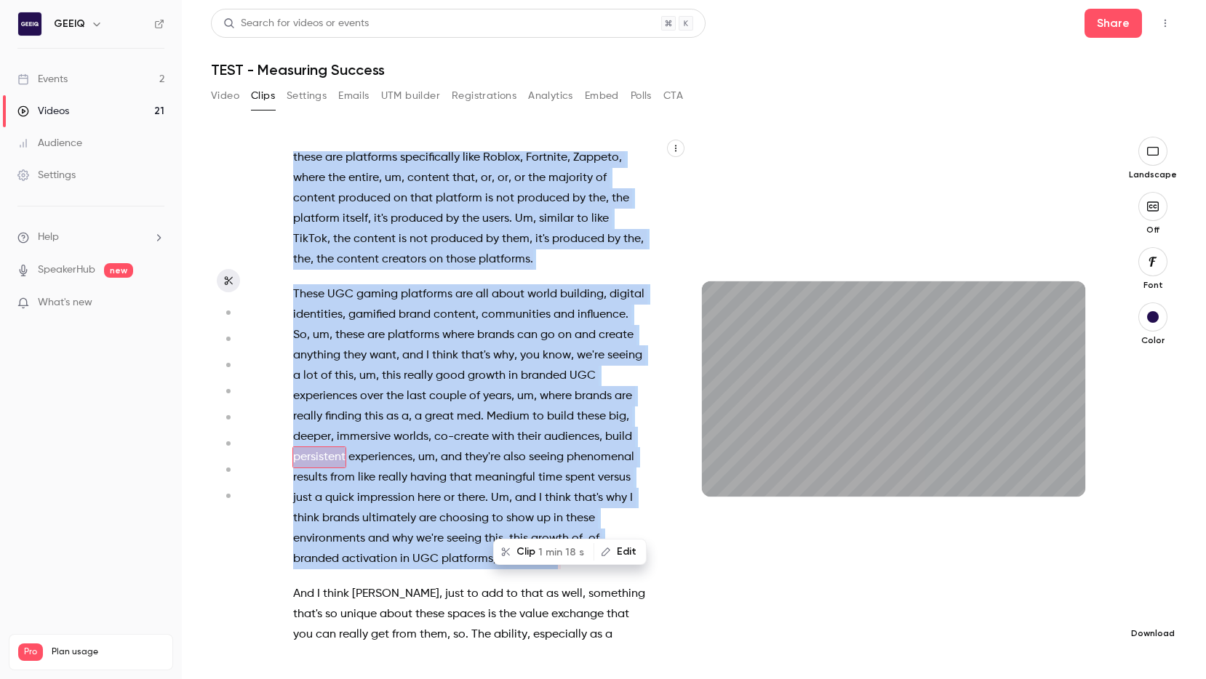
scroll to position [2397, 0]
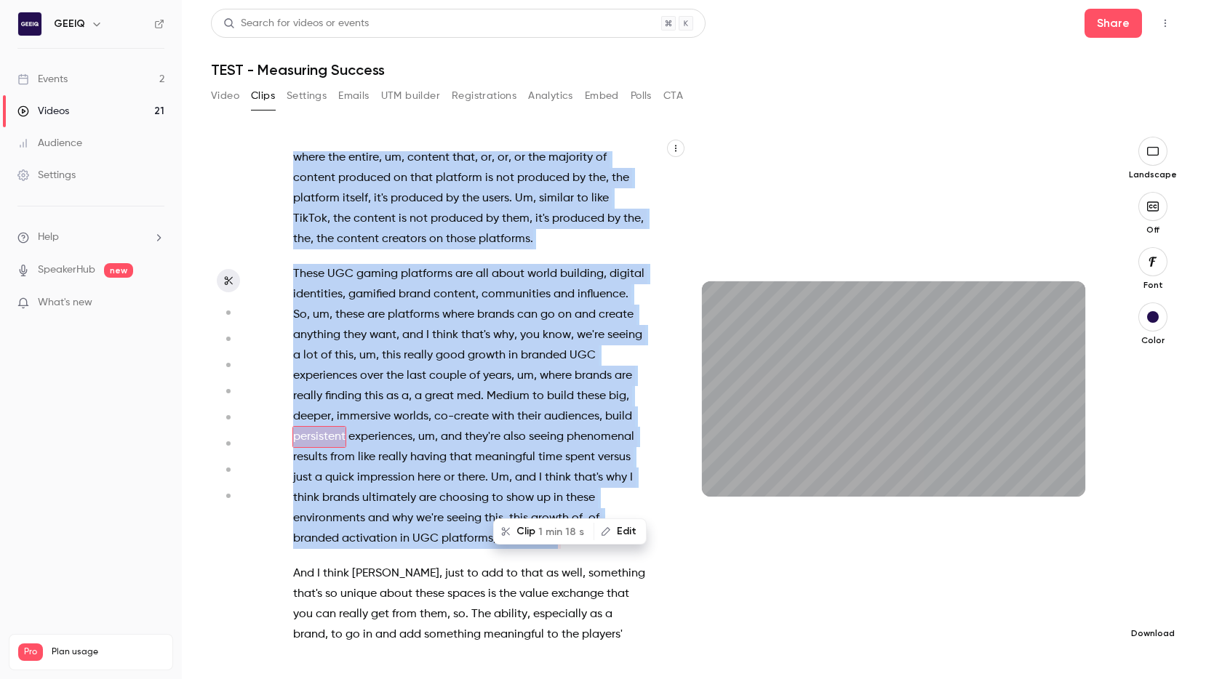
click at [681, 610] on icon "button" at bounding box center [1152, 610] width 9 height 11
click at [681, 596] on span "High quality requires longer processing" at bounding box center [1044, 597] width 166 height 15
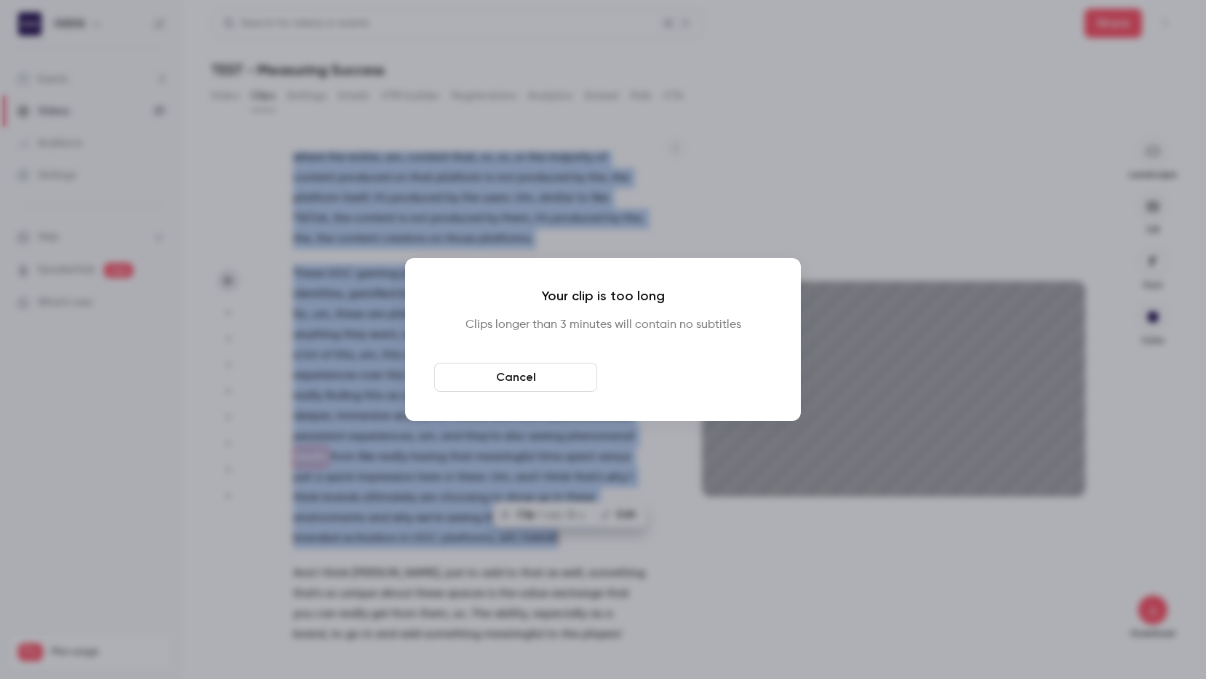
scroll to position [2417, 0]
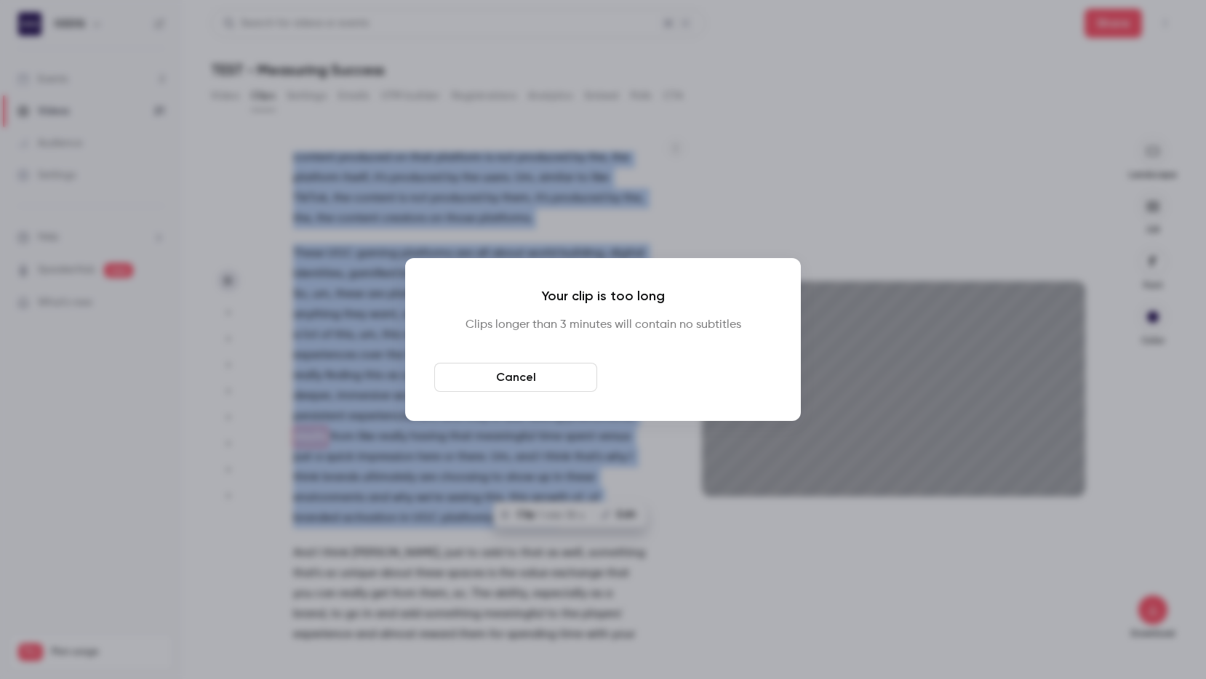
click at [668, 373] on button "Download anyway" at bounding box center [690, 377] width 163 height 29
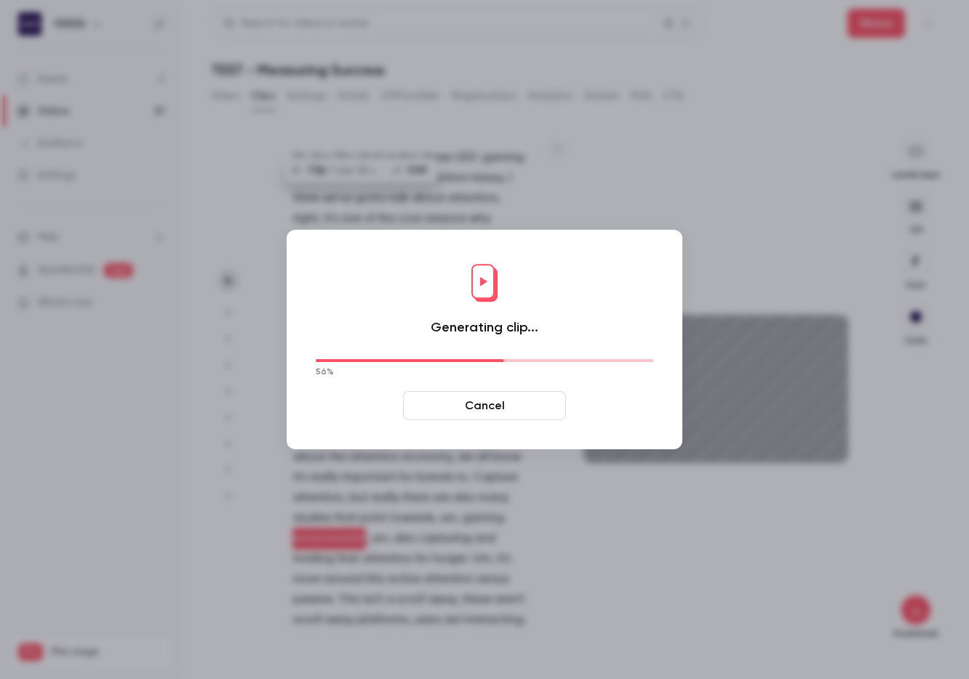
scroll to position [4390, 0]
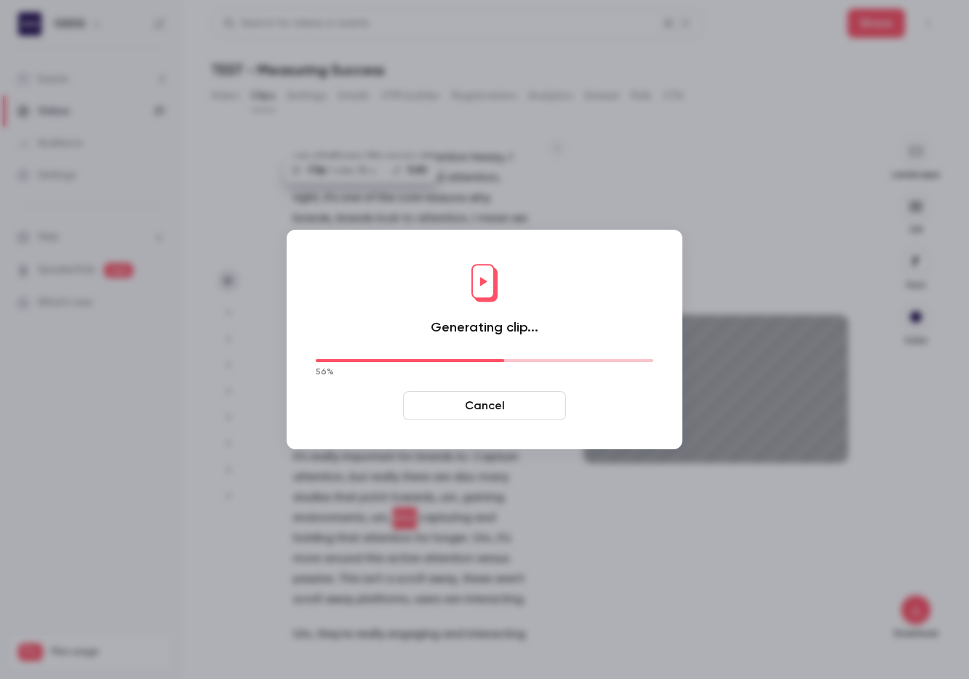
click at [480, 404] on button "Cancel" at bounding box center [484, 405] width 163 height 29
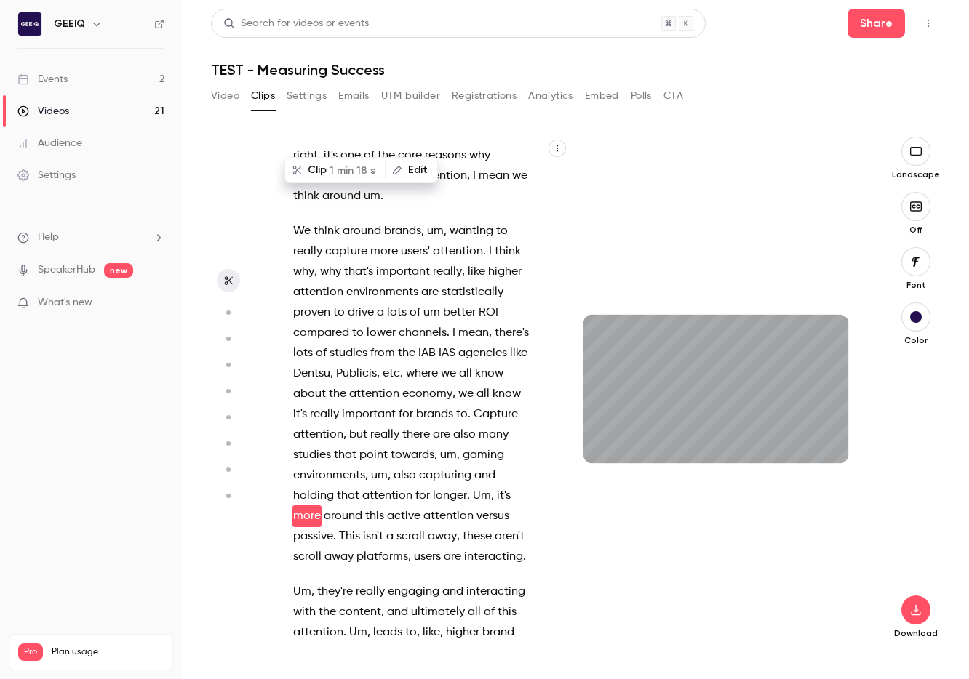
scroll to position [4431, 0]
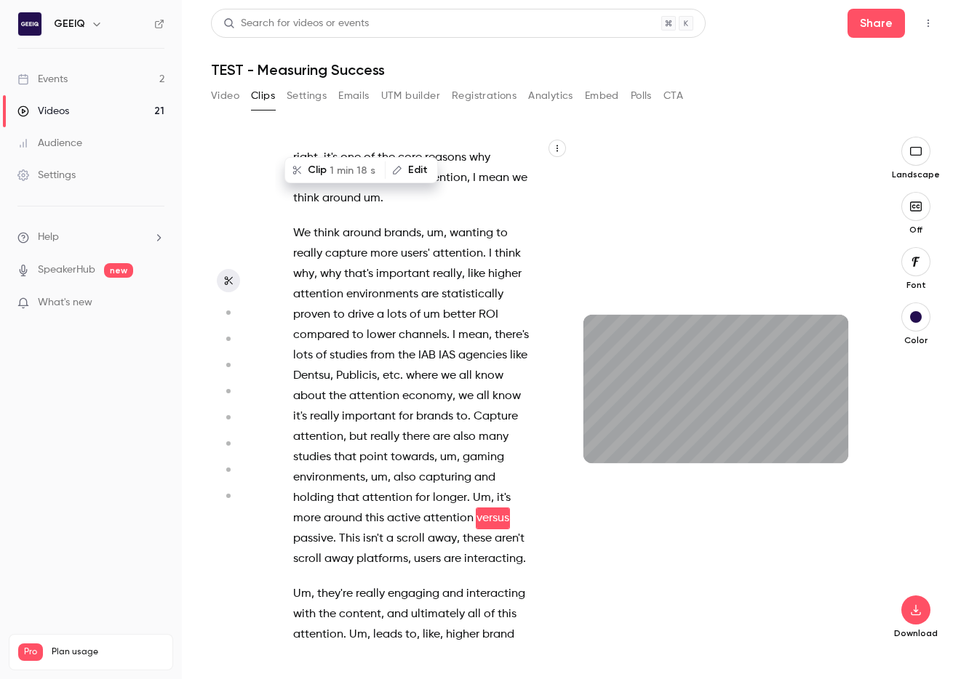
type input "*****"
click at [681, 596] on button "button" at bounding box center [915, 610] width 29 height 29
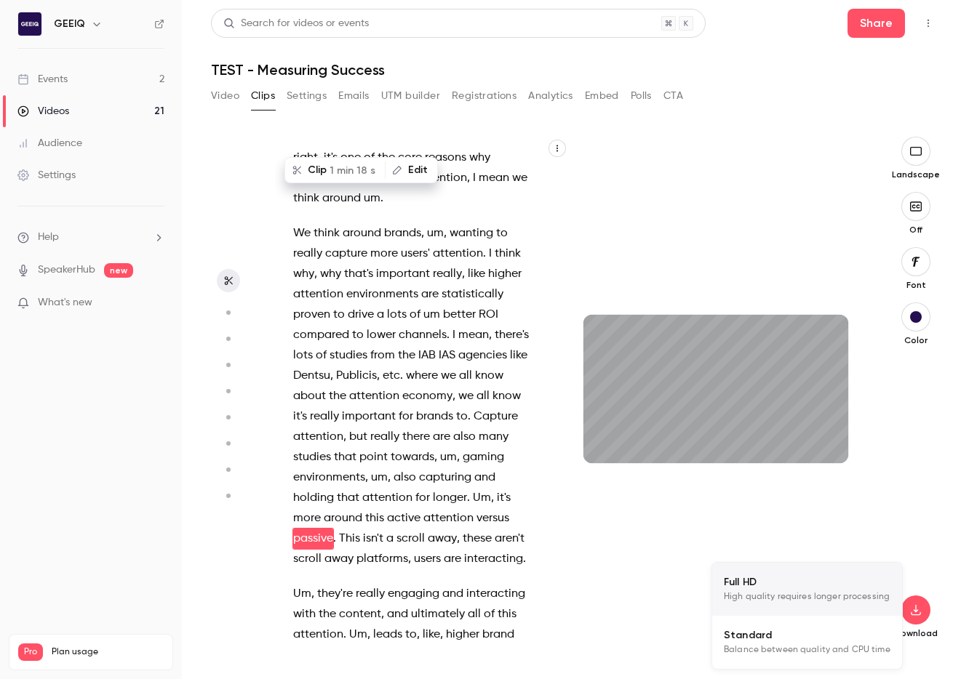
scroll to position [4452, 0]
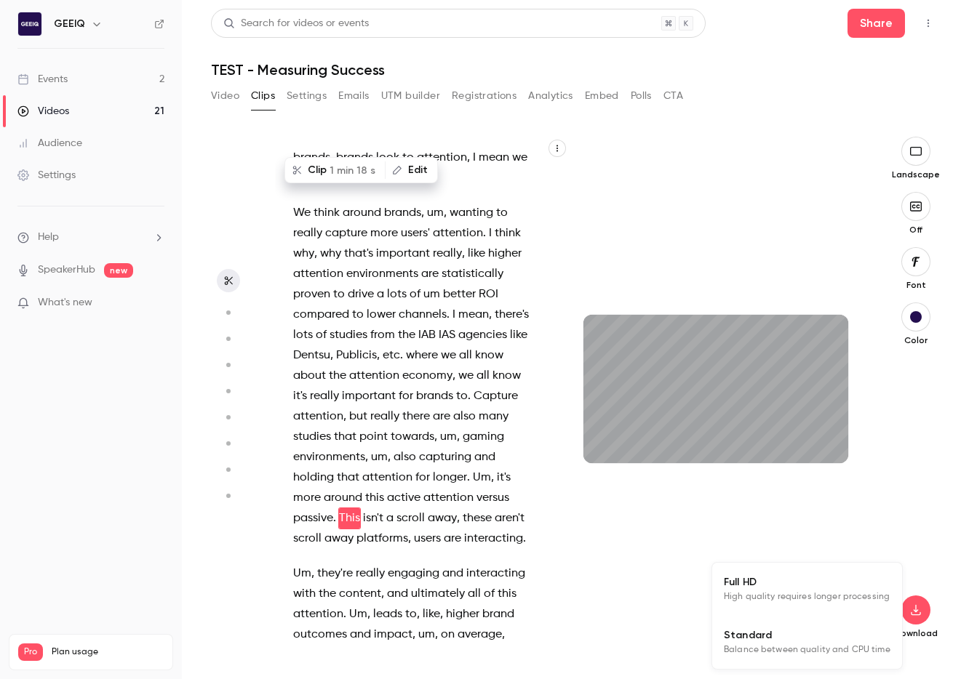
click at [499, 388] on div at bounding box center [484, 339] width 969 height 679
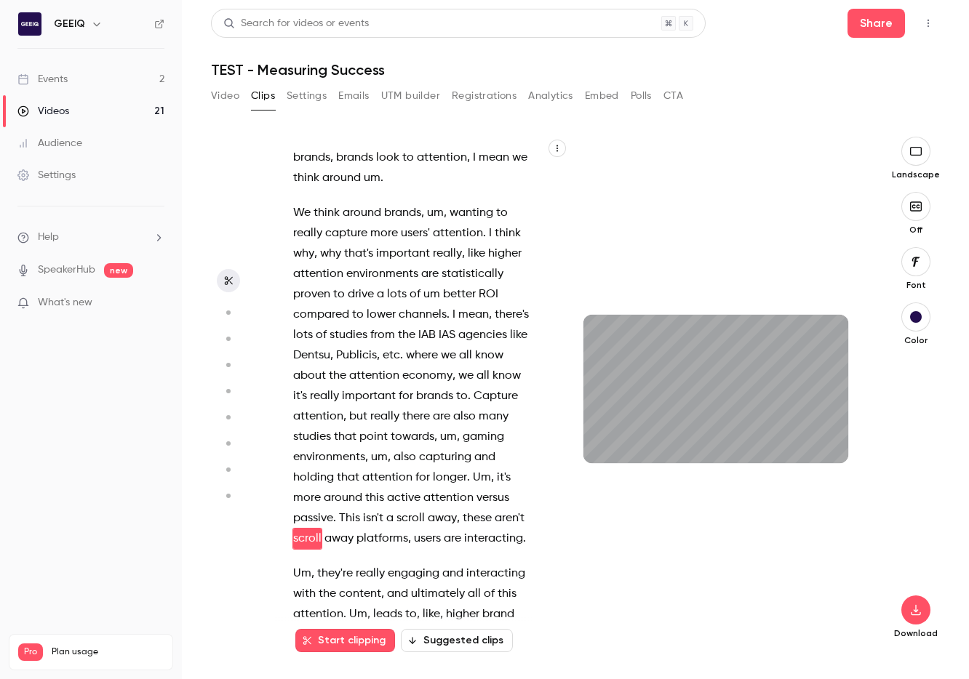
scroll to position [4472, 0]
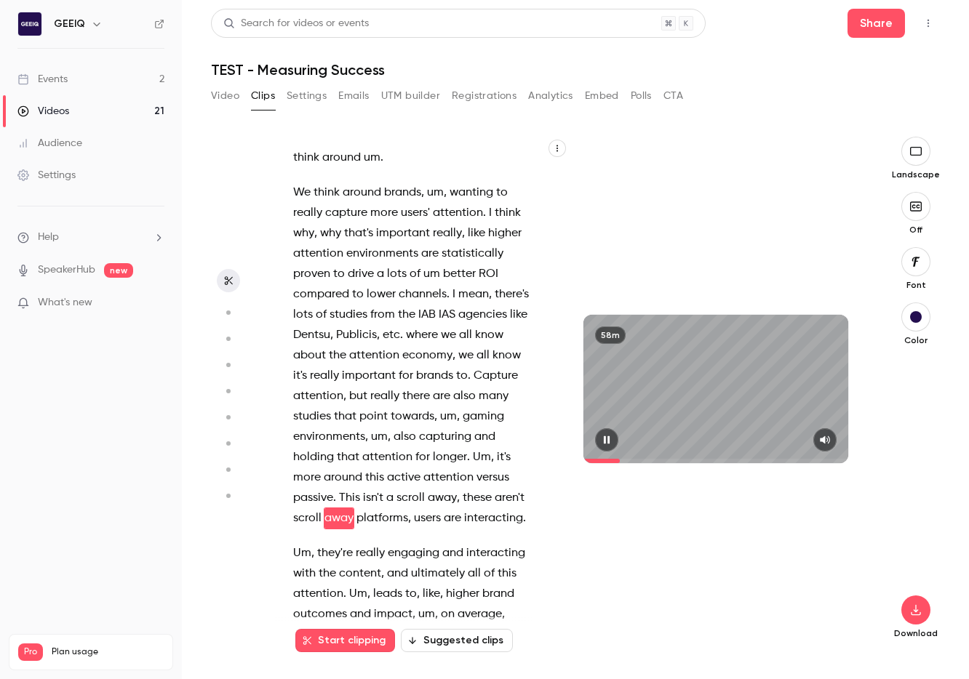
click at [620, 386] on div "58m" at bounding box center [715, 389] width 265 height 149
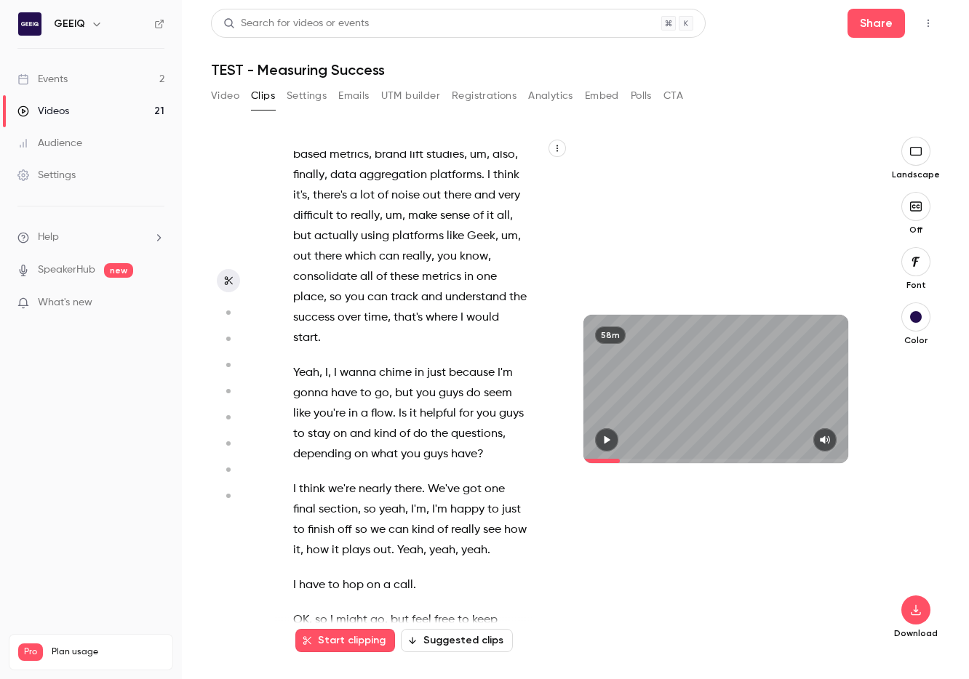
scroll to position [27722, 0]
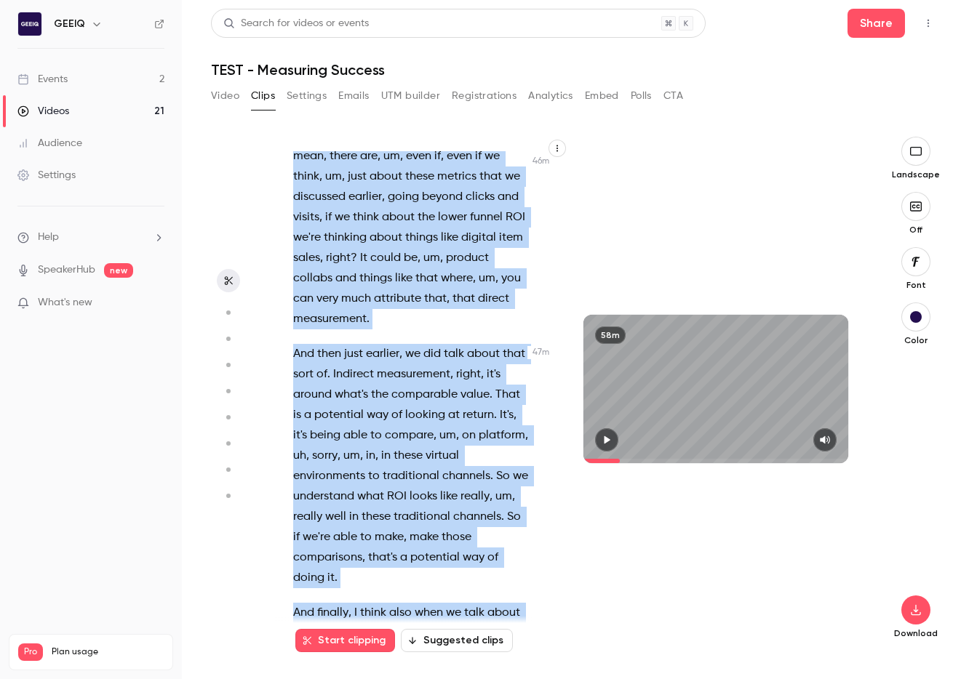
drag, startPoint x: 300, startPoint y: 173, endPoint x: 442, endPoint y: 482, distance: 339.2
click at [529, 581] on div "Mine's connecting . Going live . Take up to 10 seconds , oh . Here we are . OK …" at bounding box center [418, 396] width 287 height 490
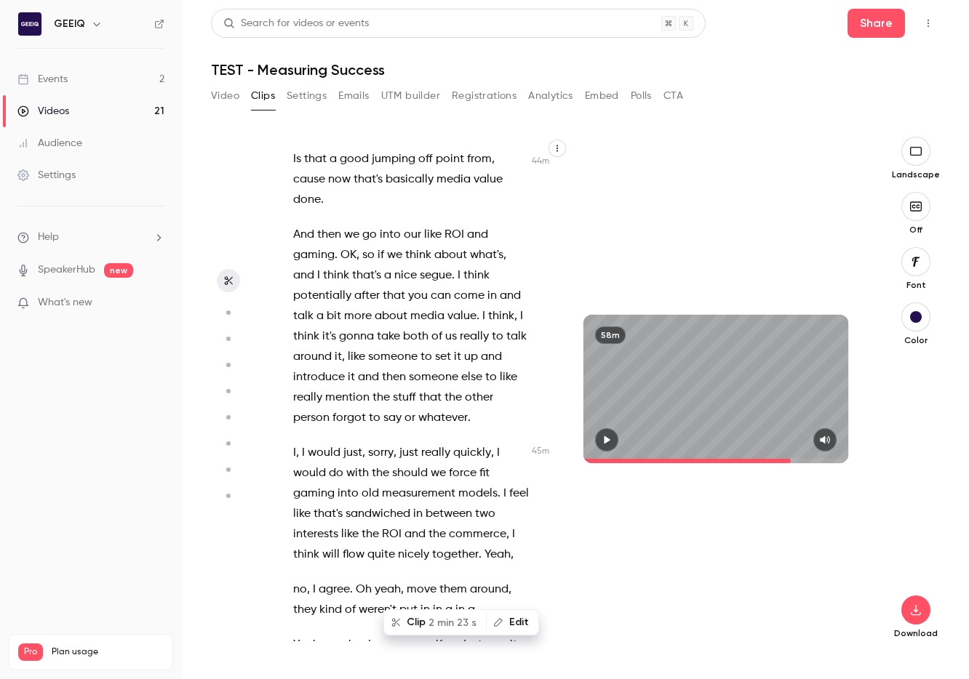
scroll to position [27498, 0]
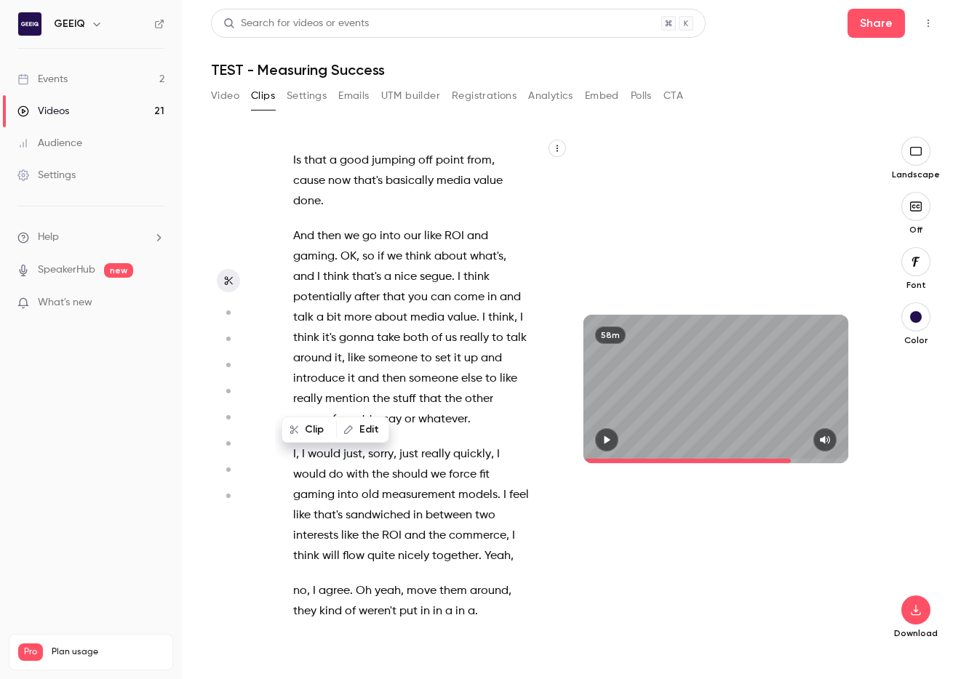
click at [606, 438] on icon "button" at bounding box center [608, 440] width 6 height 8
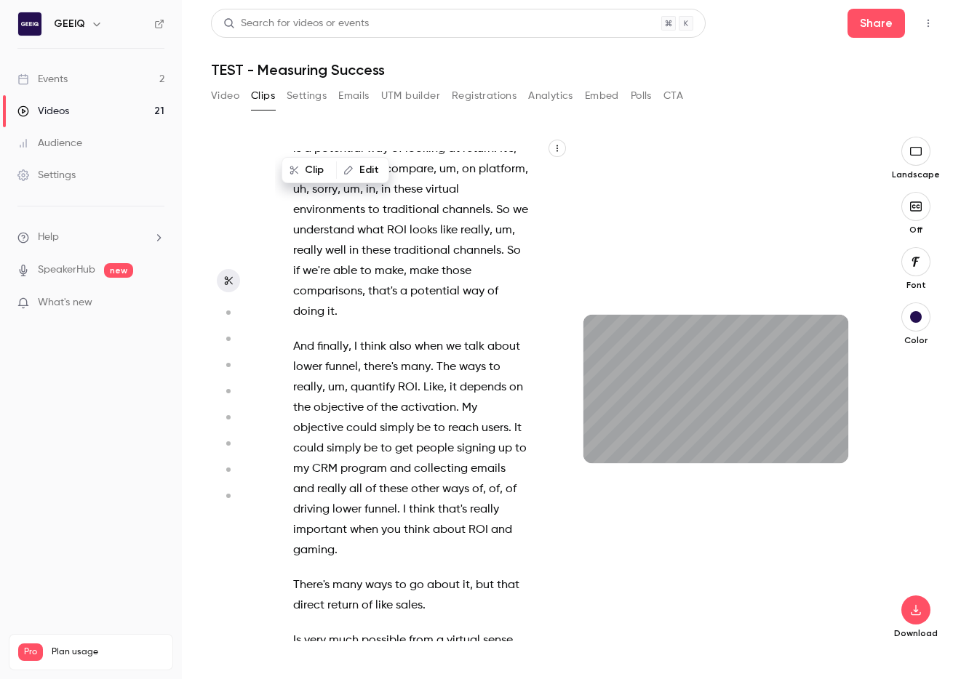
scroll to position [28918, 0]
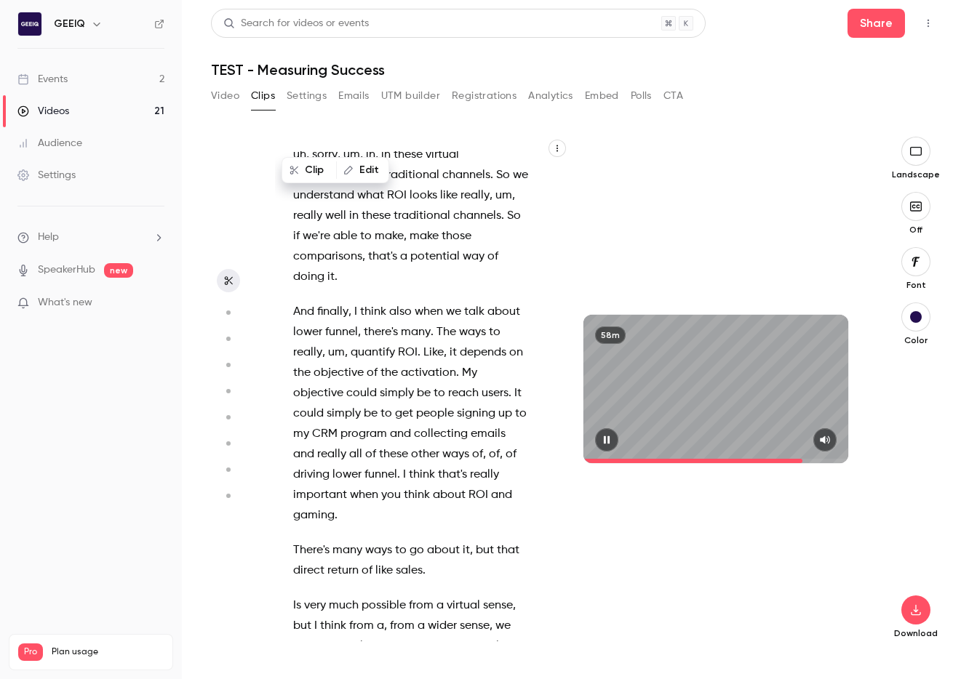
type input "******"
click at [595, 428] on button "button" at bounding box center [606, 439] width 23 height 23
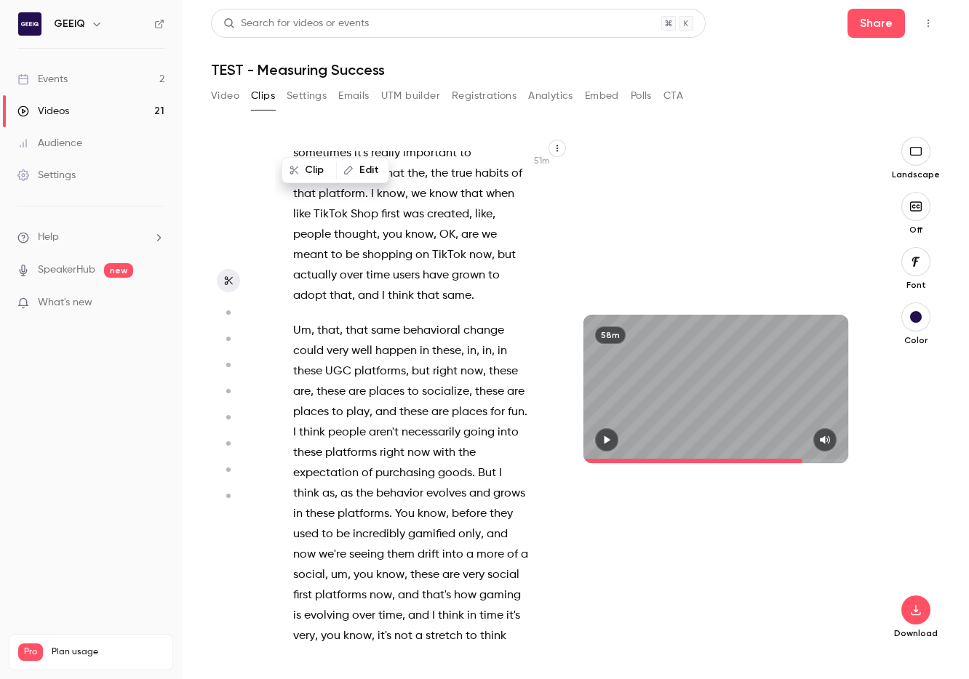
scroll to position [31089, 0]
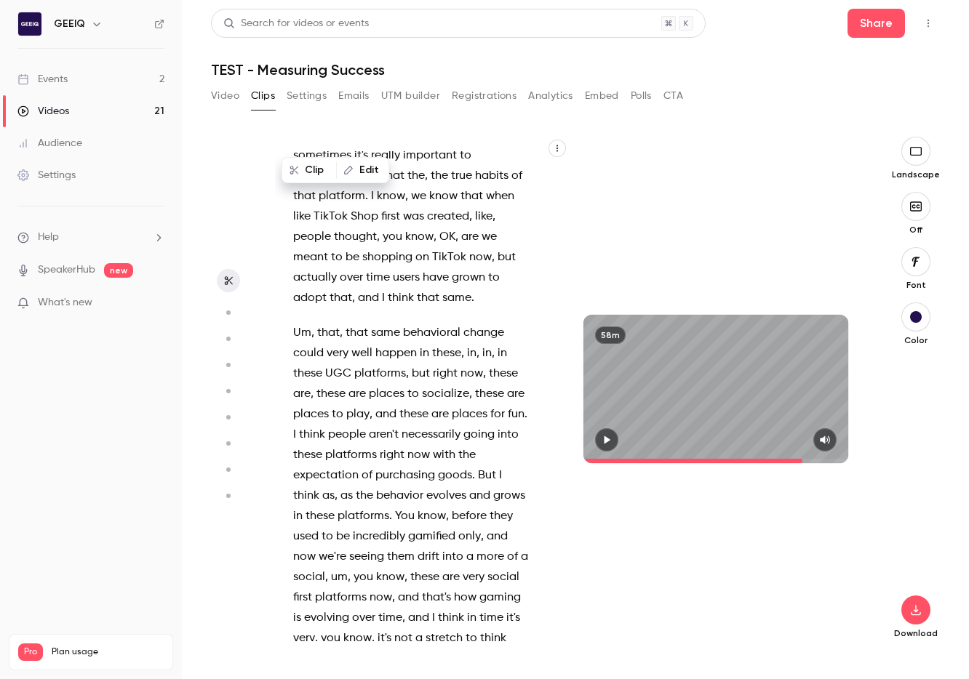
type input "******"
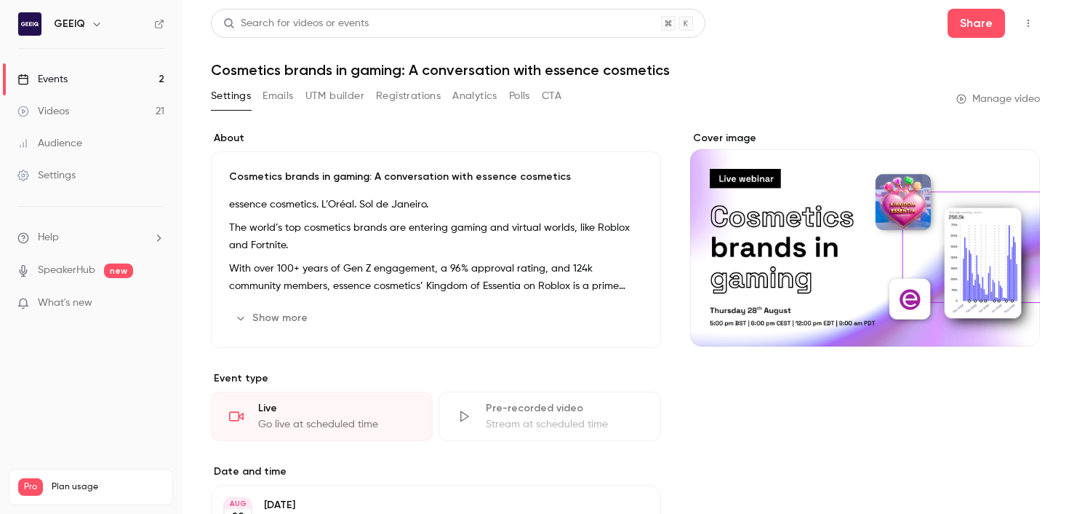
click at [70, 74] on link "Events 2" at bounding box center [91, 79] width 182 height 32
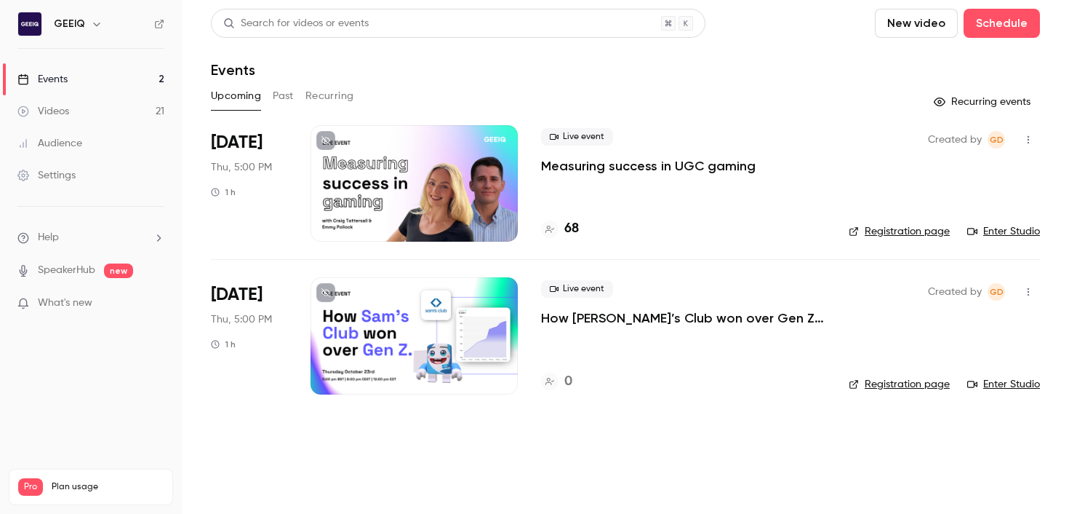
click at [575, 161] on p "Measuring success in UGC gaming" at bounding box center [648, 165] width 215 height 17
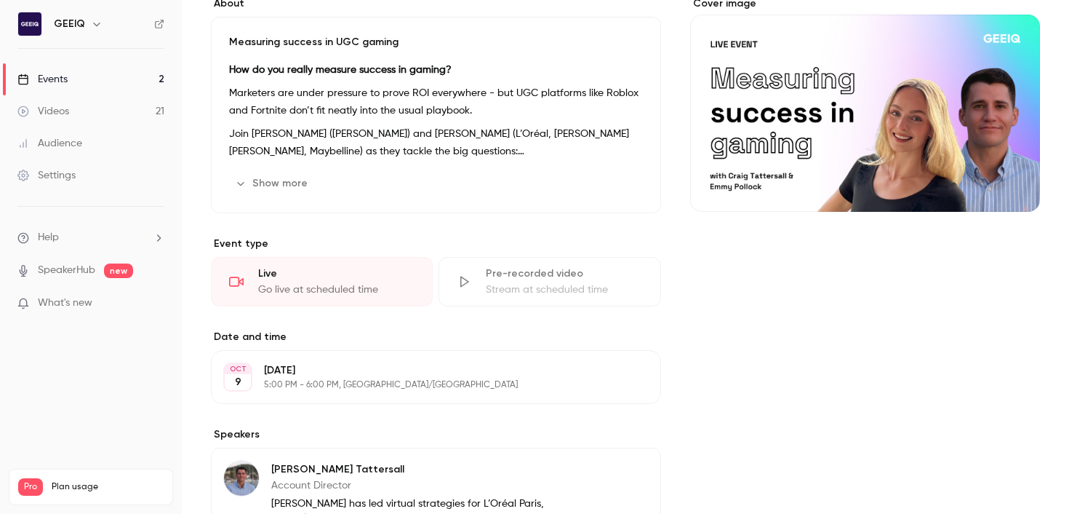
scroll to position [135, 0]
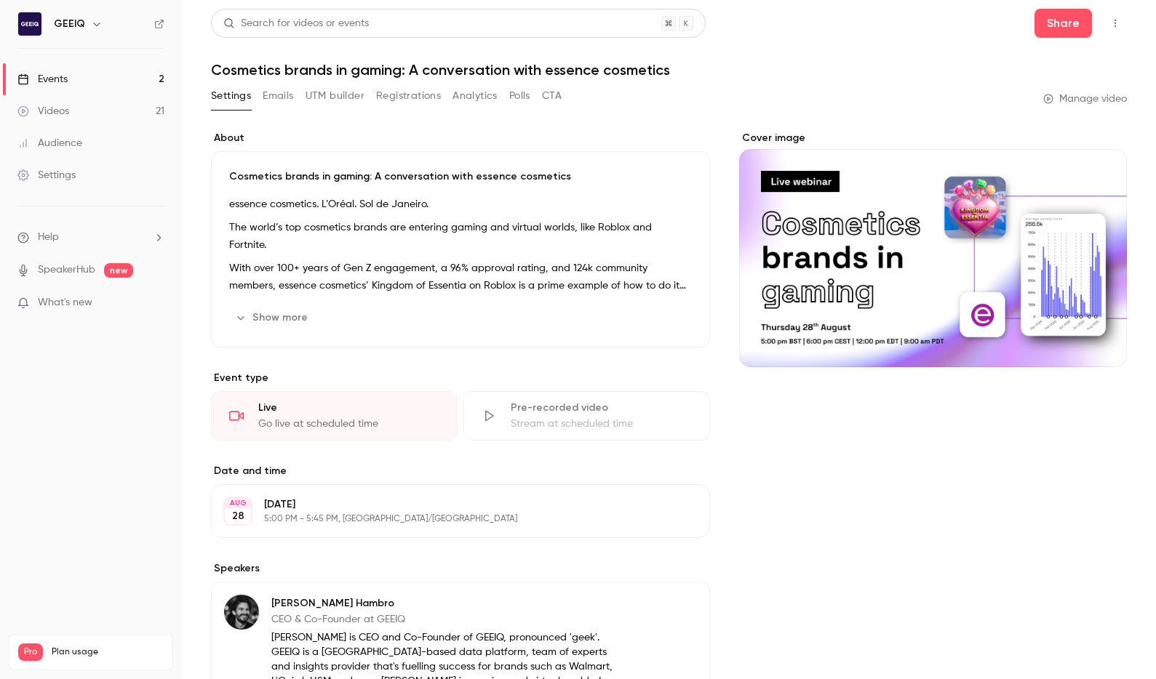
click at [117, 76] on link "Events 2" at bounding box center [91, 79] width 182 height 32
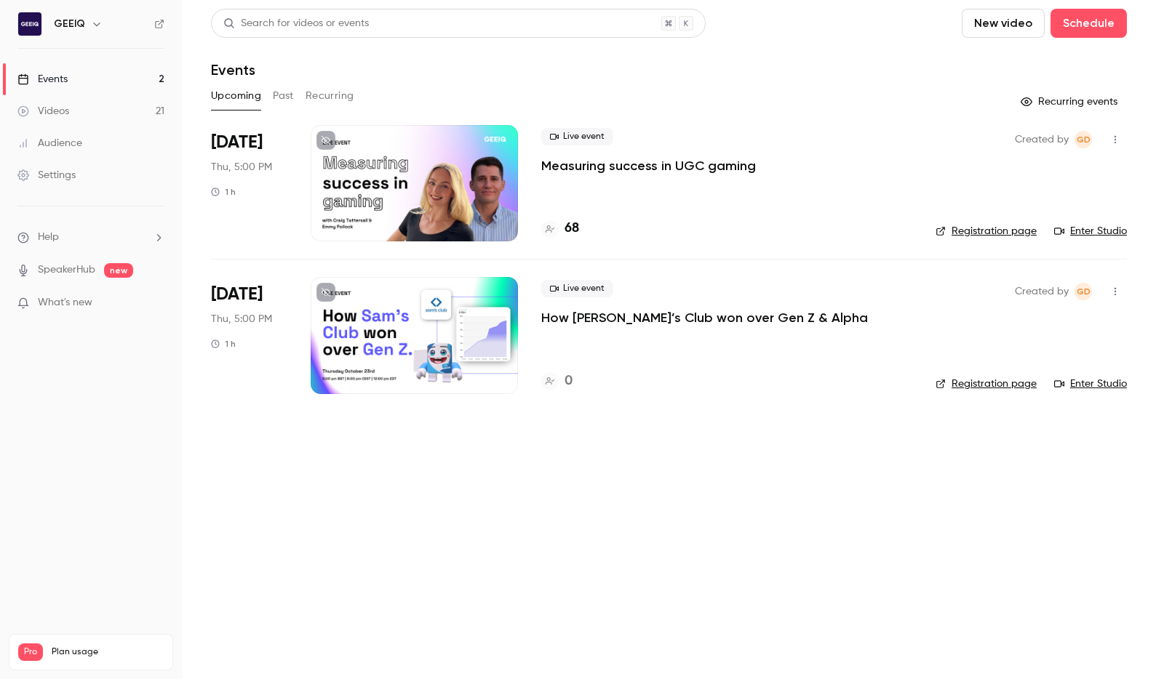
click at [575, 314] on p "How [PERSON_NAME]’s Club won over Gen Z & Alpha" at bounding box center [704, 317] width 327 height 17
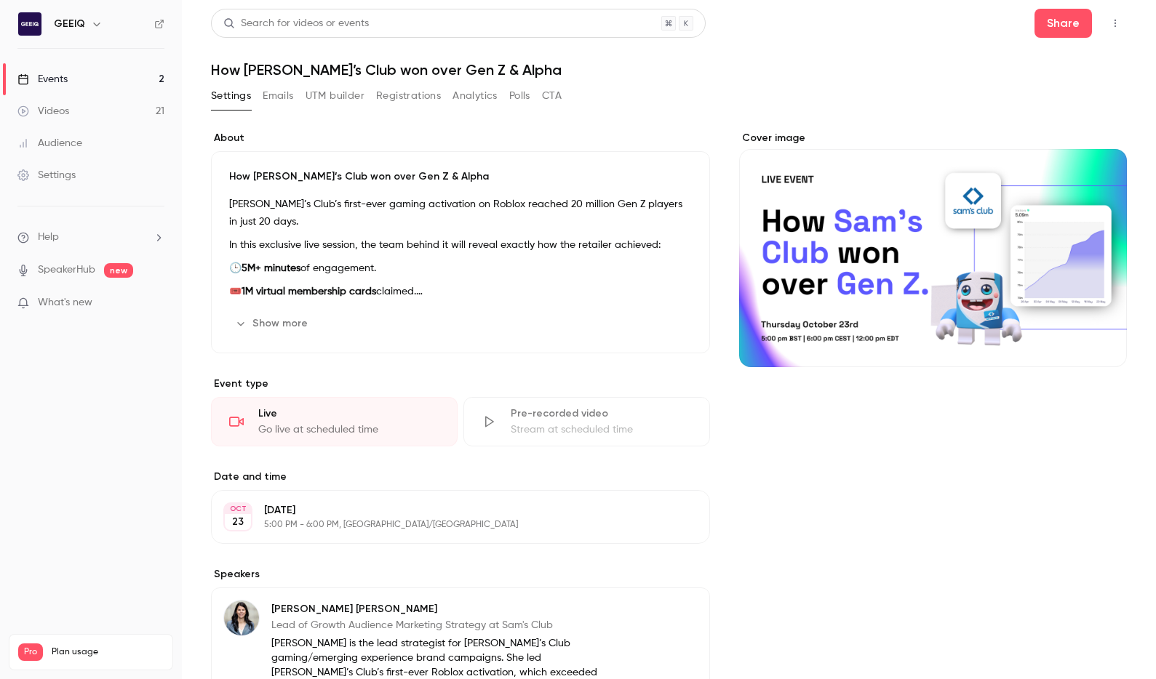
click at [304, 317] on button "Show more" at bounding box center [272, 323] width 87 height 23
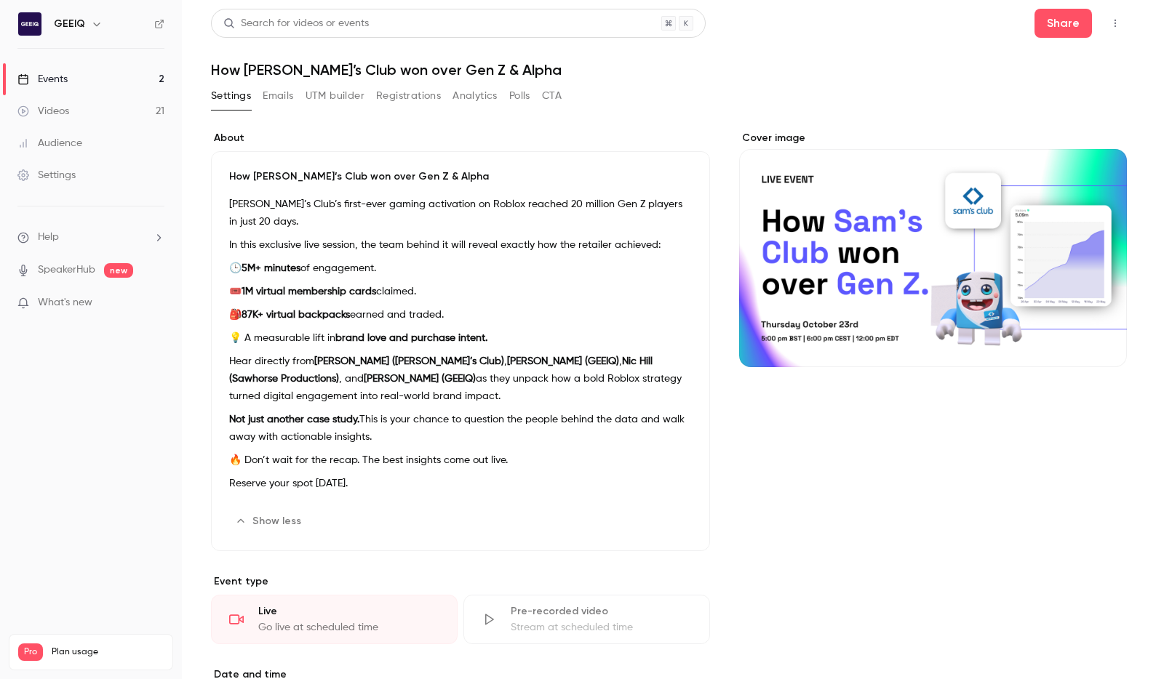
click at [318, 426] on p "Not just another case study. This is your chance to question the people behind …" at bounding box center [460, 428] width 463 height 35
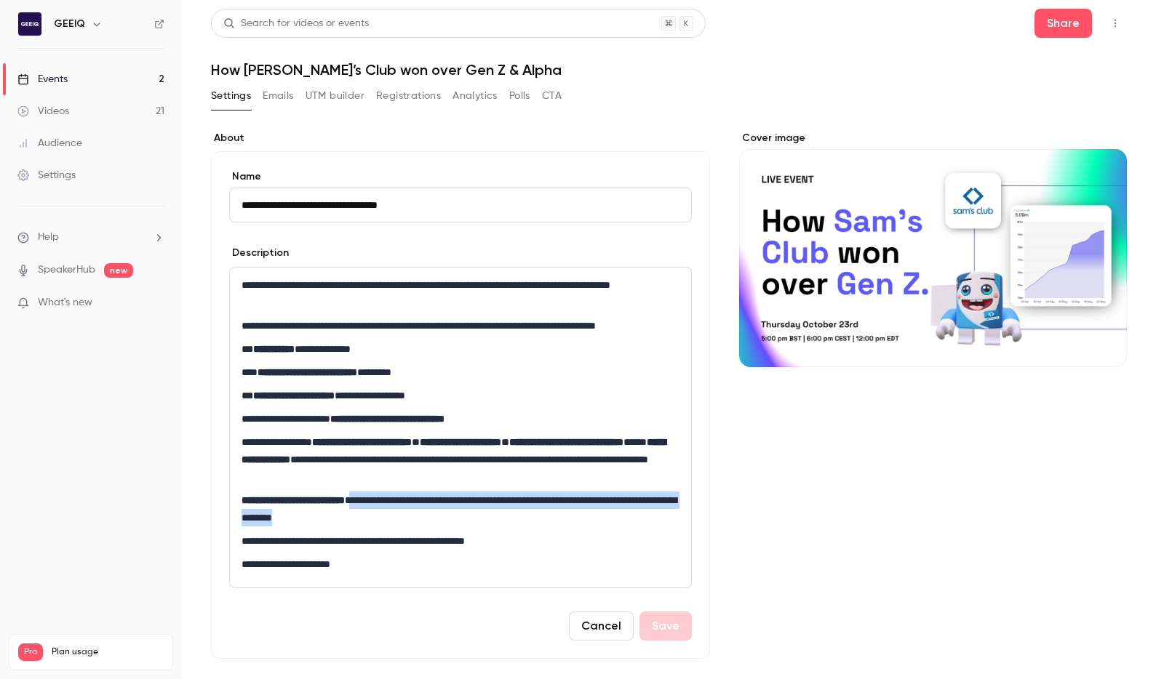
drag, startPoint x: 420, startPoint y: 519, endPoint x: 374, endPoint y: 505, distance: 48.1
click at [374, 505] on p "**********" at bounding box center [461, 509] width 438 height 35
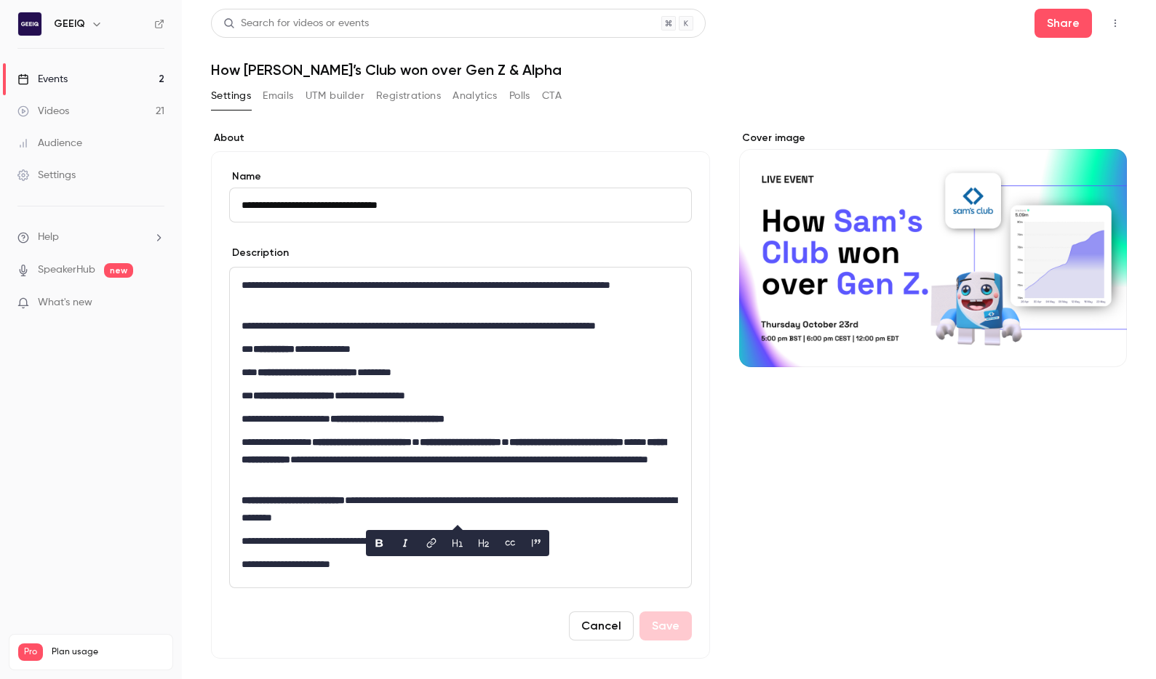
click at [292, 539] on p "**********" at bounding box center [461, 541] width 438 height 17
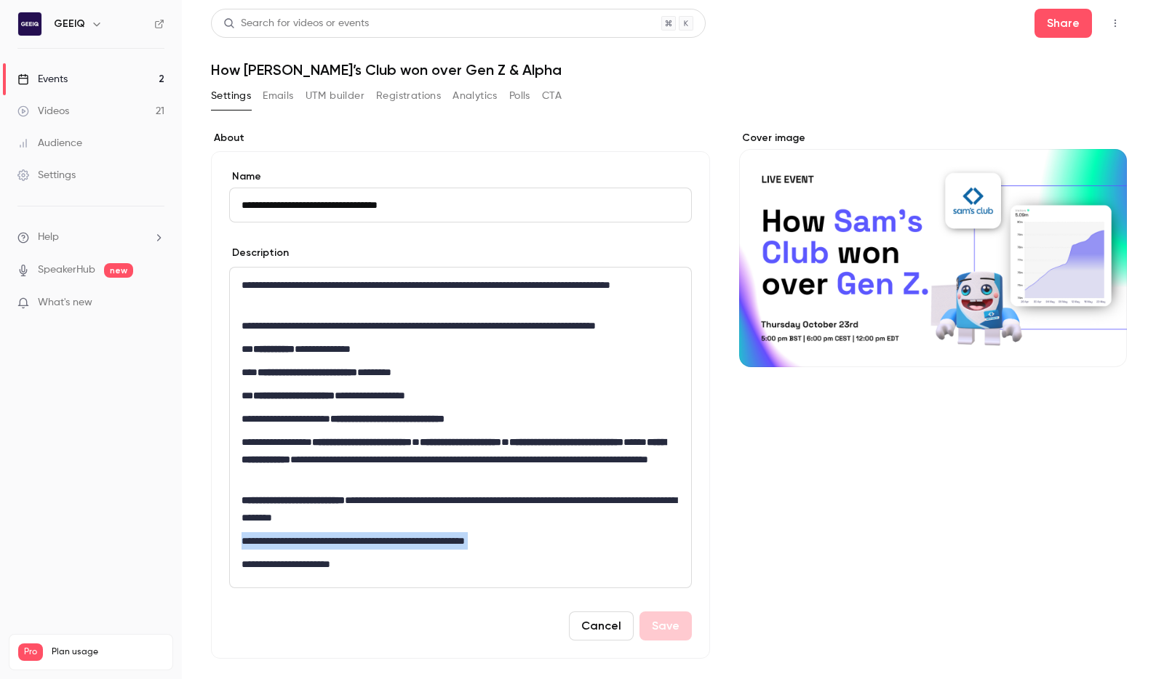
click at [292, 539] on p "**********" at bounding box center [461, 541] width 438 height 17
copy p "**********"
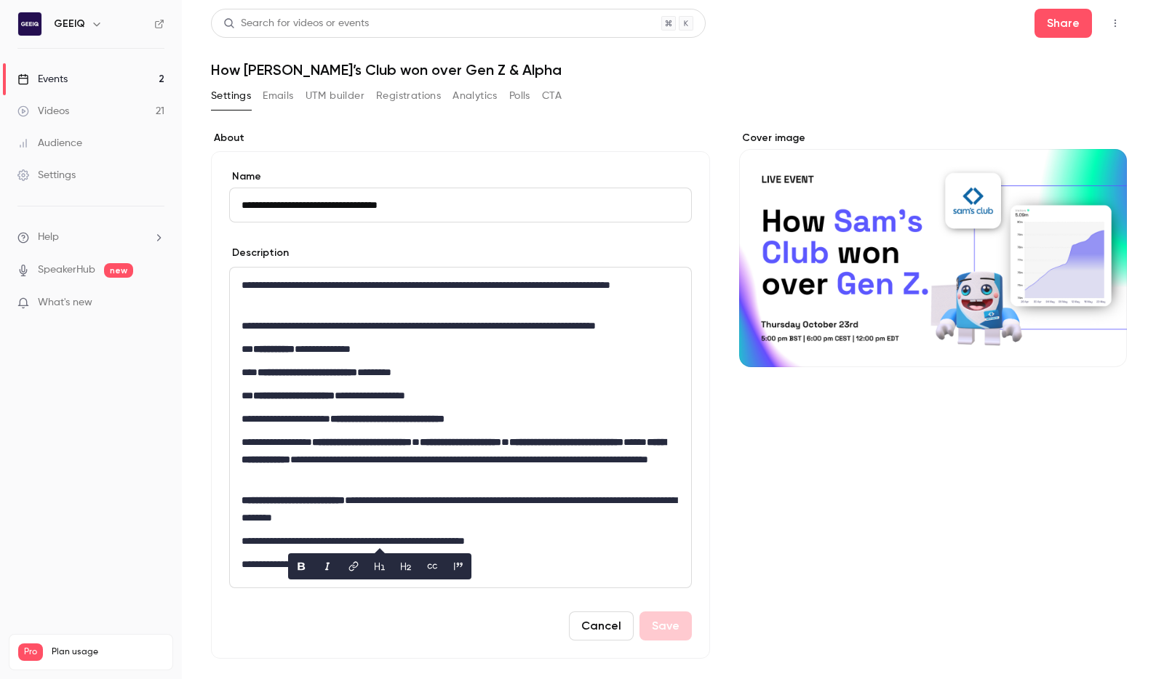
click at [279, 517] on p "**********" at bounding box center [461, 509] width 438 height 35
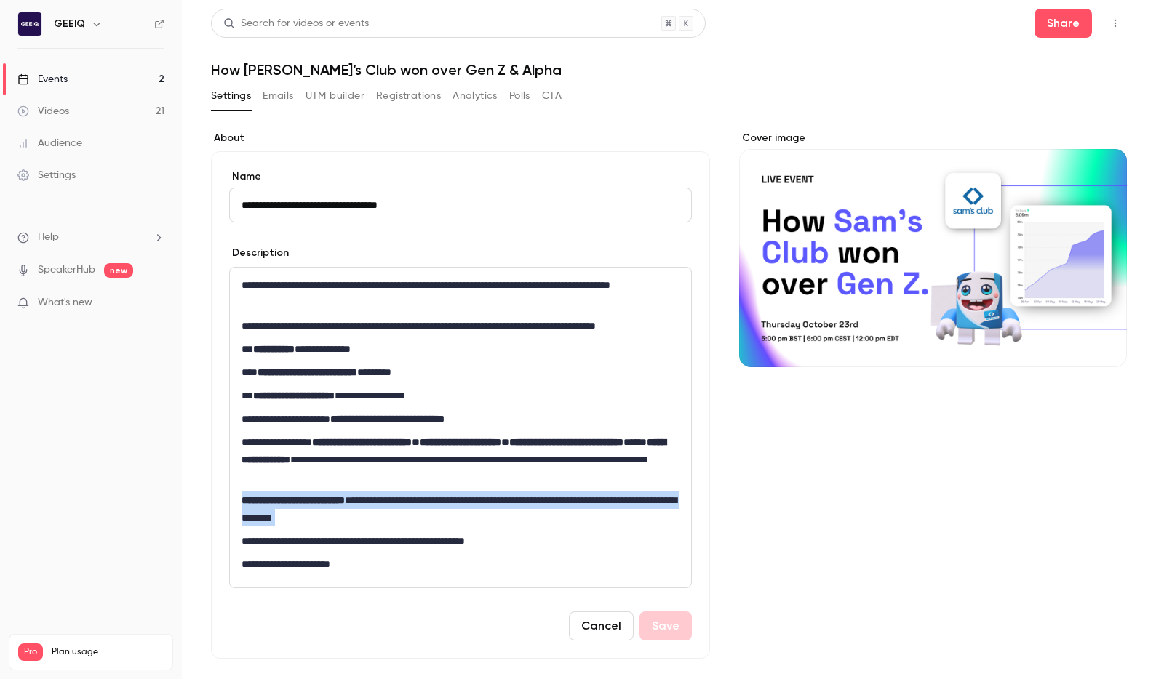
click at [279, 517] on p "**********" at bounding box center [461, 509] width 438 height 35
click at [372, 514] on p "**********" at bounding box center [461, 509] width 438 height 35
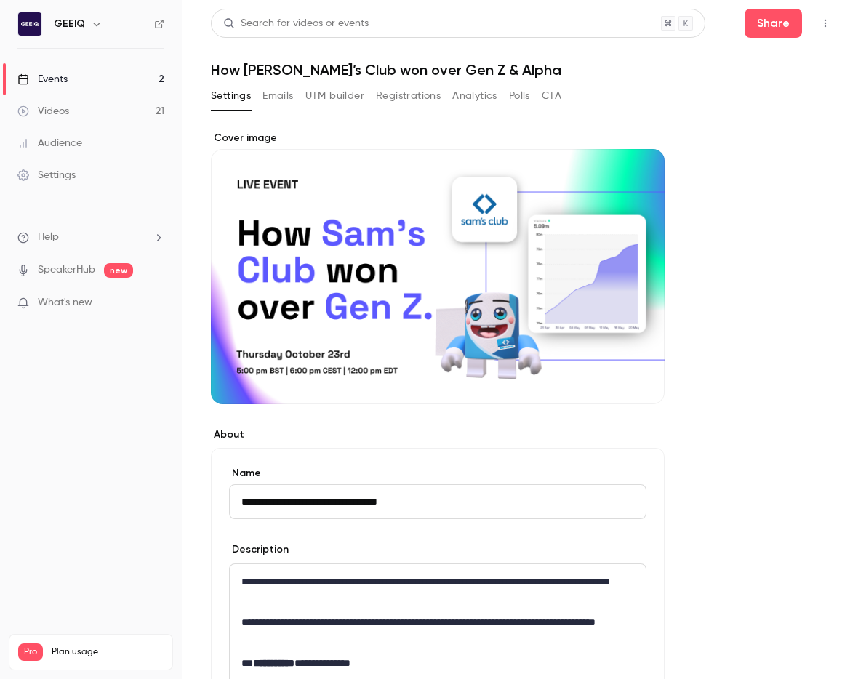
click at [277, 92] on button "Emails" at bounding box center [278, 95] width 31 height 23
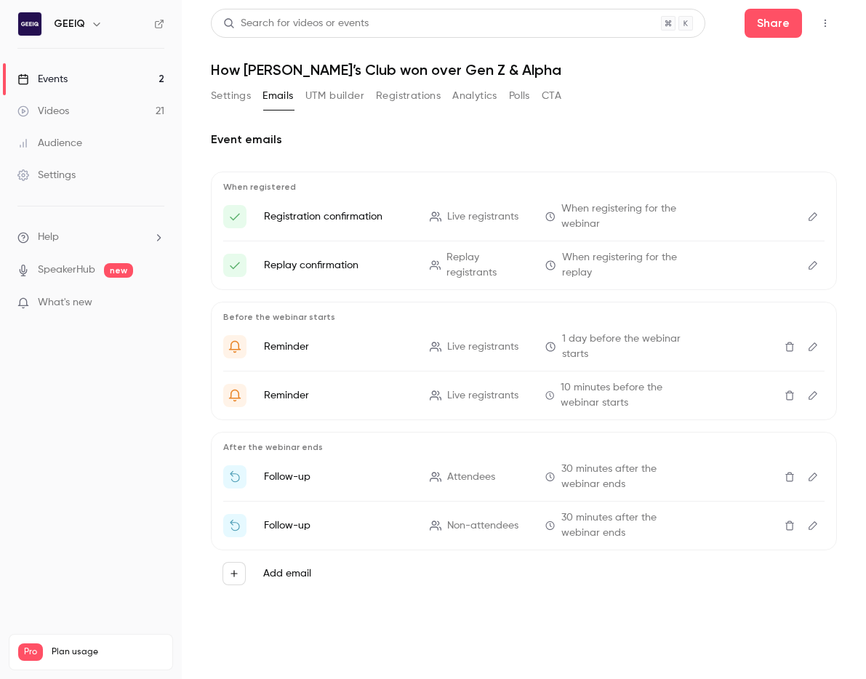
click at [107, 78] on link "Events 2" at bounding box center [91, 79] width 182 height 32
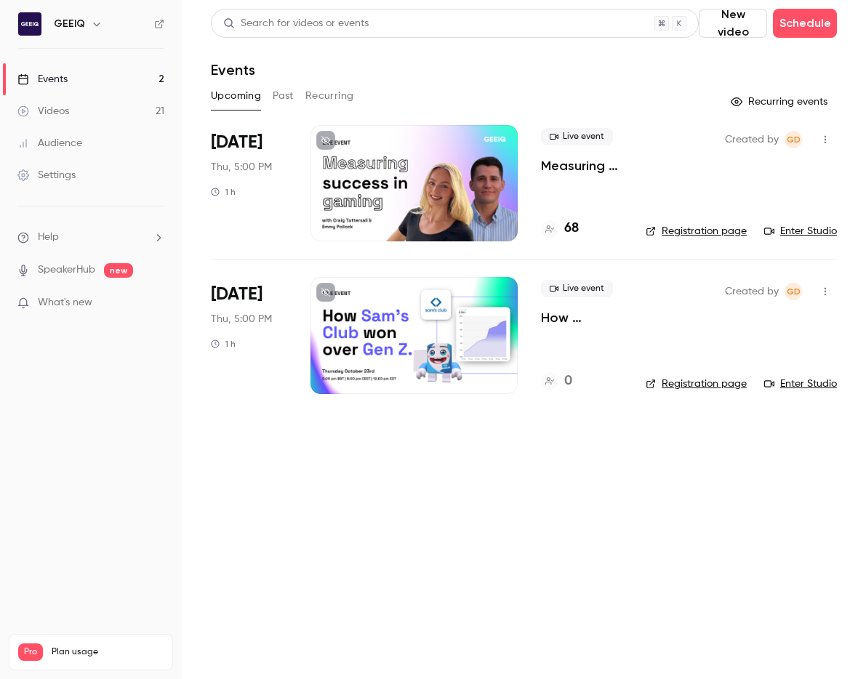
click at [585, 170] on p "Measuring success in UGC gaming" at bounding box center [581, 165] width 81 height 17
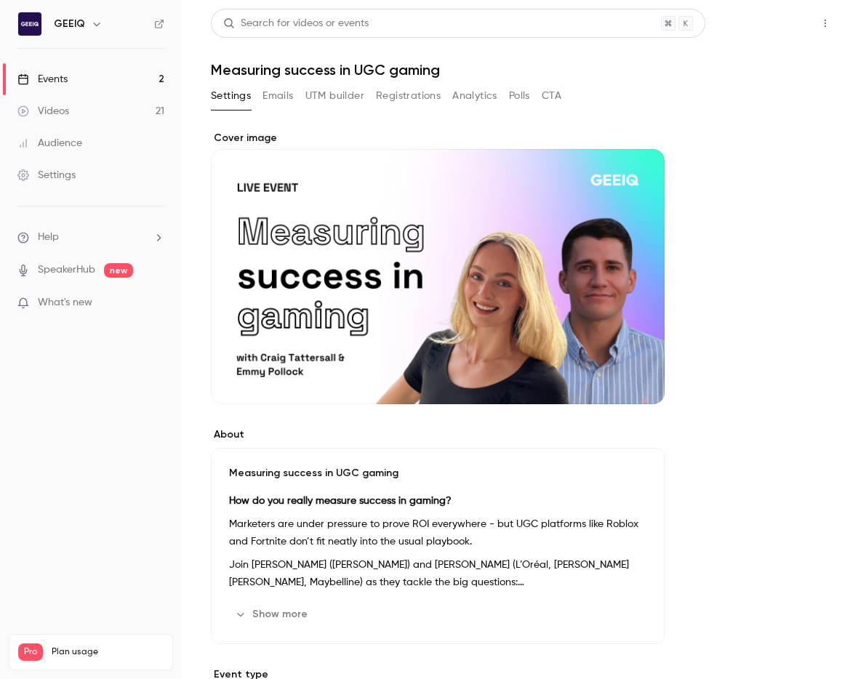
click at [757, 21] on button "Share" at bounding box center [773, 23] width 57 height 29
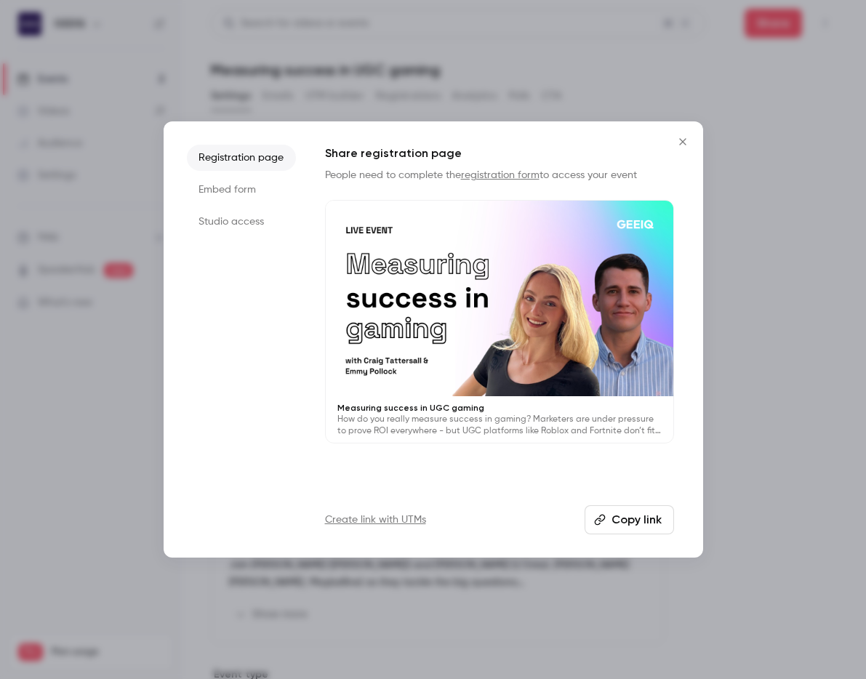
click at [635, 517] on button "Copy link" at bounding box center [629, 520] width 89 height 29
click at [599, 512] on button "Copy link" at bounding box center [629, 520] width 89 height 29
click at [385, 82] on div at bounding box center [433, 339] width 866 height 679
click at [385, 82] on div "Search for videos or events Share Measuring success in UGC gaming Settings Emai…" at bounding box center [524, 661] width 626 height 1305
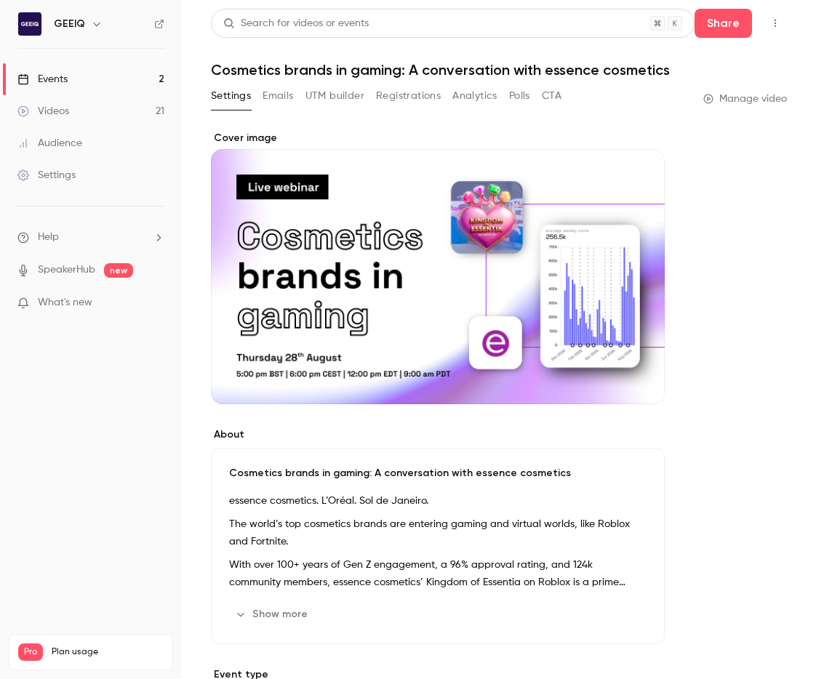
click at [108, 83] on link "Events 2" at bounding box center [91, 79] width 182 height 32
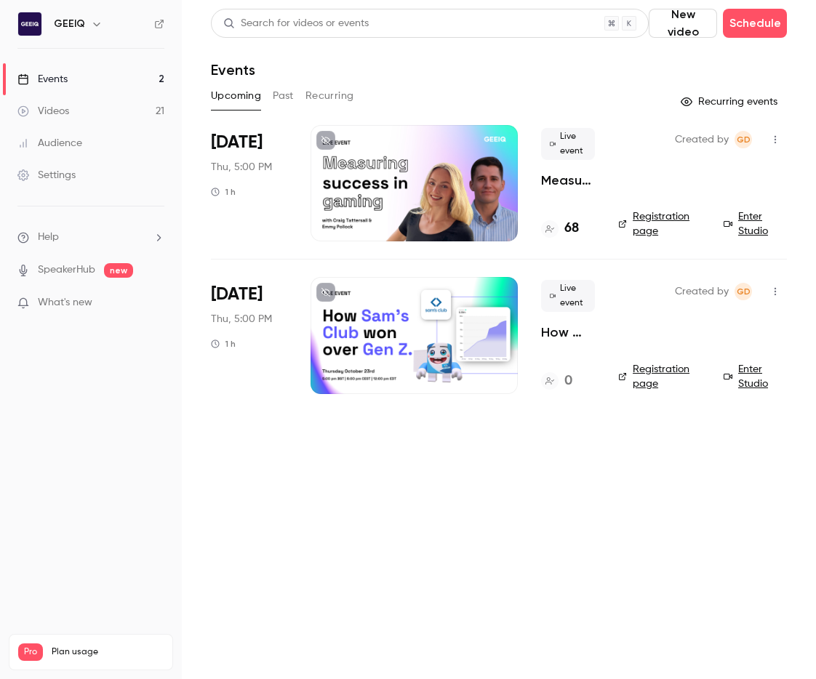
click at [545, 188] on p "Measuring success in UGC gaming" at bounding box center [568, 180] width 54 height 17
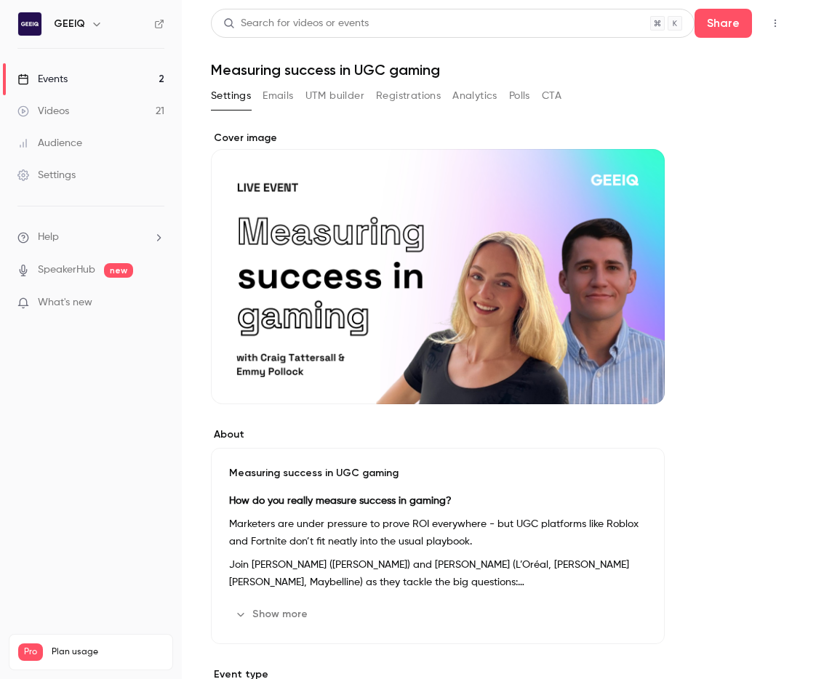
click at [385, 98] on button "Registrations" at bounding box center [408, 95] width 65 height 23
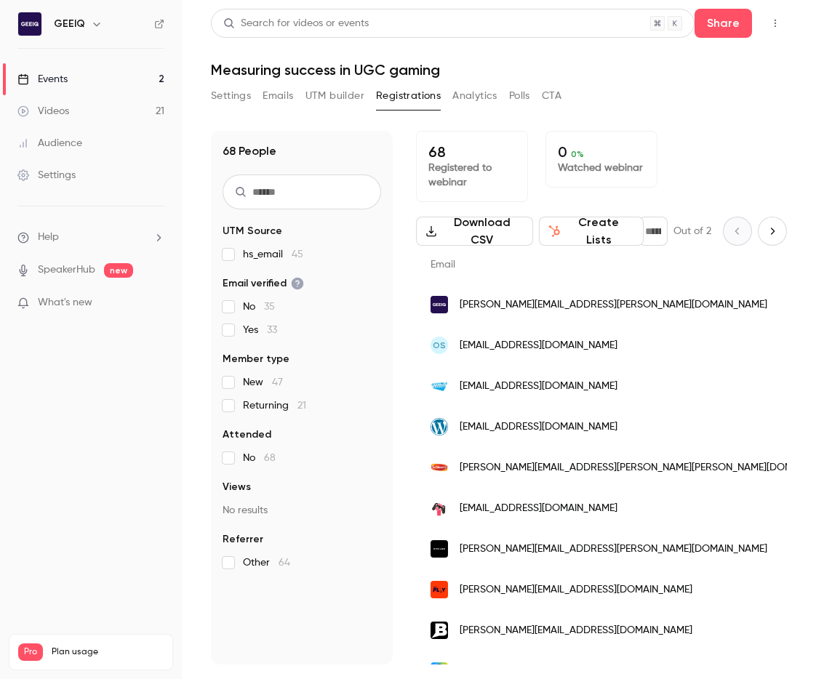
click at [42, 68] on link "Events 2" at bounding box center [91, 79] width 182 height 32
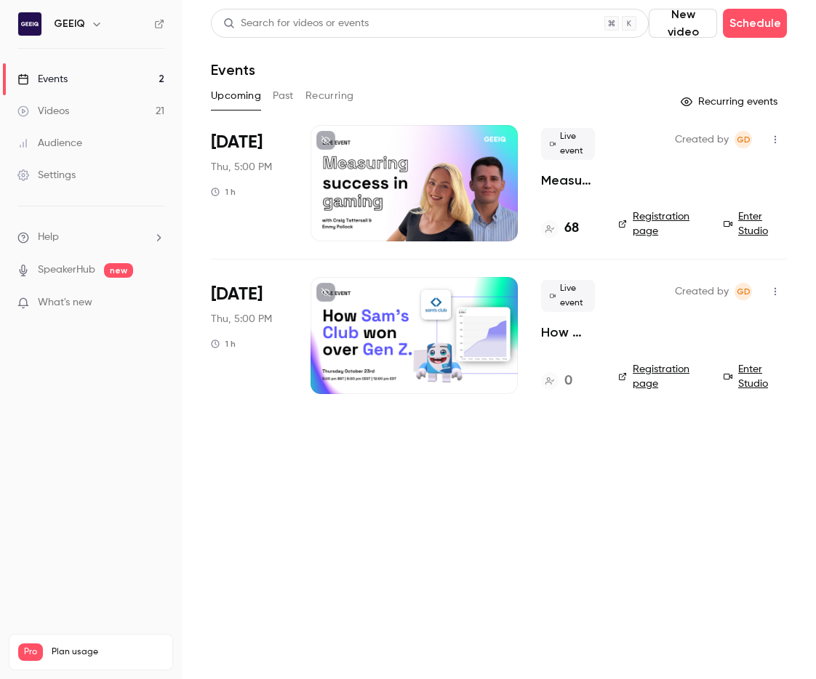
click at [271, 89] on div "Upcoming Past Recurring" at bounding box center [499, 95] width 576 height 23
click at [279, 91] on button "Past" at bounding box center [283, 95] width 21 height 23
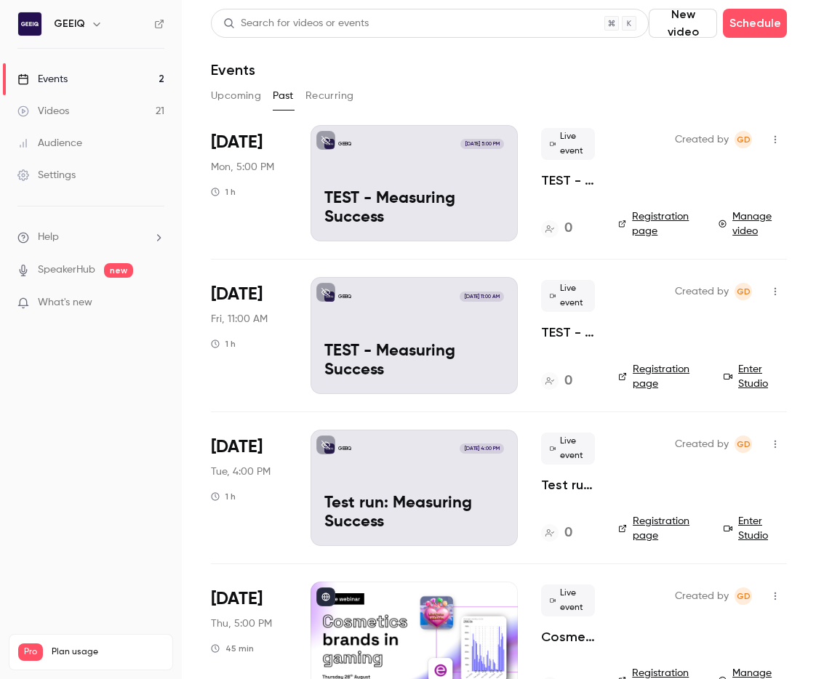
click at [552, 186] on p "TEST - Measuring Success" at bounding box center [568, 180] width 54 height 17
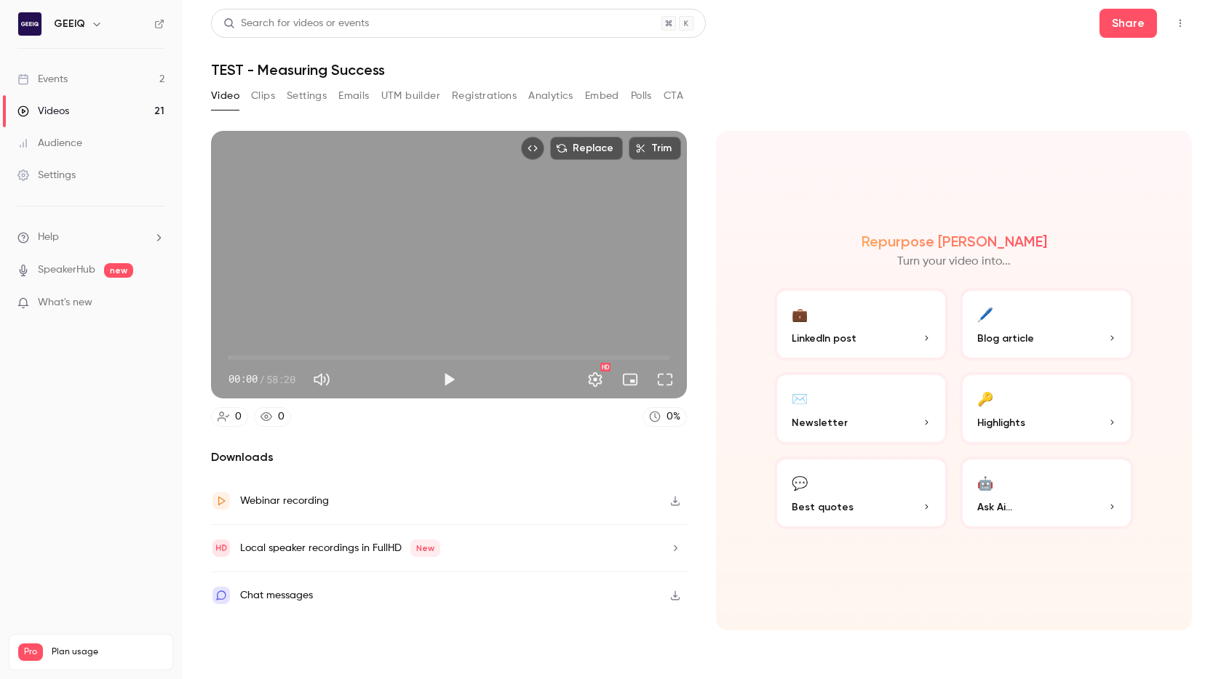
click at [250, 94] on div "Video Clips Settings Emails UTM builder Registrations Analytics Embed Polls CTA" at bounding box center [447, 95] width 472 height 23
click at [254, 101] on button "Clips" at bounding box center [263, 95] width 24 height 23
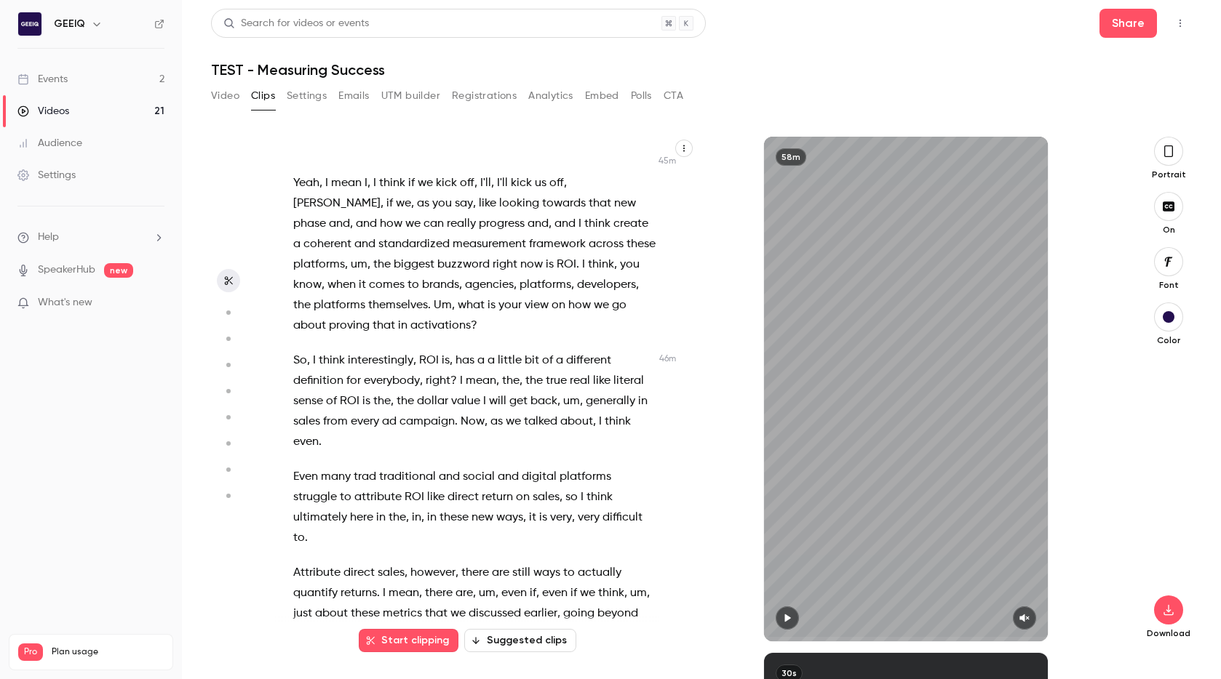
scroll to position [19601, 0]
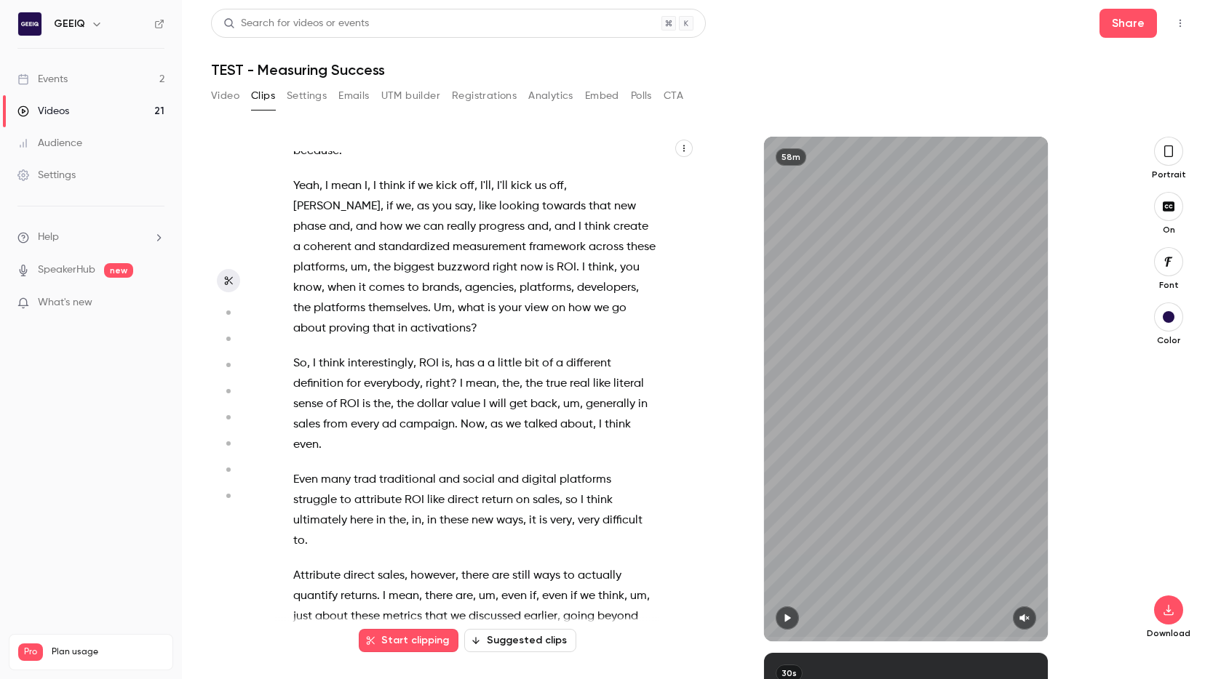
click at [295, 354] on span "So" at bounding box center [300, 364] width 14 height 20
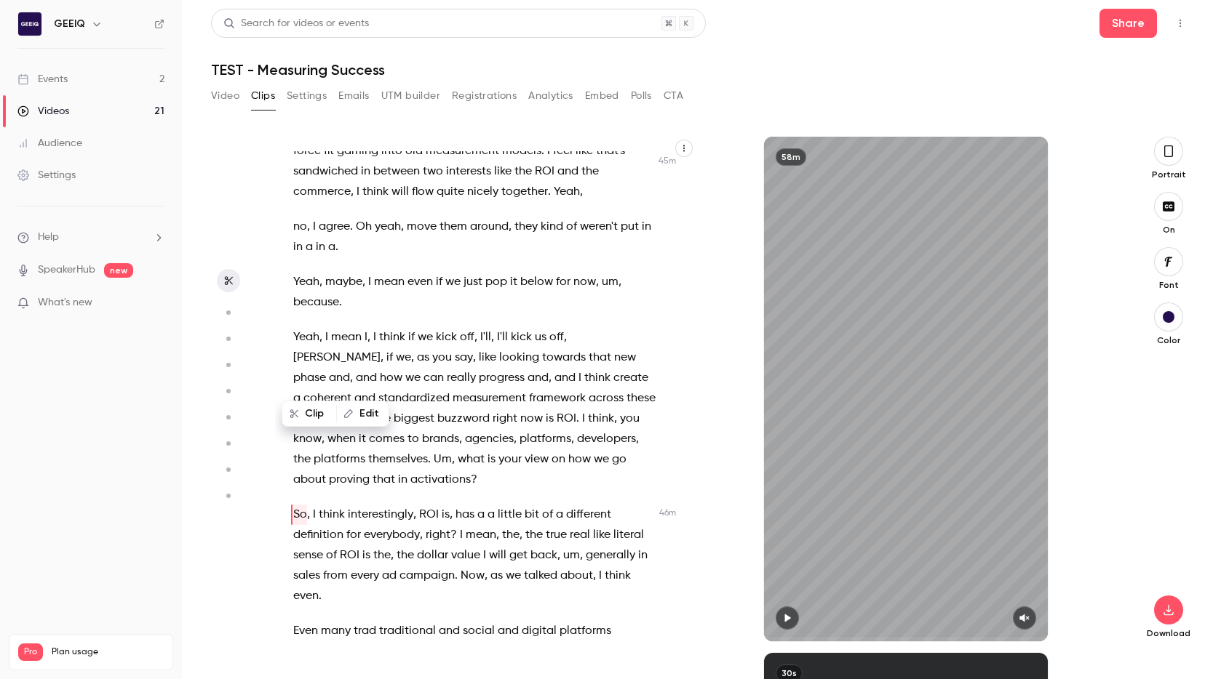
scroll to position [19447, 0]
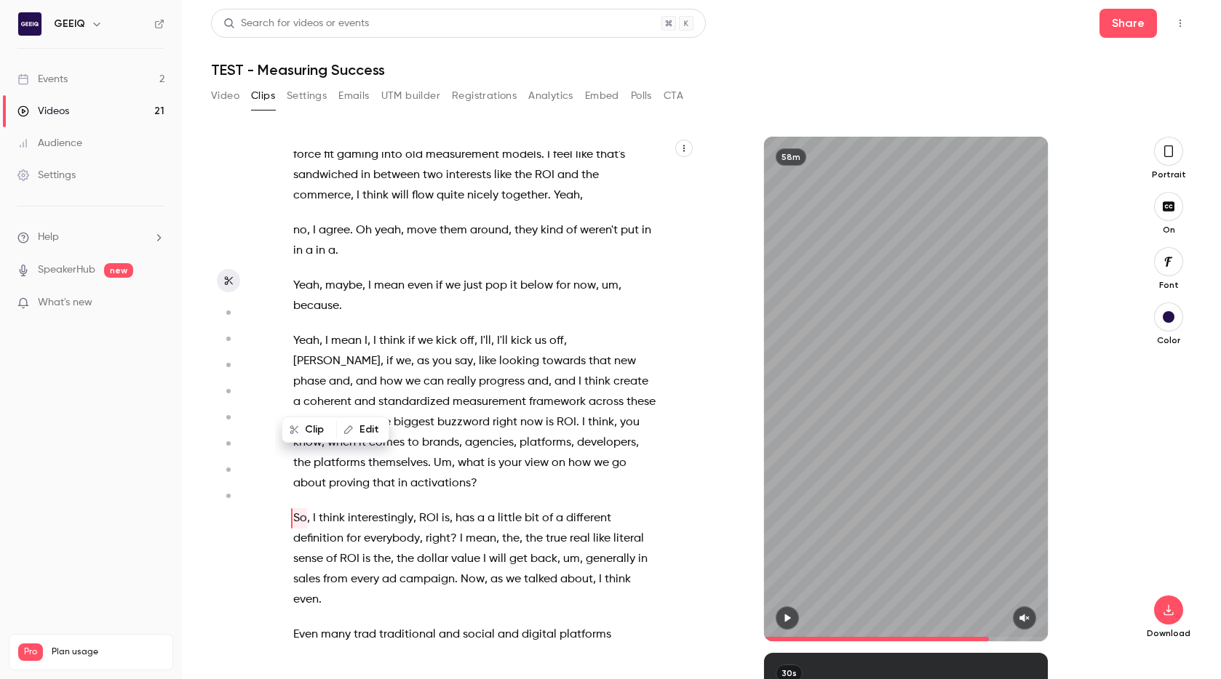
click at [786, 619] on icon "button" at bounding box center [787, 619] width 6 height 8
click at [816, 152] on button "button" at bounding box center [1168, 151] width 29 height 29
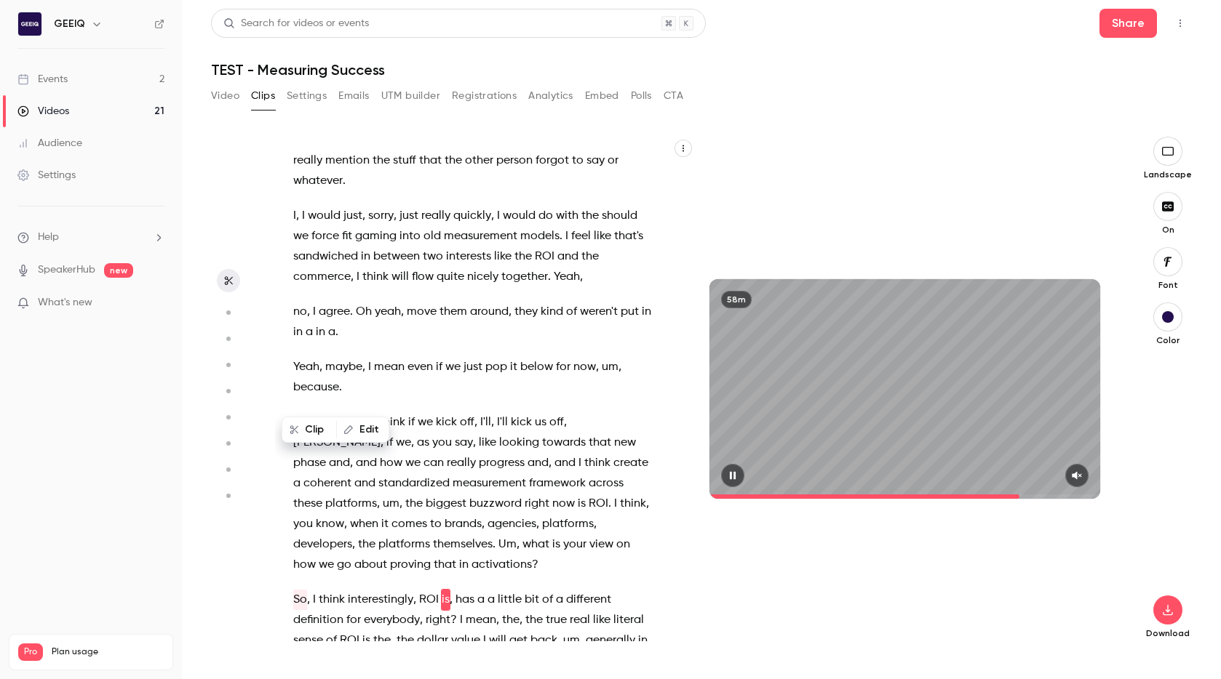
click at [816, 477] on icon "button" at bounding box center [1076, 476] width 9 height 8
click at [816, 477] on icon "button" at bounding box center [1077, 476] width 10 height 8
click at [733, 472] on icon "button" at bounding box center [733, 476] width 12 height 10
drag, startPoint x: 944, startPoint y: 176, endPoint x: 871, endPoint y: 274, distance: 122.7
click at [816, 178] on div "58m" at bounding box center [905, 389] width 420 height 505
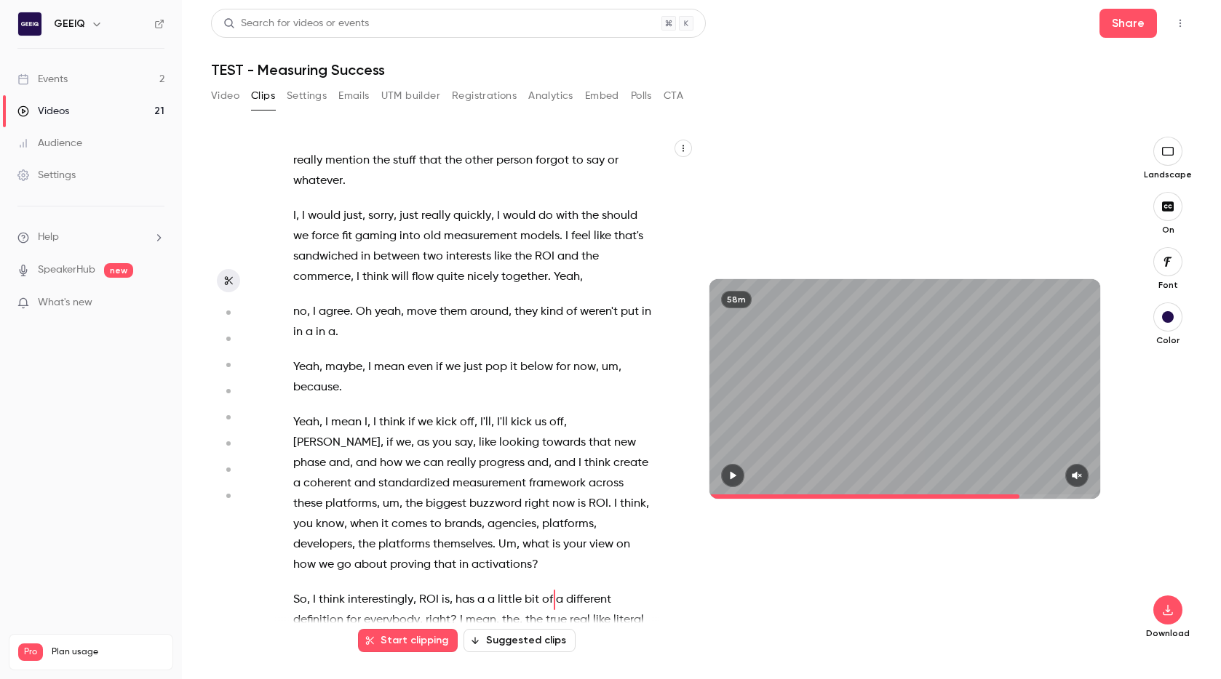
click at [733, 474] on icon "button" at bounding box center [733, 476] width 6 height 8
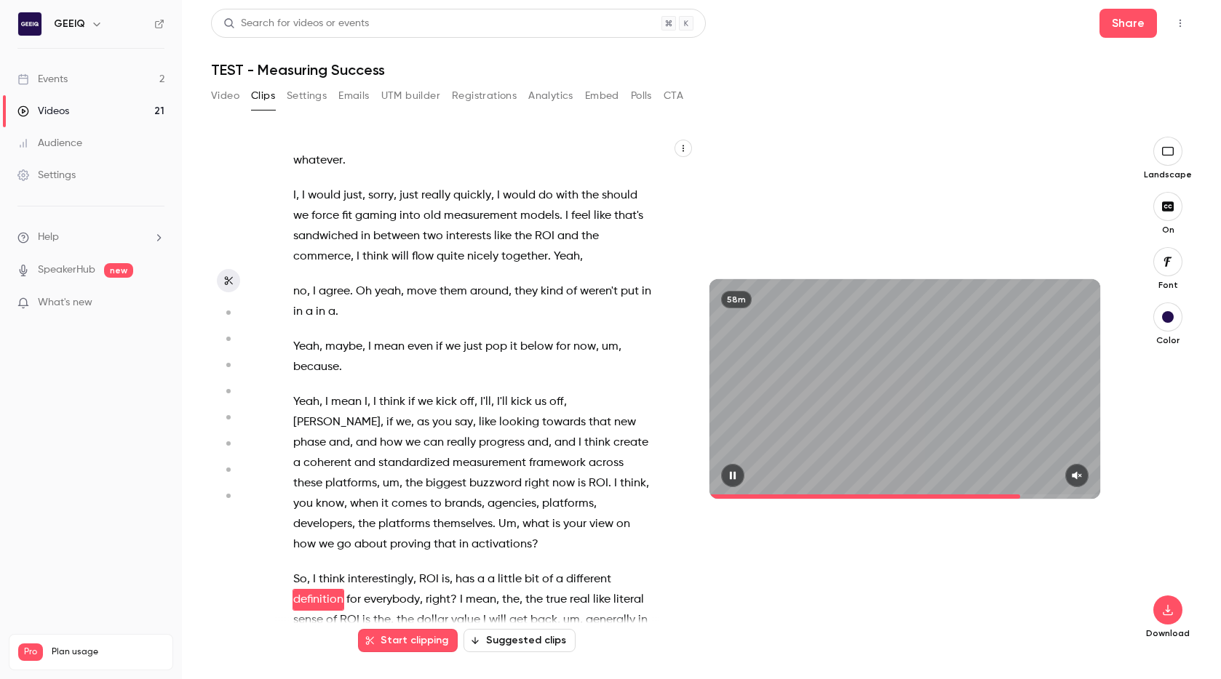
click at [733, 474] on icon "button" at bounding box center [733, 476] width 12 height 10
click at [816, 475] on icon "button" at bounding box center [1076, 476] width 9 height 8
click at [816, 170] on div "58m" at bounding box center [905, 389] width 420 height 505
click at [730, 473] on icon "button" at bounding box center [733, 476] width 12 height 10
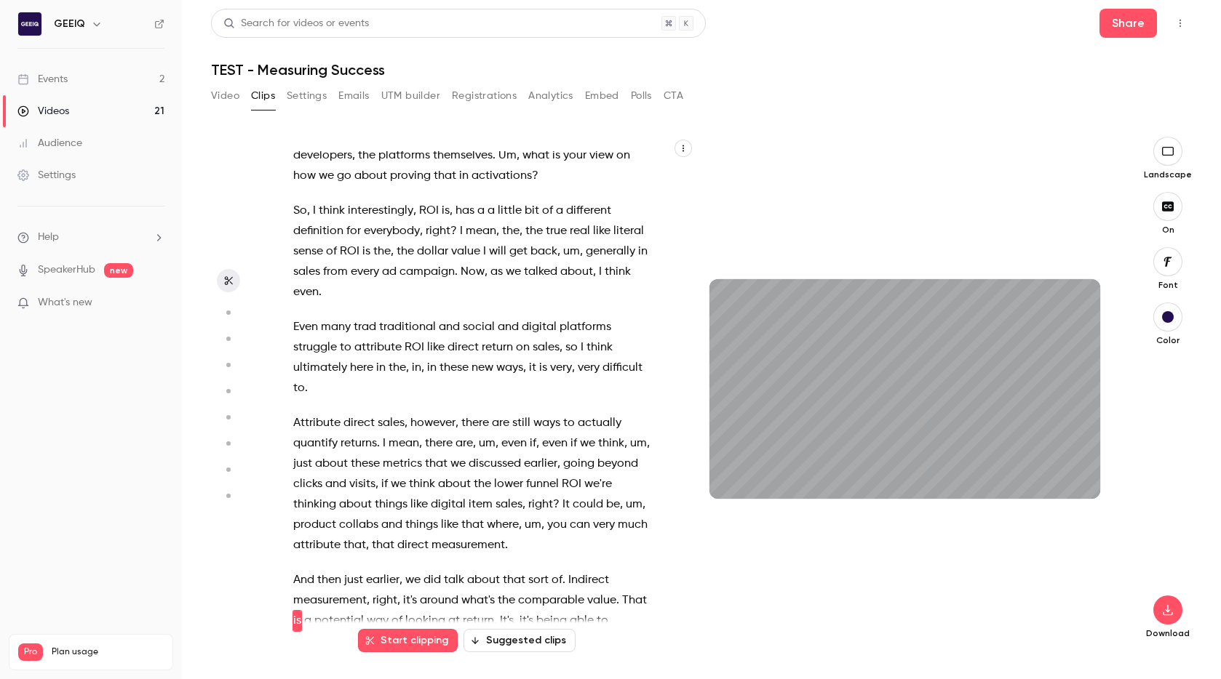
scroll to position [19836, 0]
type input "******"
click at [721, 464] on button "button" at bounding box center [732, 475] width 23 height 23
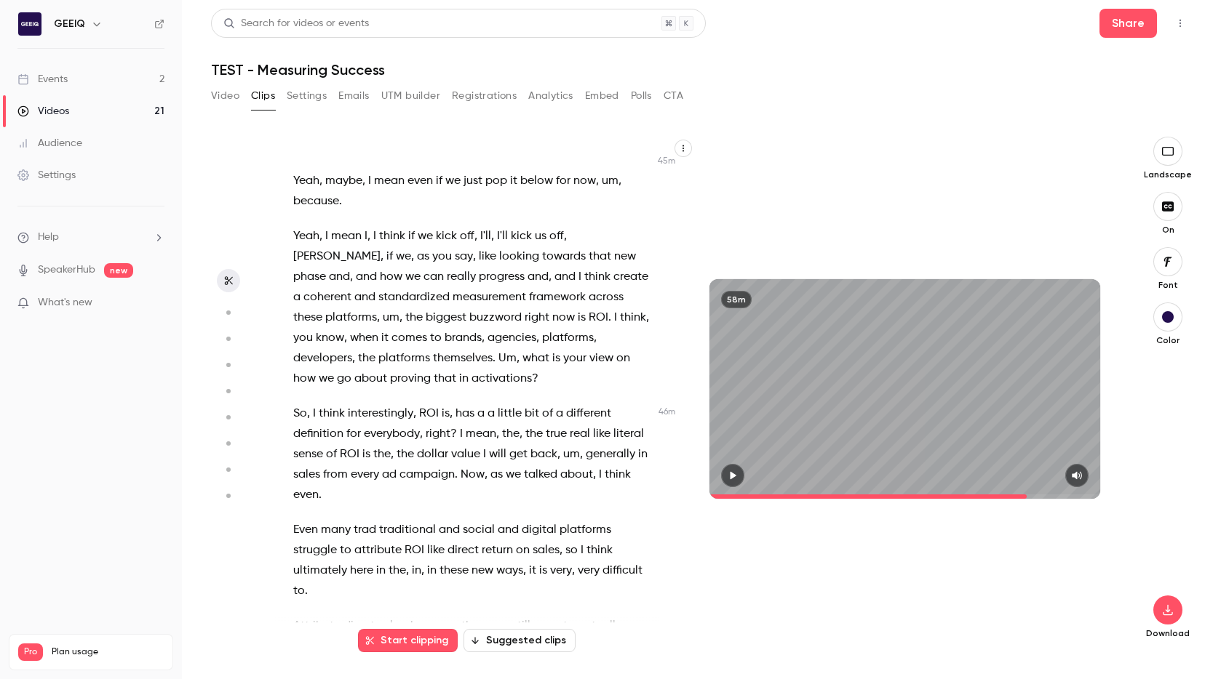
scroll to position [19611, 0]
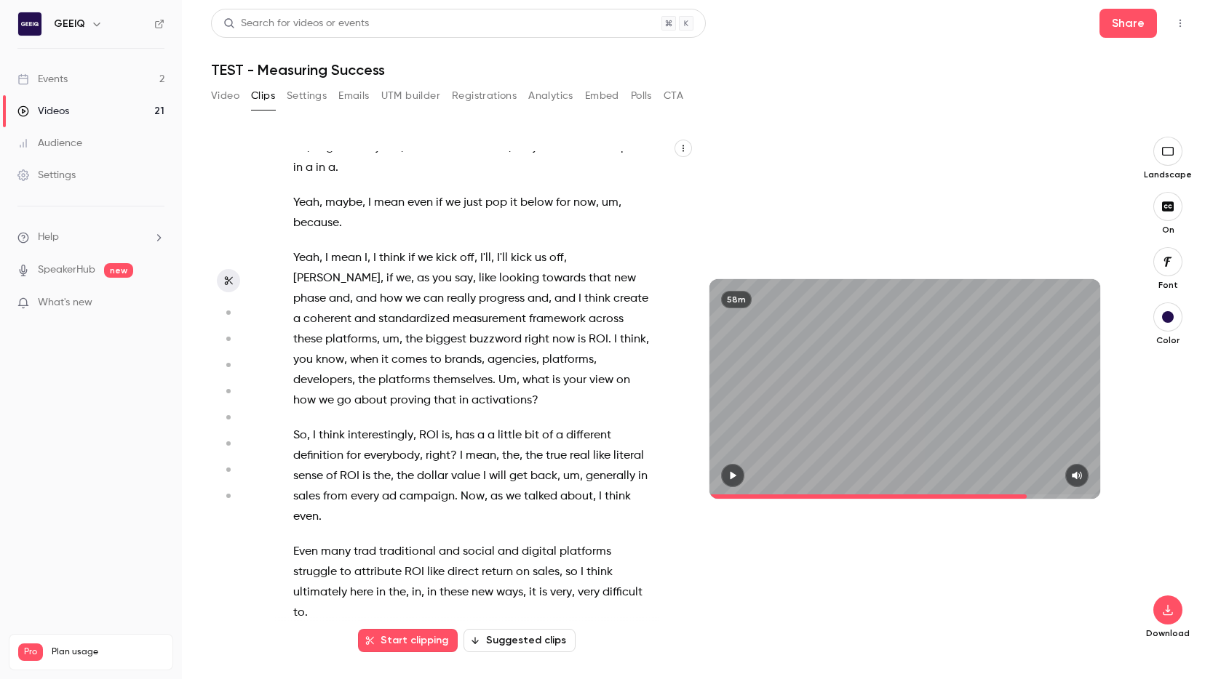
click at [299, 426] on span "So" at bounding box center [300, 436] width 14 height 20
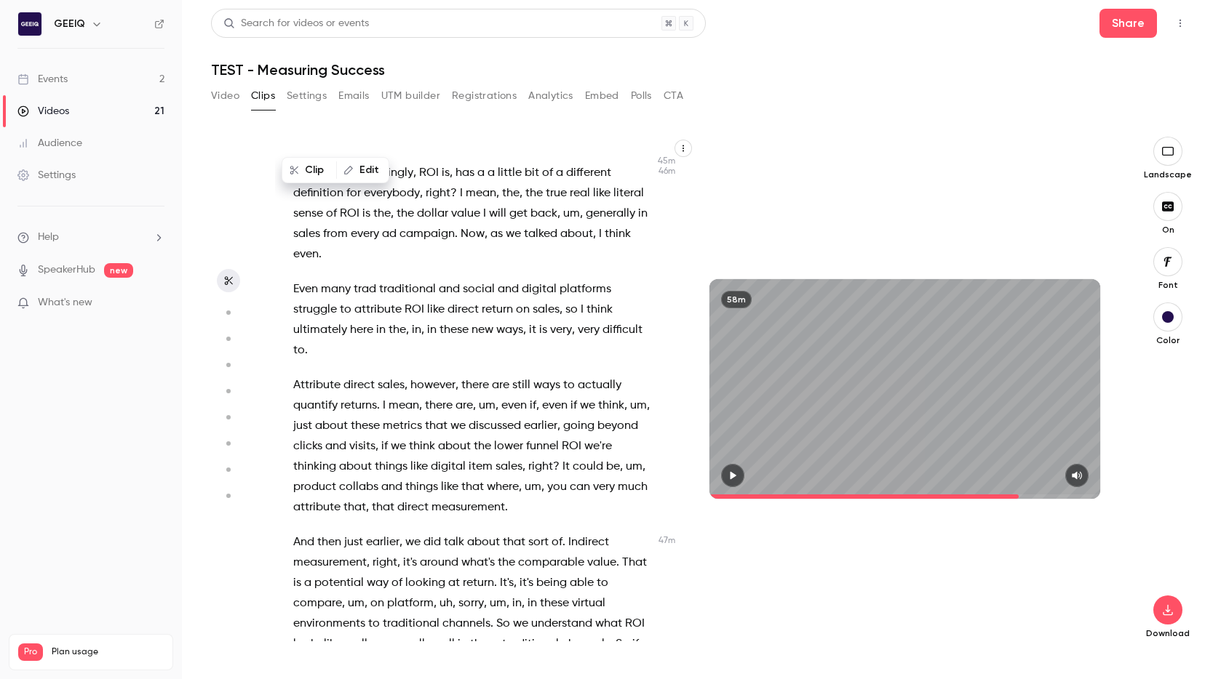
scroll to position [19876, 0]
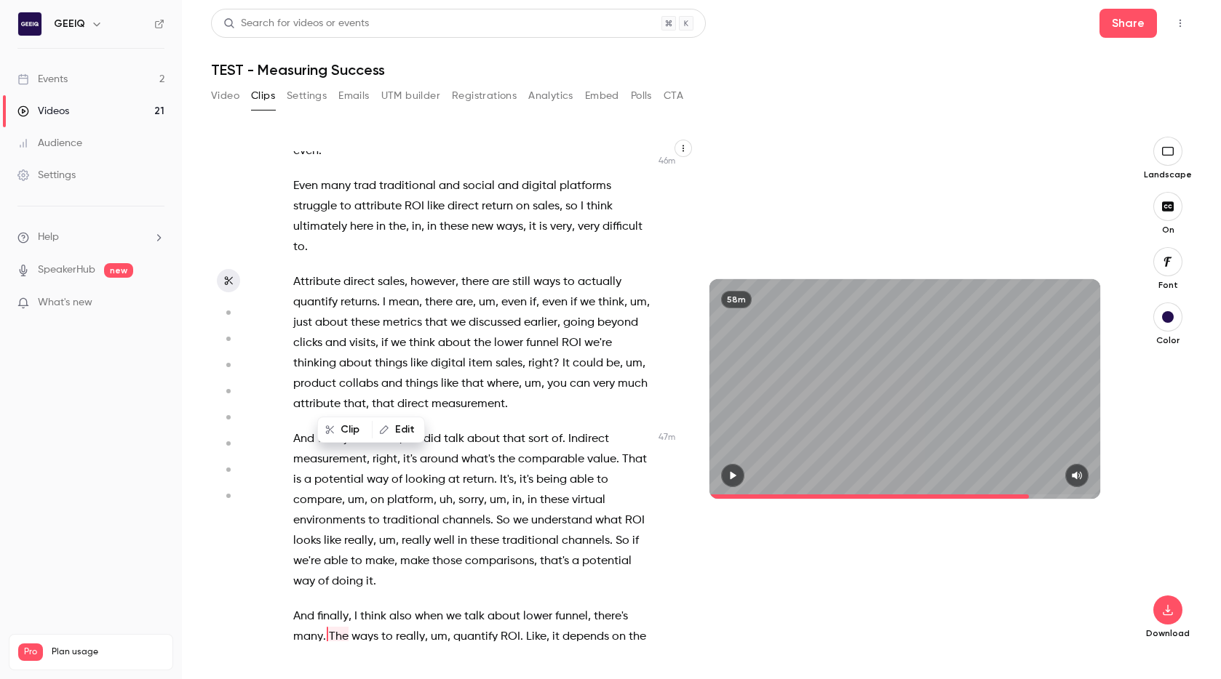
scroll to position [19994, 0]
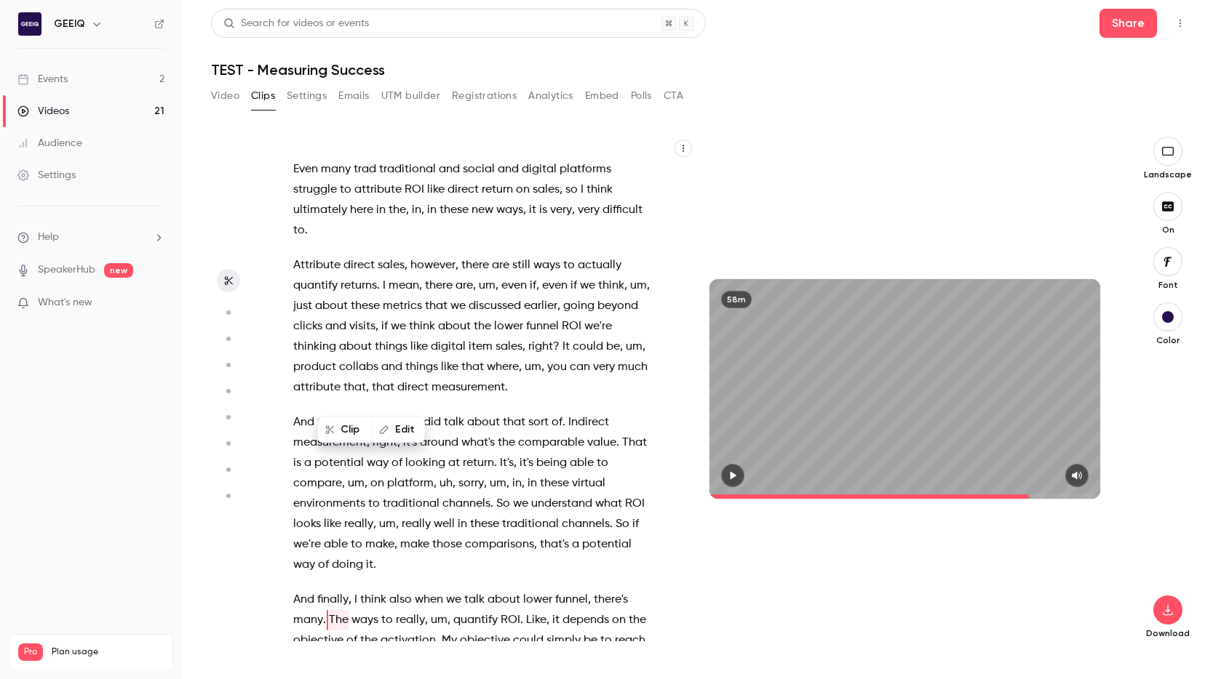
click at [728, 474] on icon "button" at bounding box center [733, 476] width 12 height 10
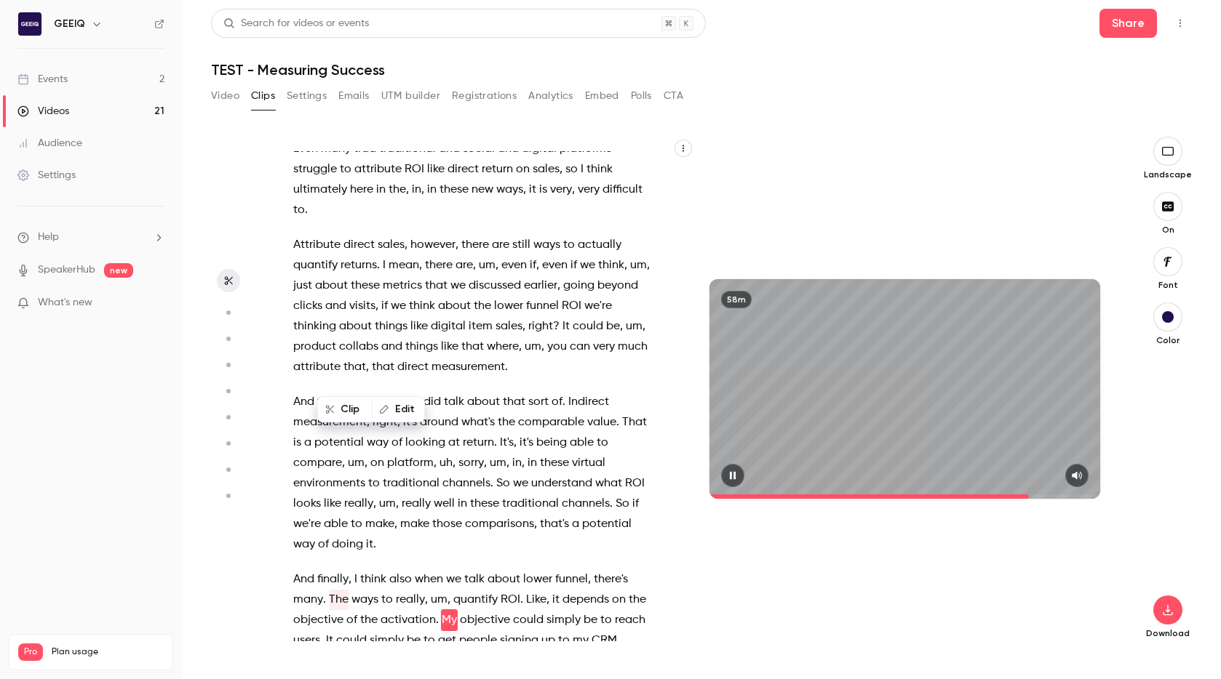
click at [721, 464] on button "button" at bounding box center [732, 475] width 23 height 23
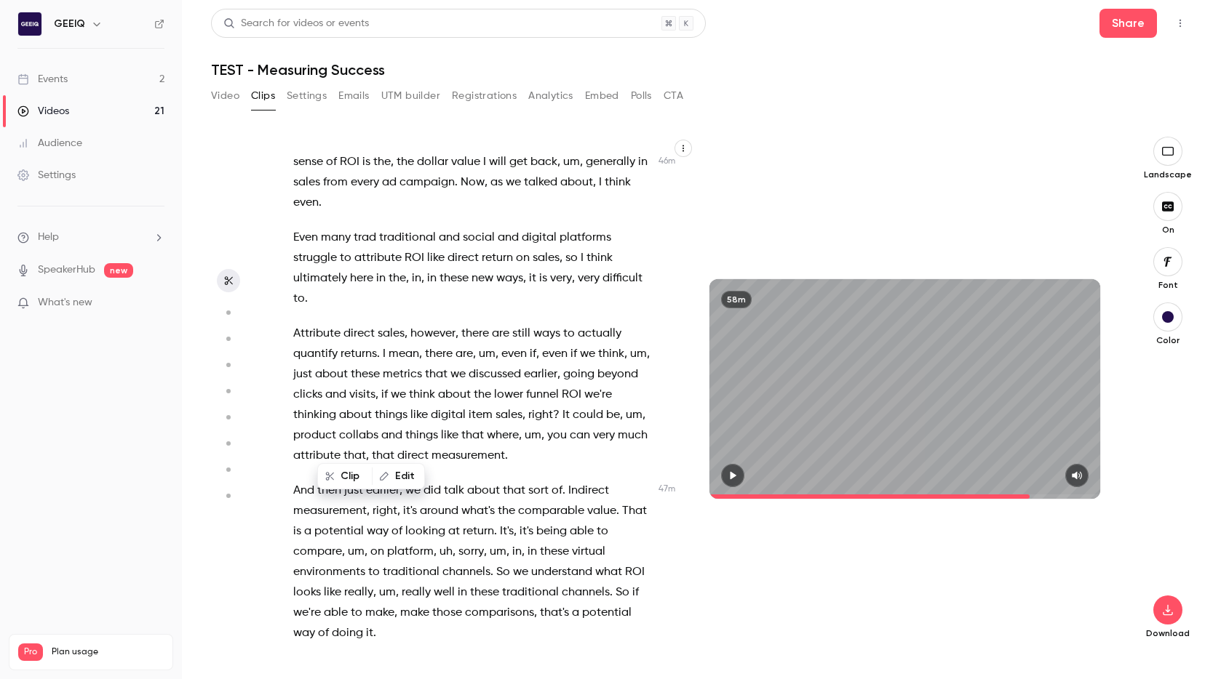
scroll to position [19925, 0]
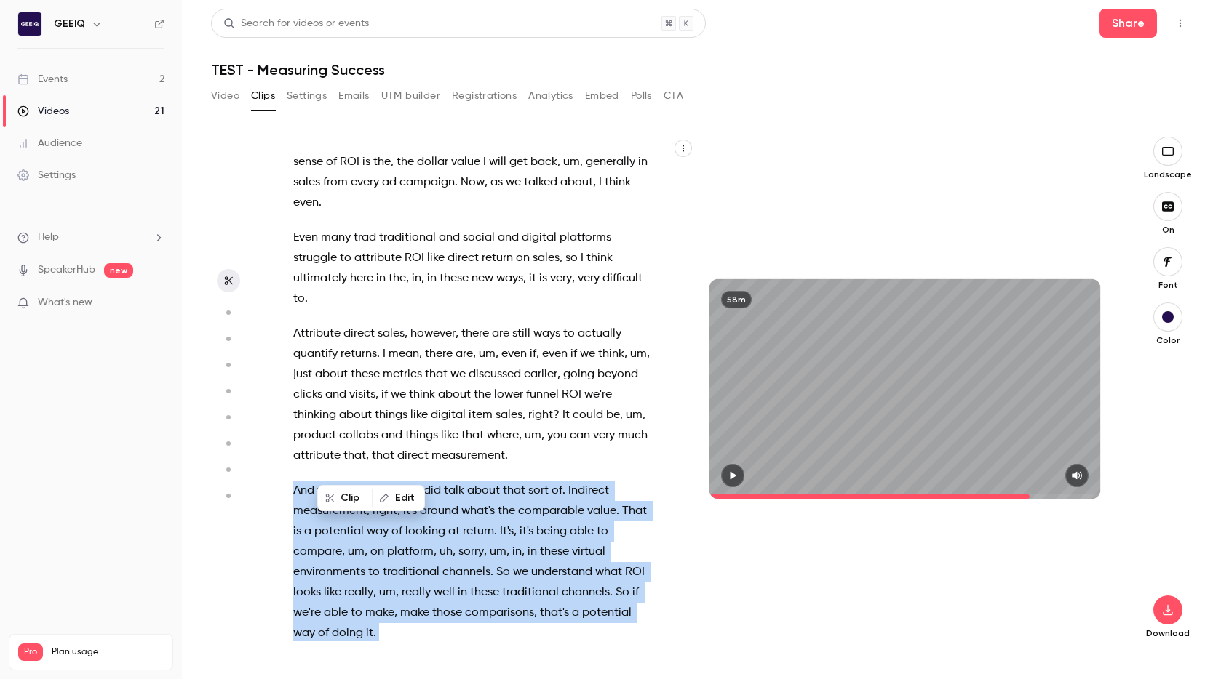
drag, startPoint x: 437, startPoint y: 483, endPoint x: 289, endPoint y: 270, distance: 259.7
click at [289, 270] on div "Mine's connecting . Going live . Take up to 10 seconds , oh . Here we are . OK …" at bounding box center [481, 396] width 412 height 490
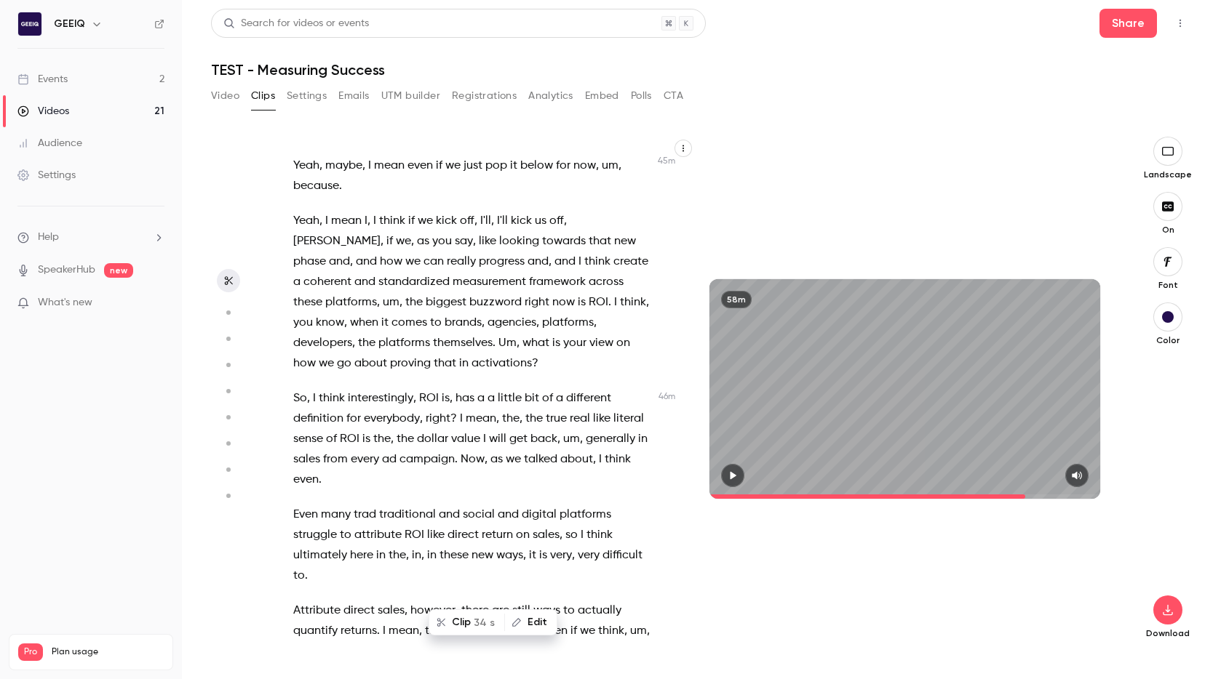
click at [354, 525] on span "attribute" at bounding box center [377, 535] width 47 height 20
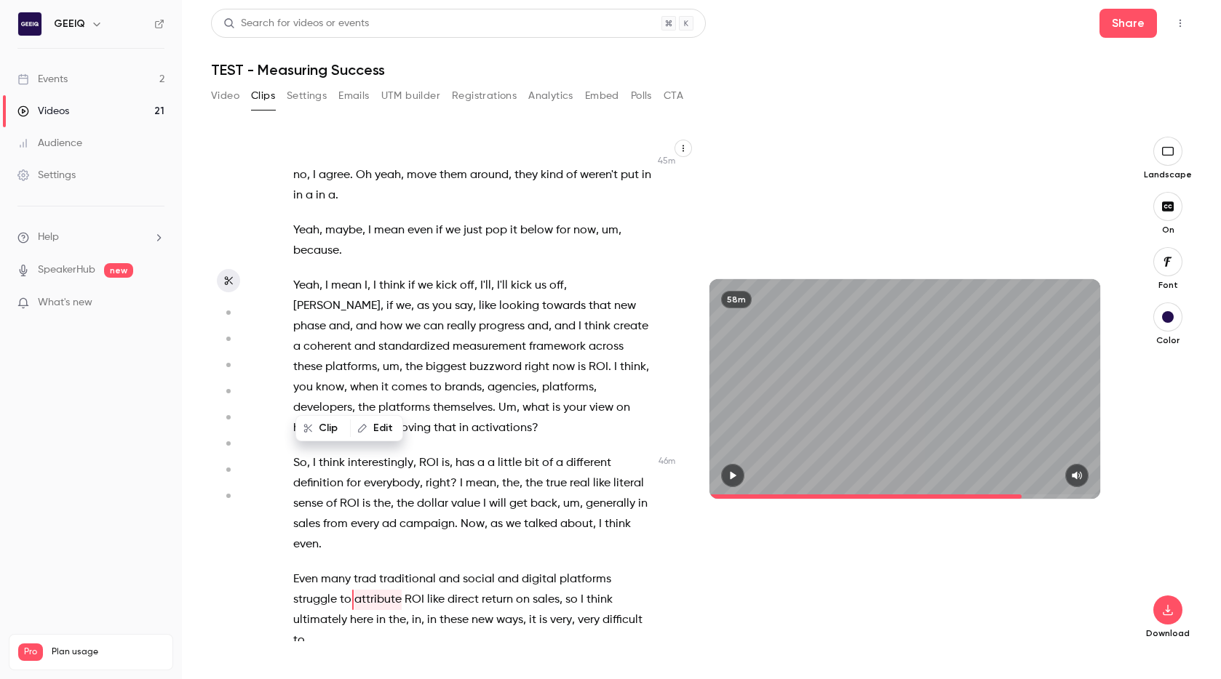
click at [314, 453] on span "I" at bounding box center [314, 463] width 3 height 20
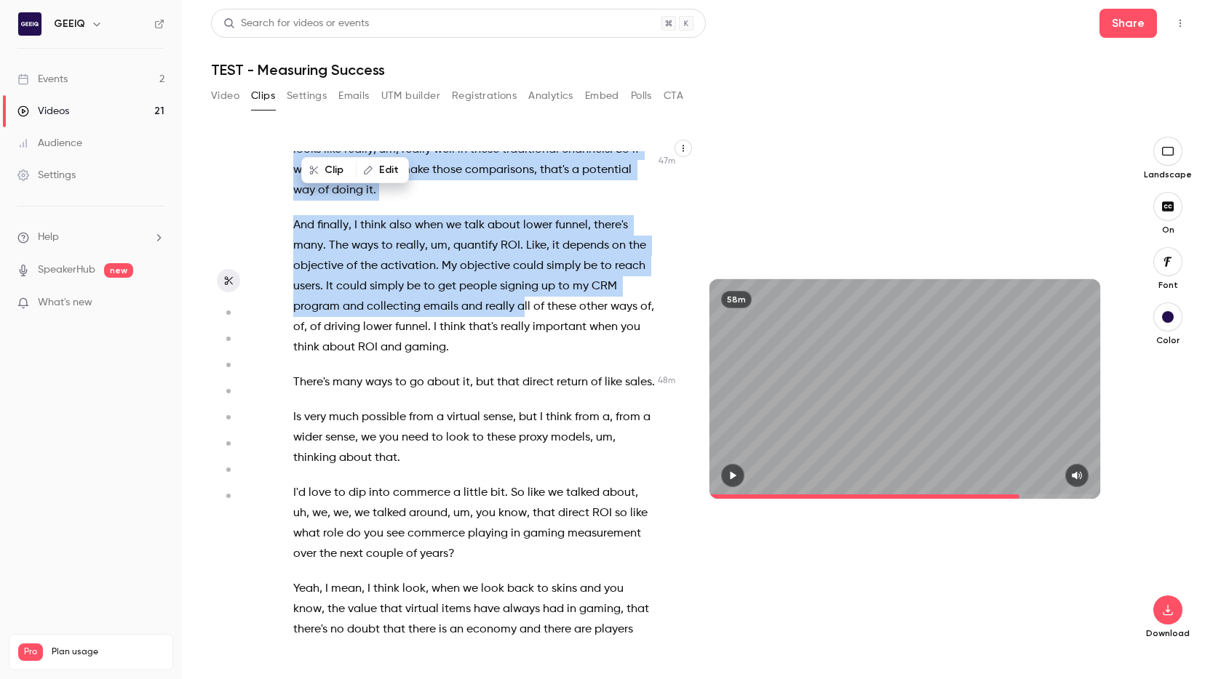
scroll to position [20231, 0]
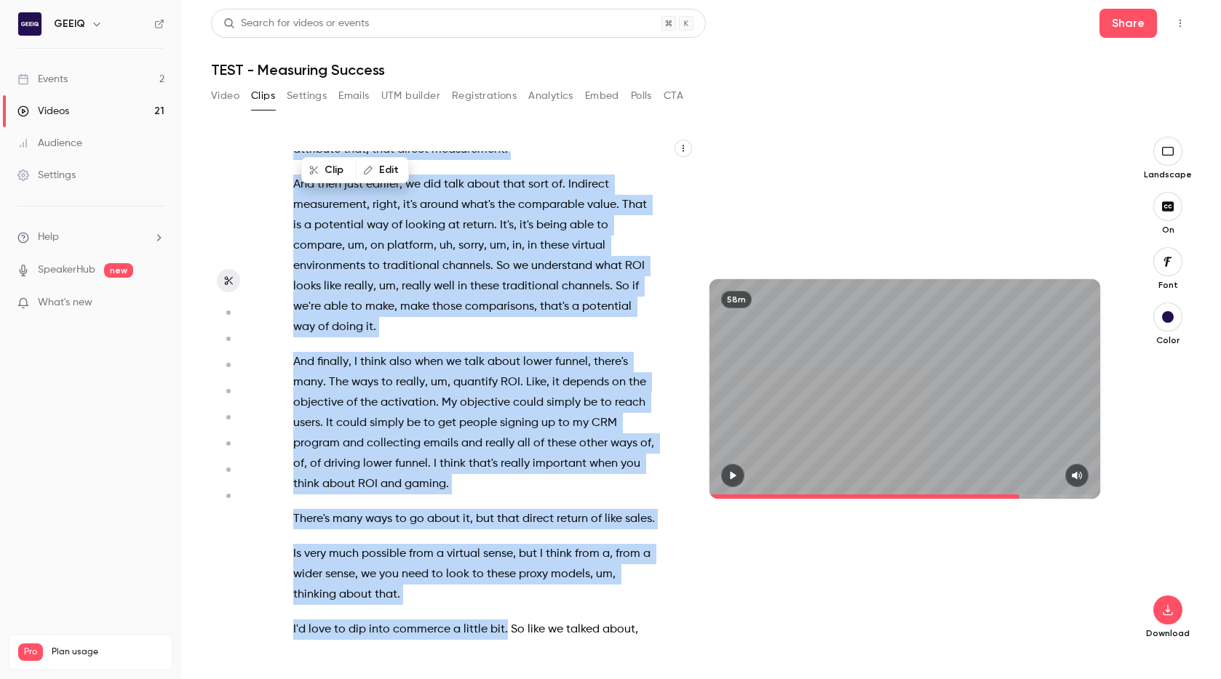
drag, startPoint x: 292, startPoint y: 394, endPoint x: 504, endPoint y: 404, distance: 211.9
click at [504, 404] on div "Mine's connecting . Going live . Take up to 10 seconds , oh . Here we are . OK …" at bounding box center [481, 396] width 412 height 490
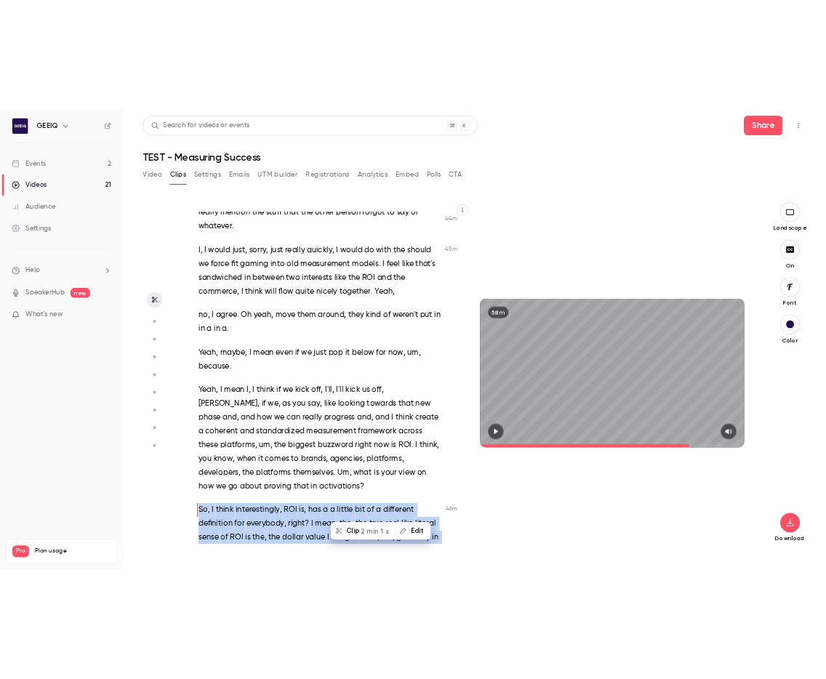
scroll to position [19447, 0]
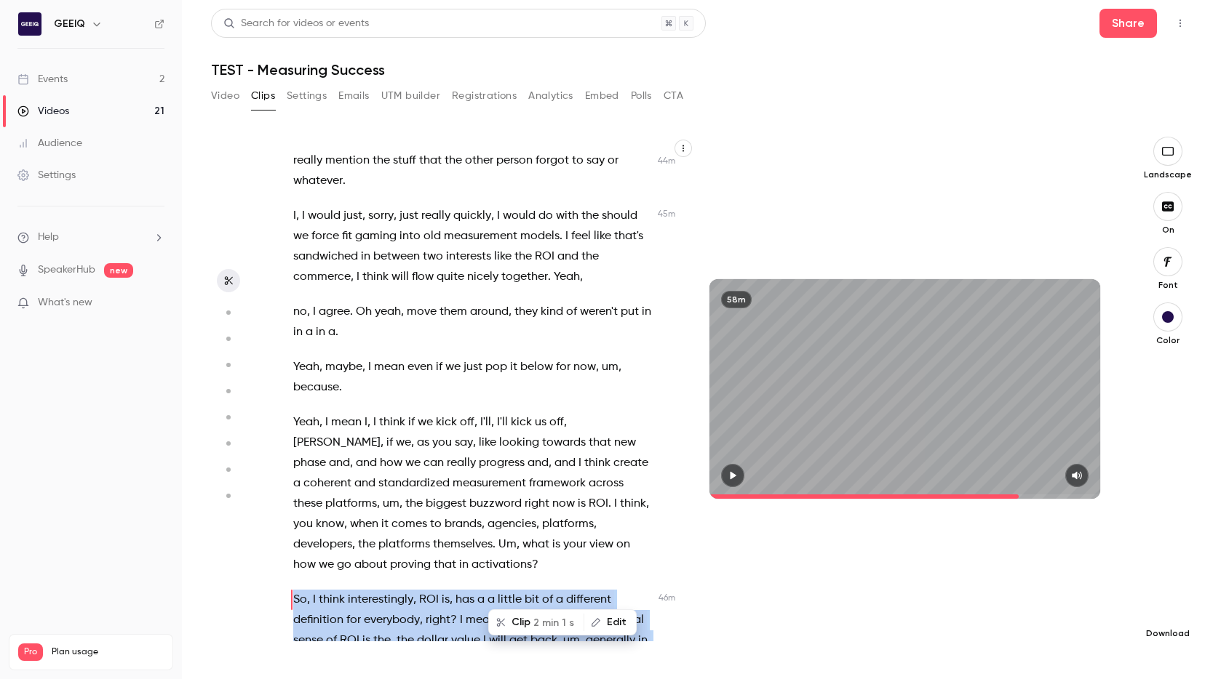
click at [816, 614] on icon "button" at bounding box center [1167, 610] width 9 height 11
click at [816, 594] on span "High quality requires longer processing" at bounding box center [1059, 597] width 166 height 15
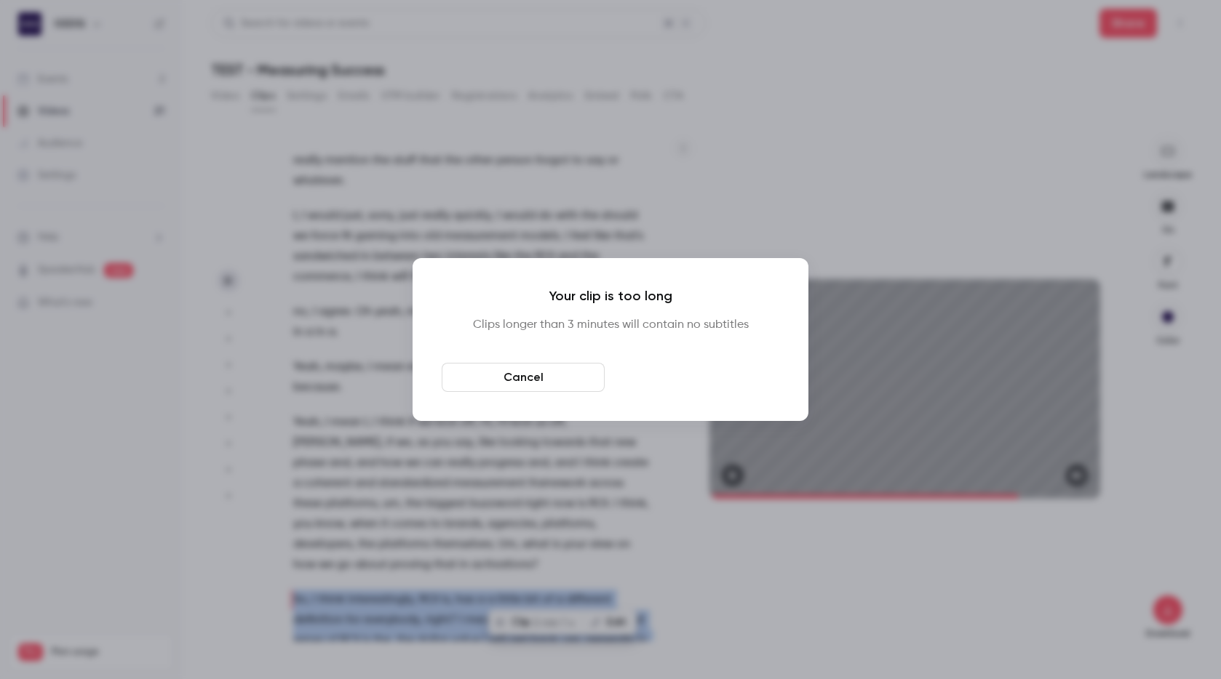
click at [694, 378] on button "Download anyway" at bounding box center [697, 377] width 163 height 29
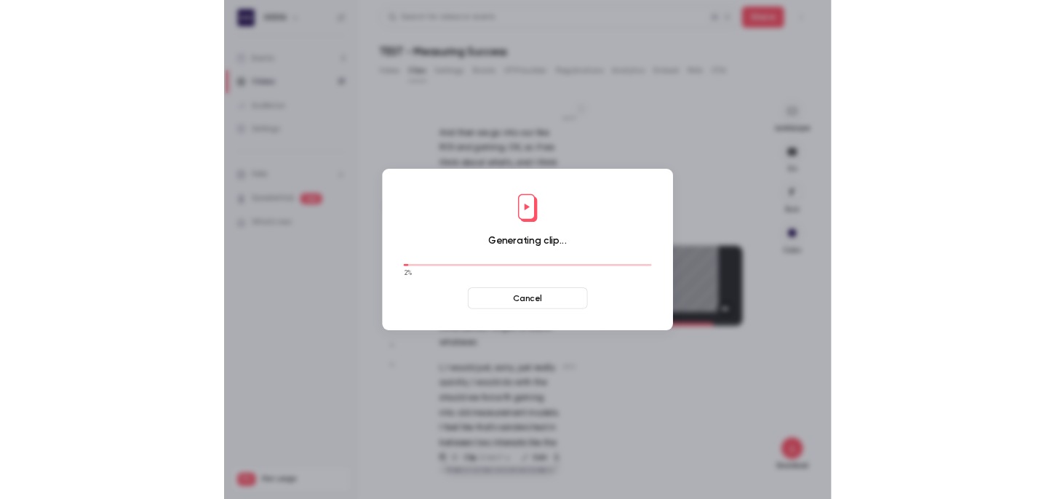
scroll to position [54910, 0]
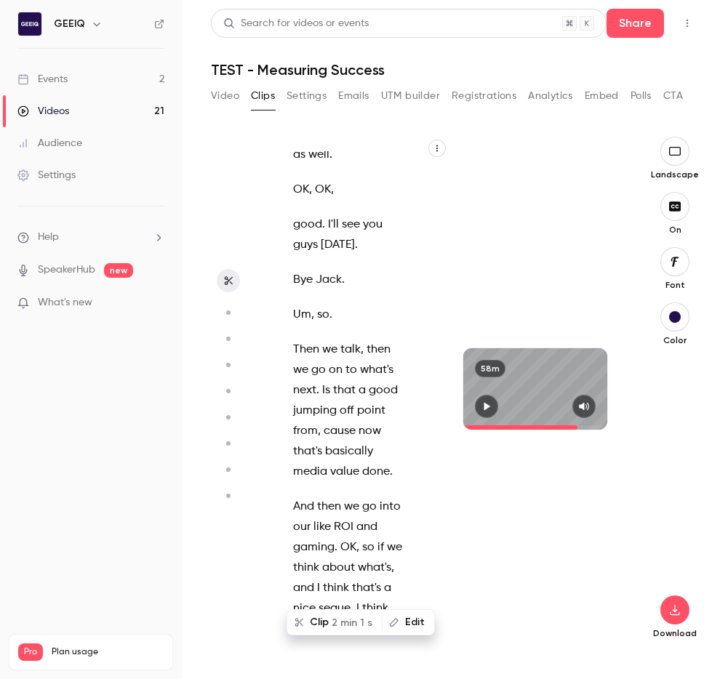
type input "******"
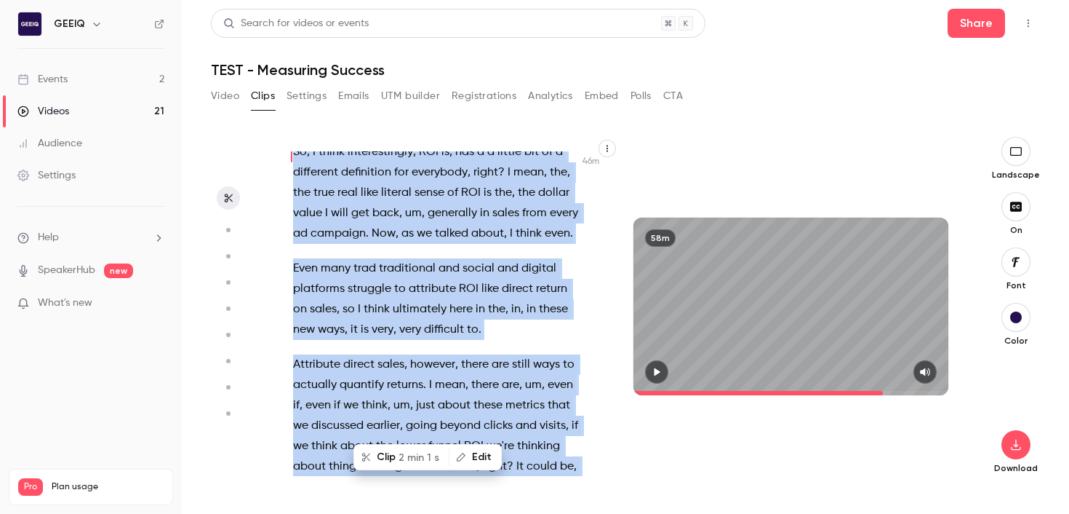
scroll to position [23459, 0]
